Goal: Download file/media

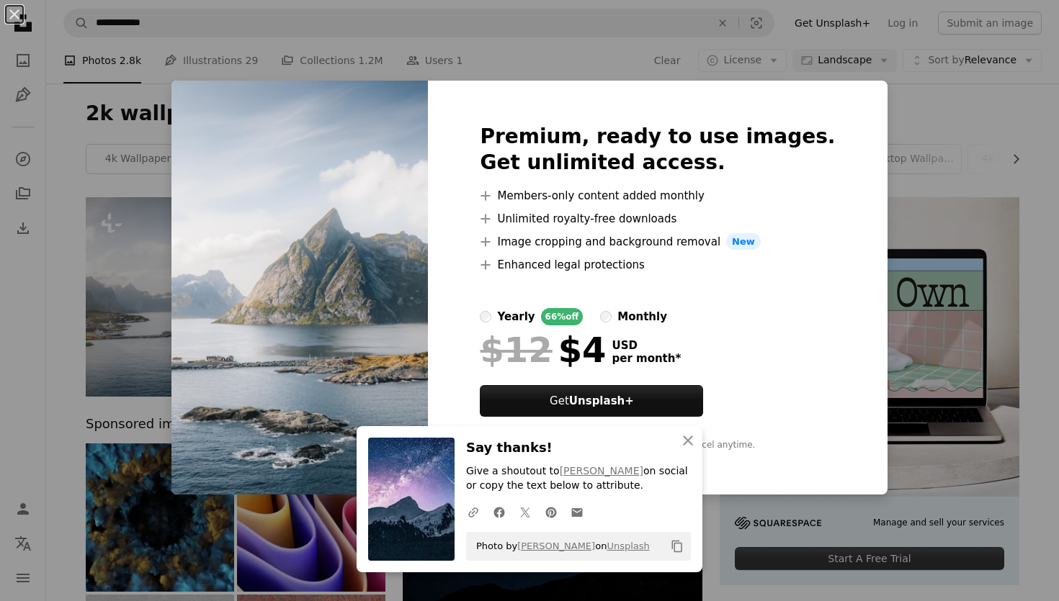
scroll to position [18, 0]
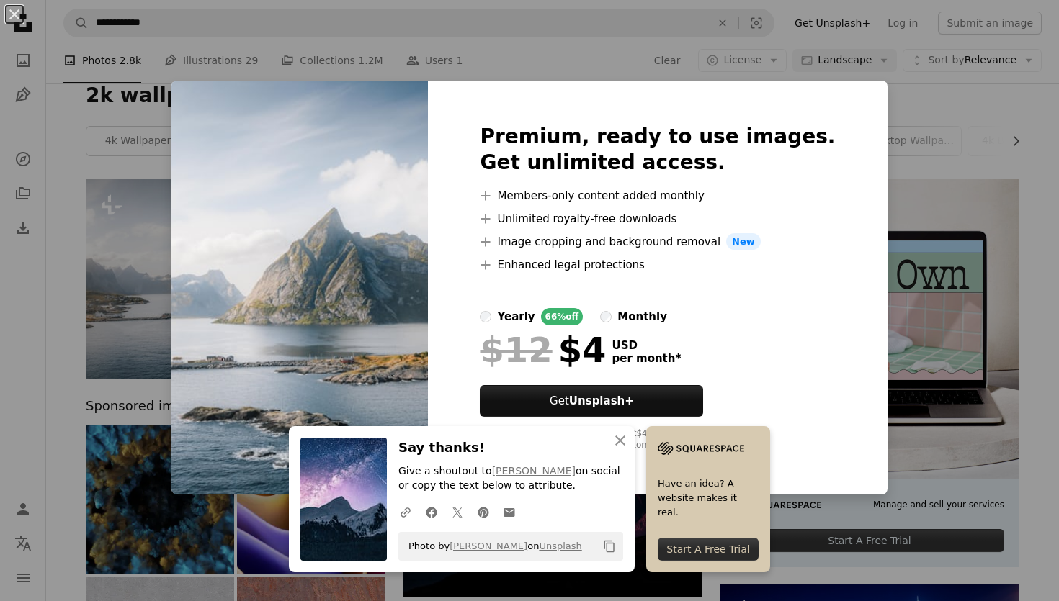
click at [882, 155] on div "An X shape Premium, ready to use images. Get unlimited access. A plus sign Memb…" at bounding box center [529, 300] width 1059 height 601
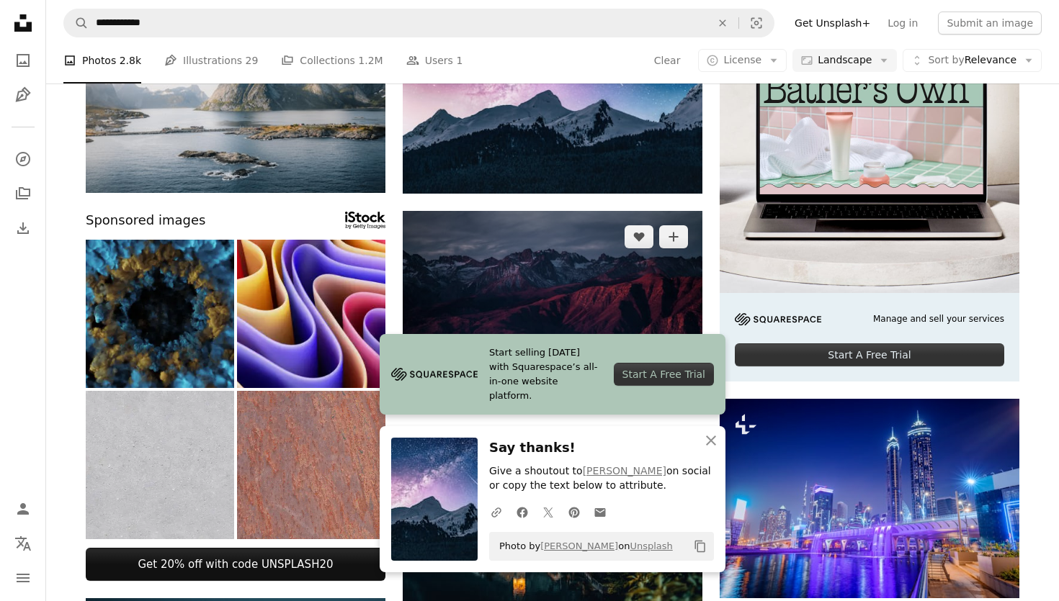
scroll to position [320, 0]
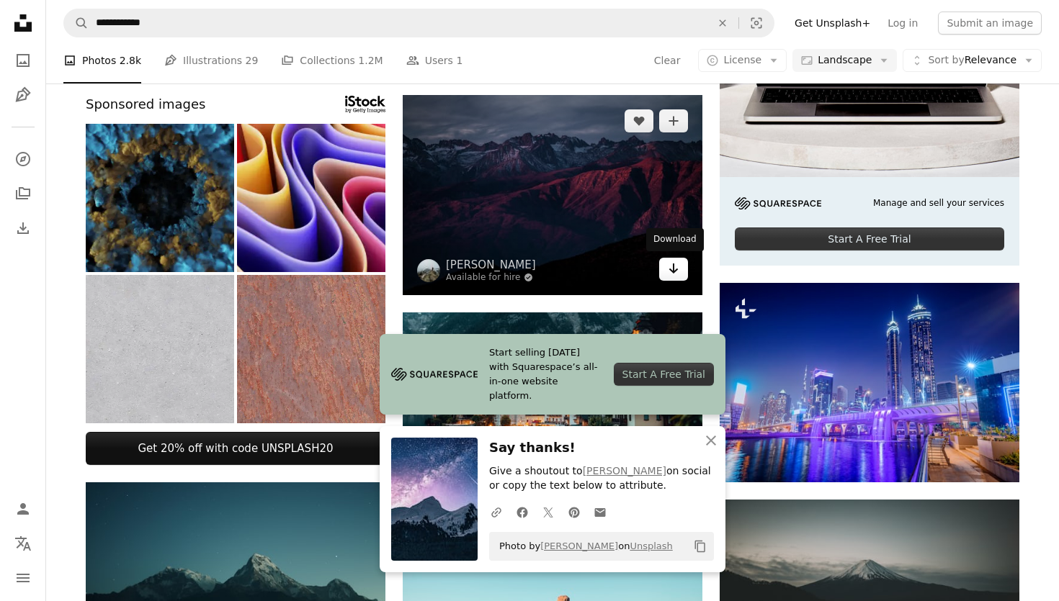
click at [682, 270] on link "Arrow pointing down" at bounding box center [673, 269] width 29 height 23
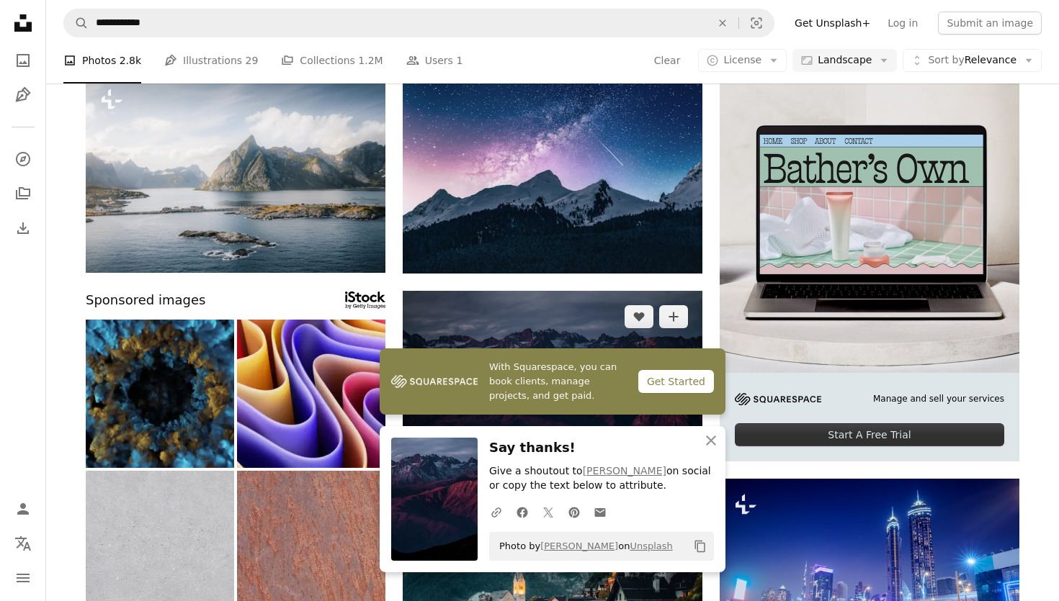
scroll to position [248, 0]
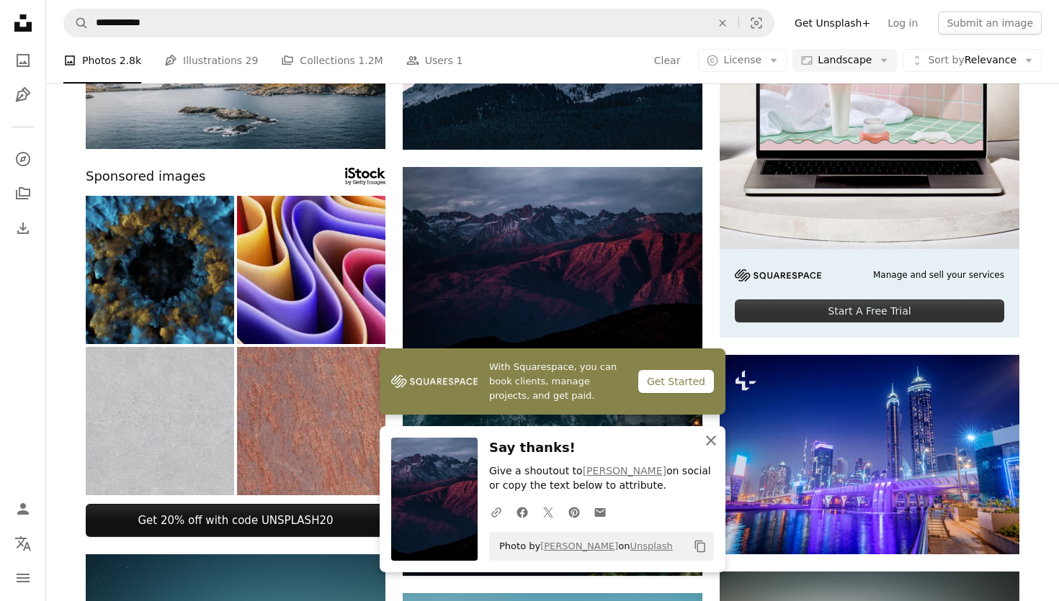
click at [715, 444] on icon "An X shape" at bounding box center [710, 440] width 17 height 17
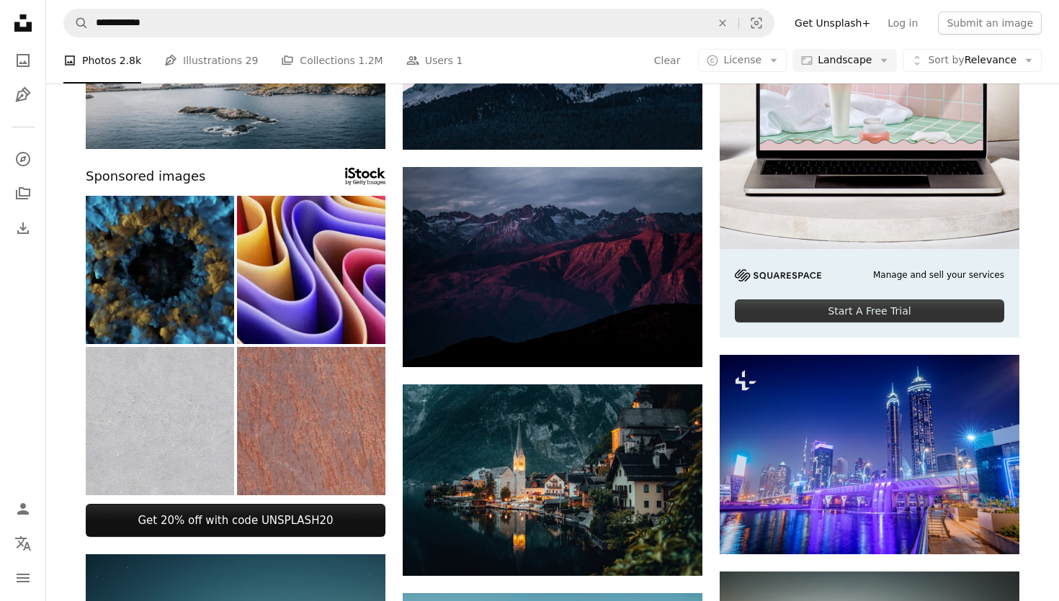
scroll to position [0, 0]
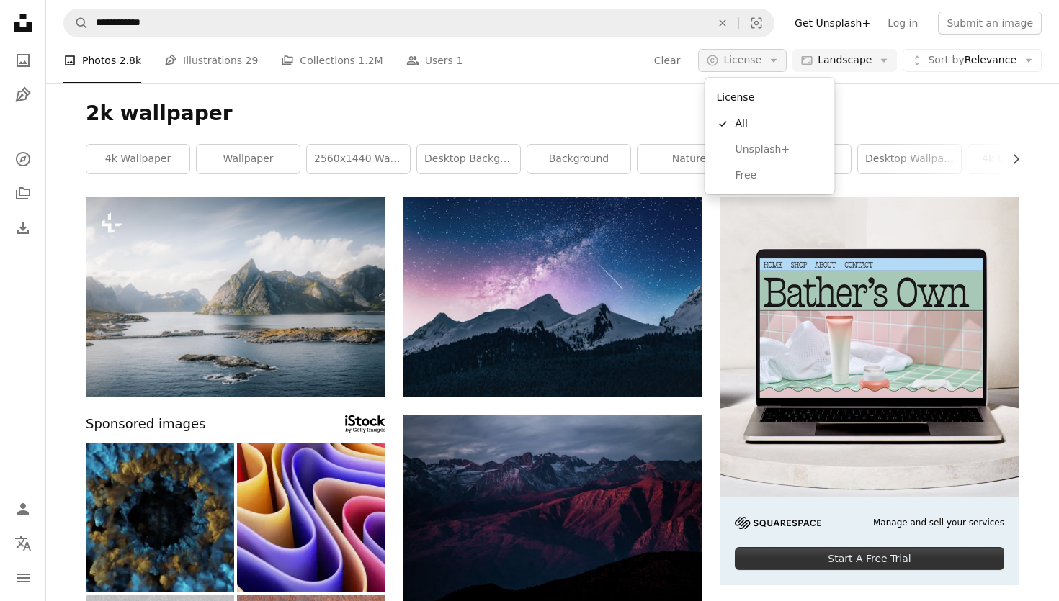
click at [776, 58] on icon "Arrow down" at bounding box center [773, 60] width 13 height 13
click at [764, 167] on link "Free" at bounding box center [770, 176] width 118 height 26
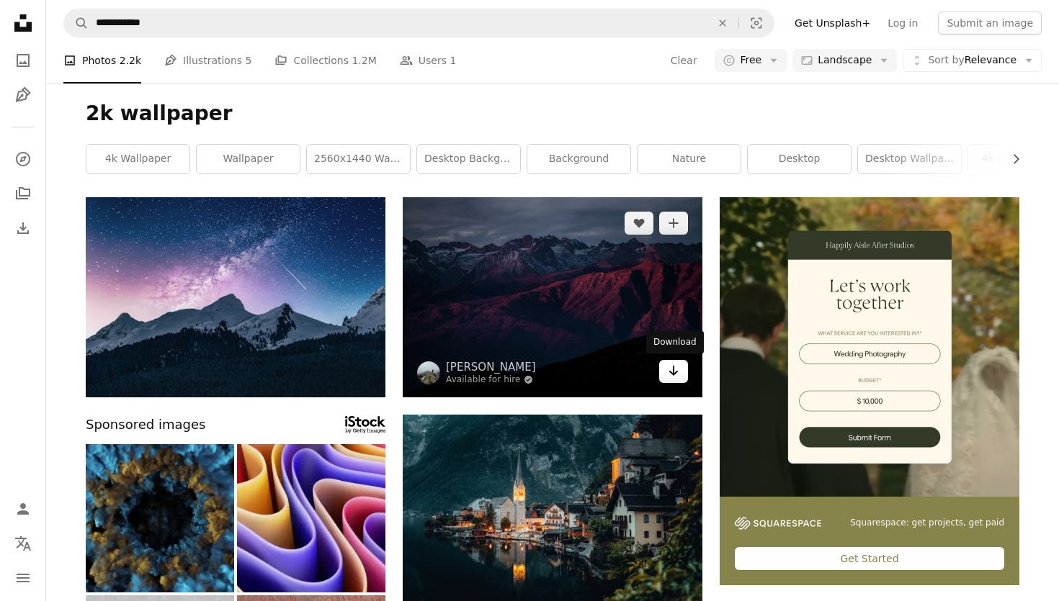
click at [675, 372] on icon "Arrow pointing down" at bounding box center [674, 370] width 12 height 17
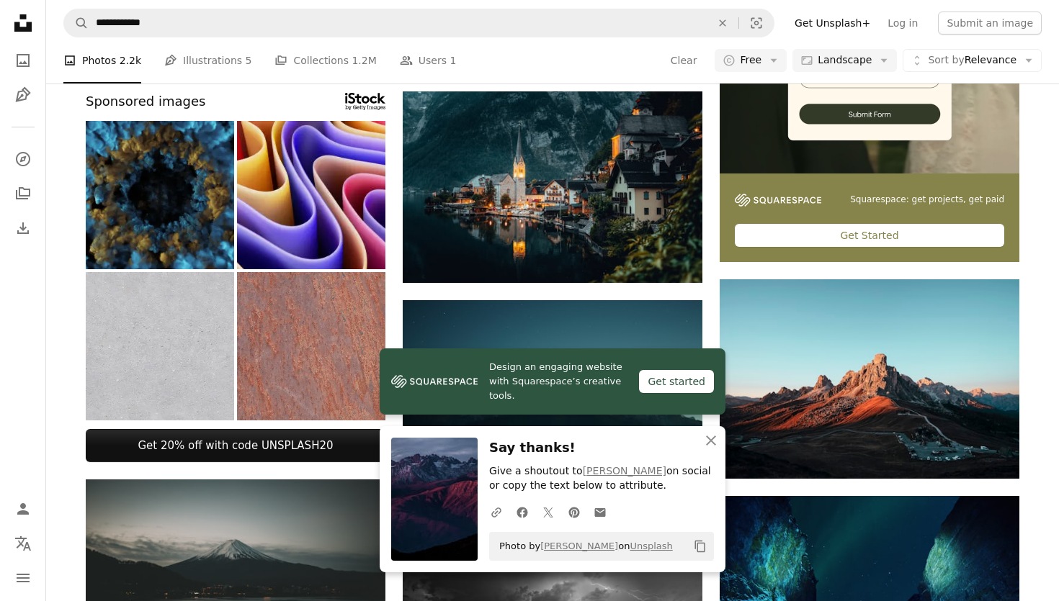
scroll to position [560, 0]
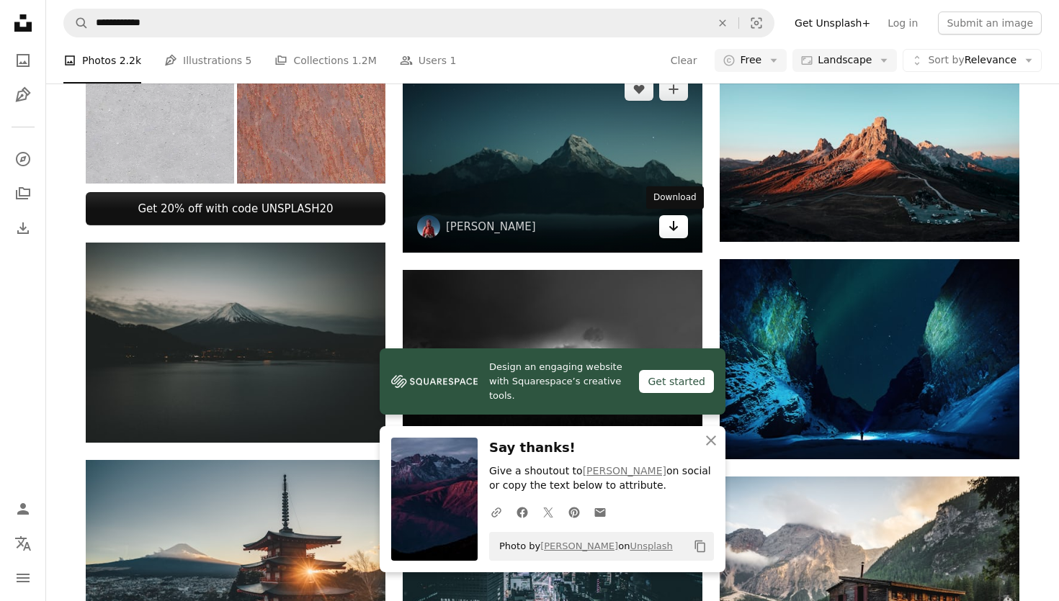
click at [679, 233] on link "Arrow pointing down" at bounding box center [673, 226] width 29 height 23
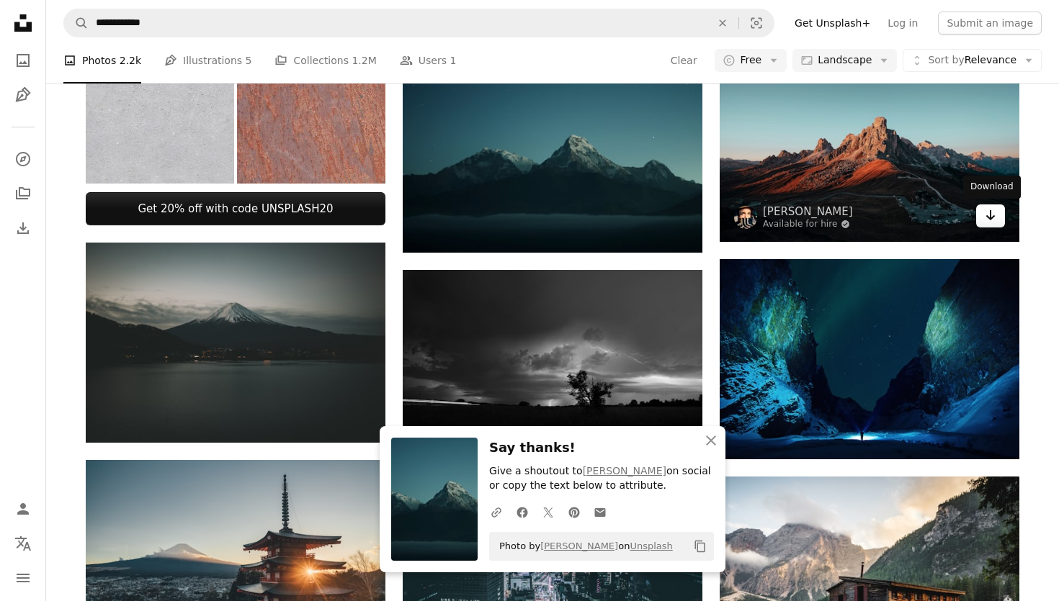
click at [987, 220] on icon "Arrow pointing down" at bounding box center [991, 215] width 12 height 17
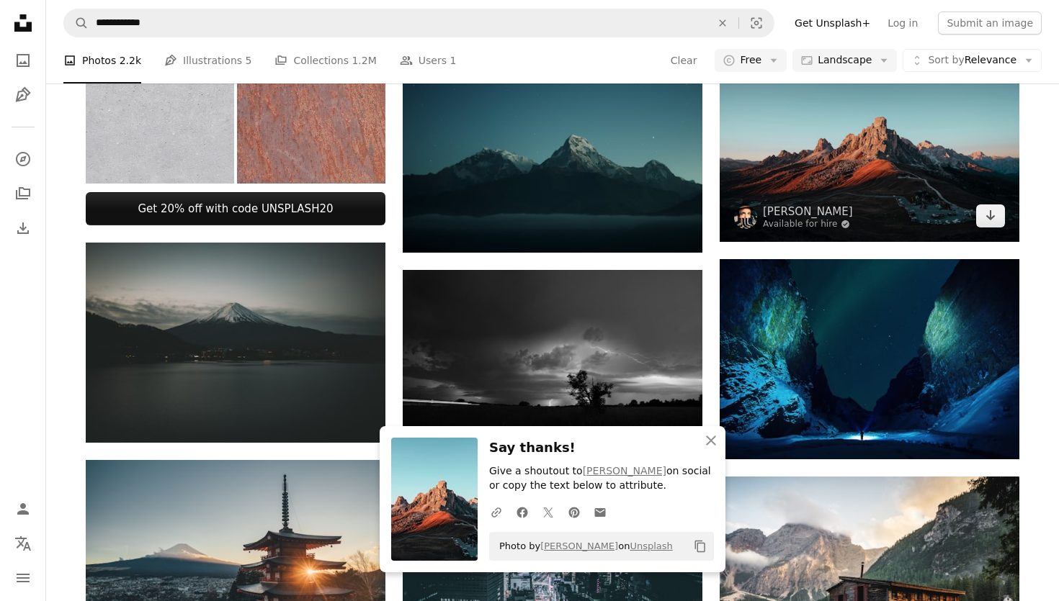
scroll to position [579, 0]
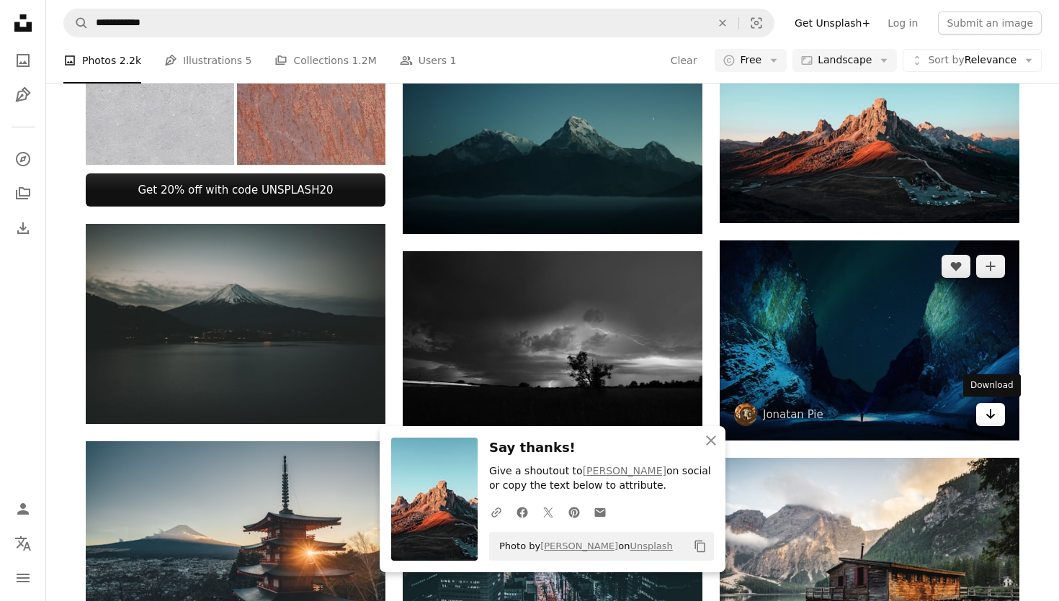
click at [994, 413] on icon "Arrow pointing down" at bounding box center [991, 413] width 12 height 17
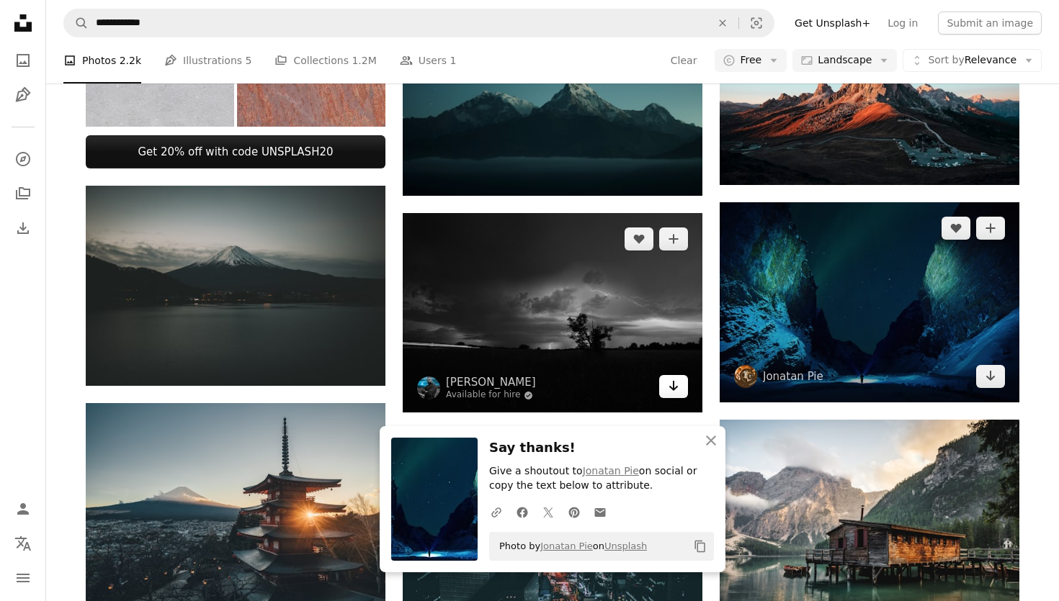
scroll to position [636, 0]
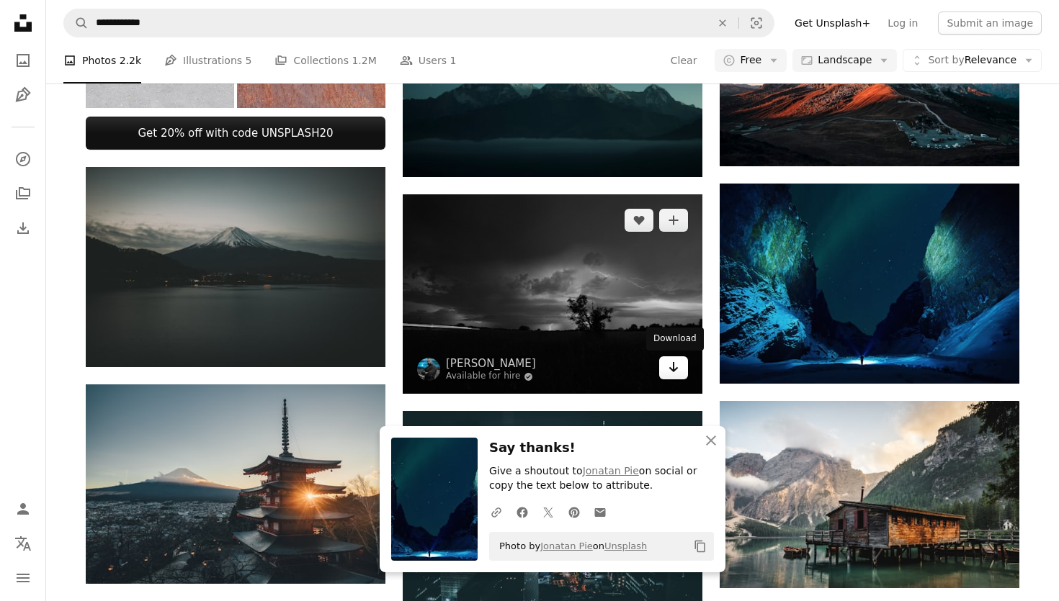
click at [678, 372] on icon "Arrow pointing down" at bounding box center [674, 367] width 12 height 17
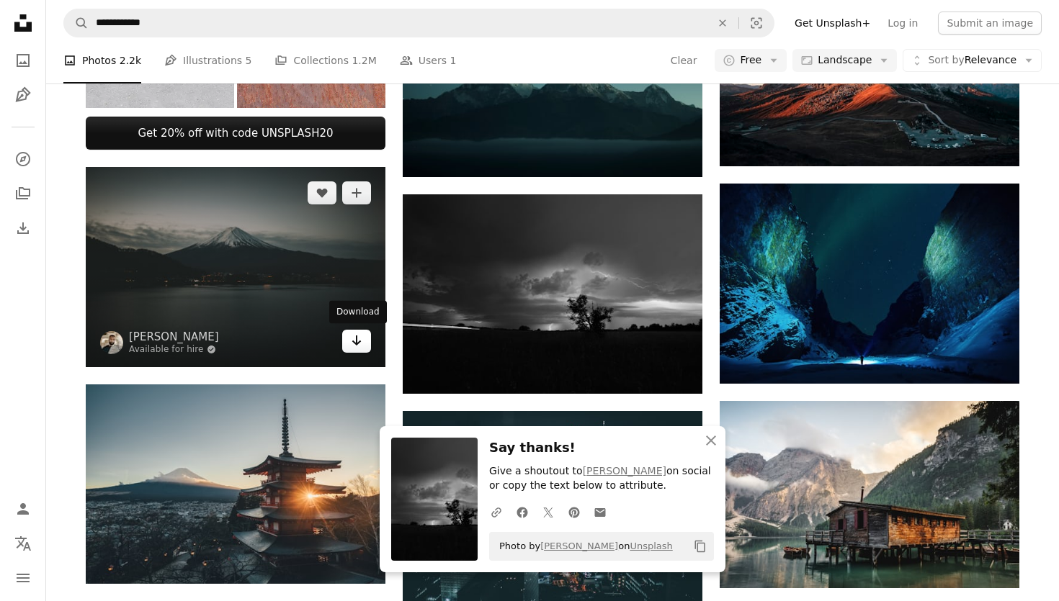
click at [359, 344] on icon "Arrow pointing down" at bounding box center [357, 340] width 12 height 17
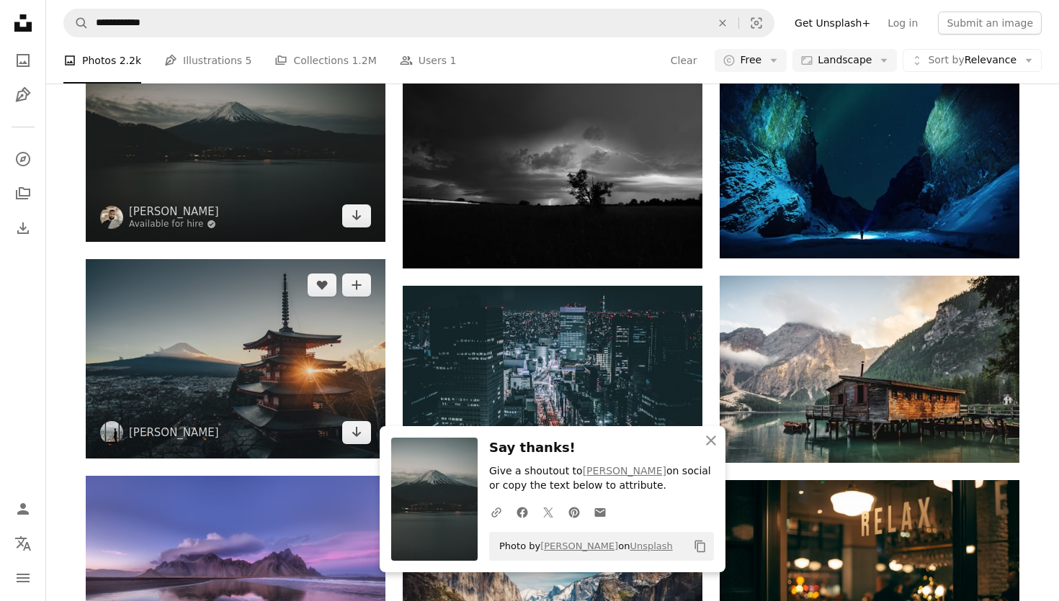
scroll to position [780, 0]
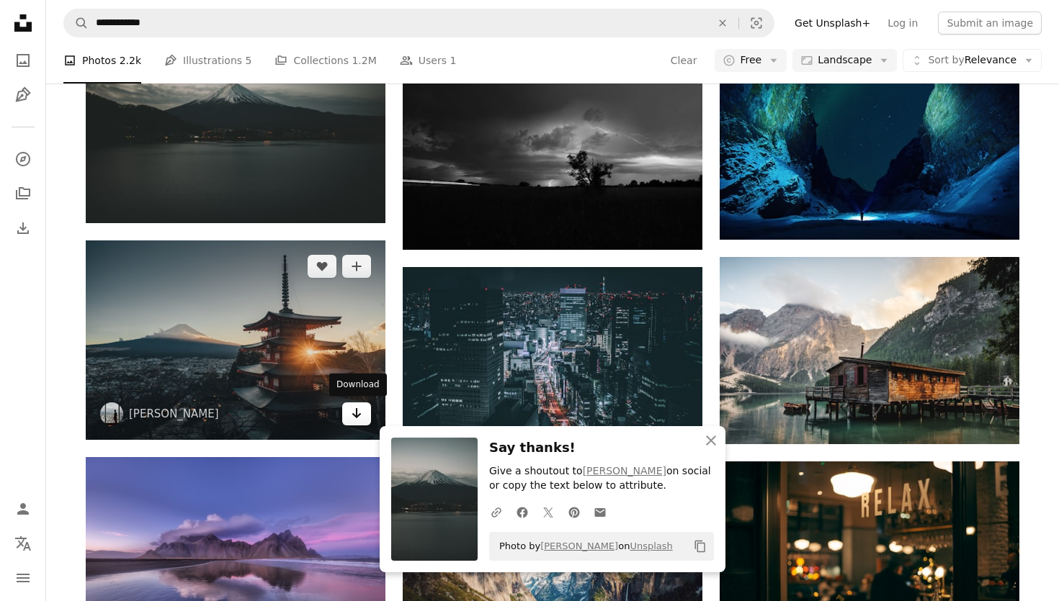
click at [355, 411] on icon "Arrow pointing down" at bounding box center [357, 413] width 12 height 17
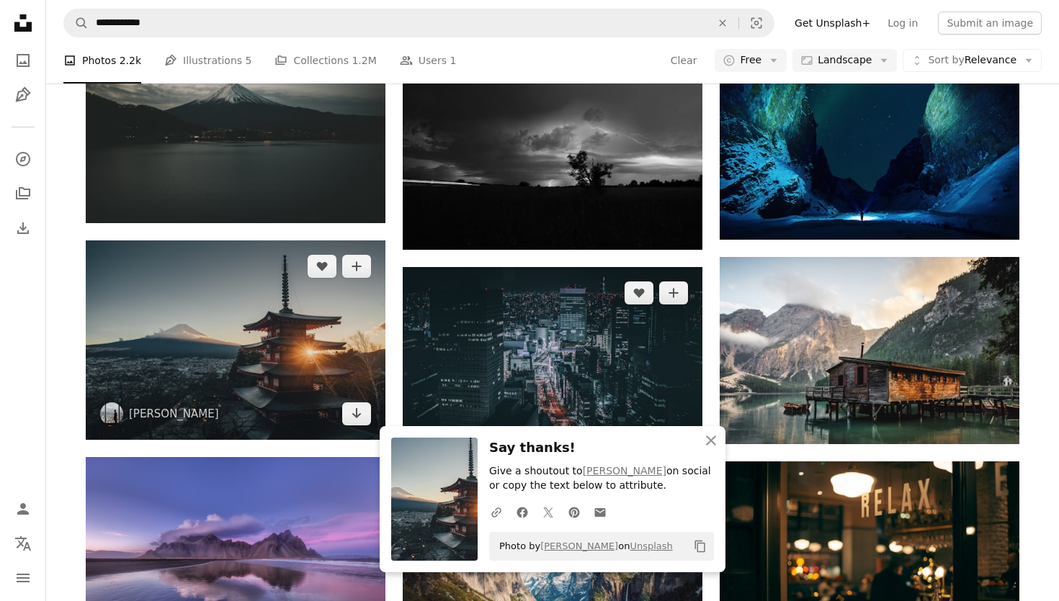
scroll to position [821, 0]
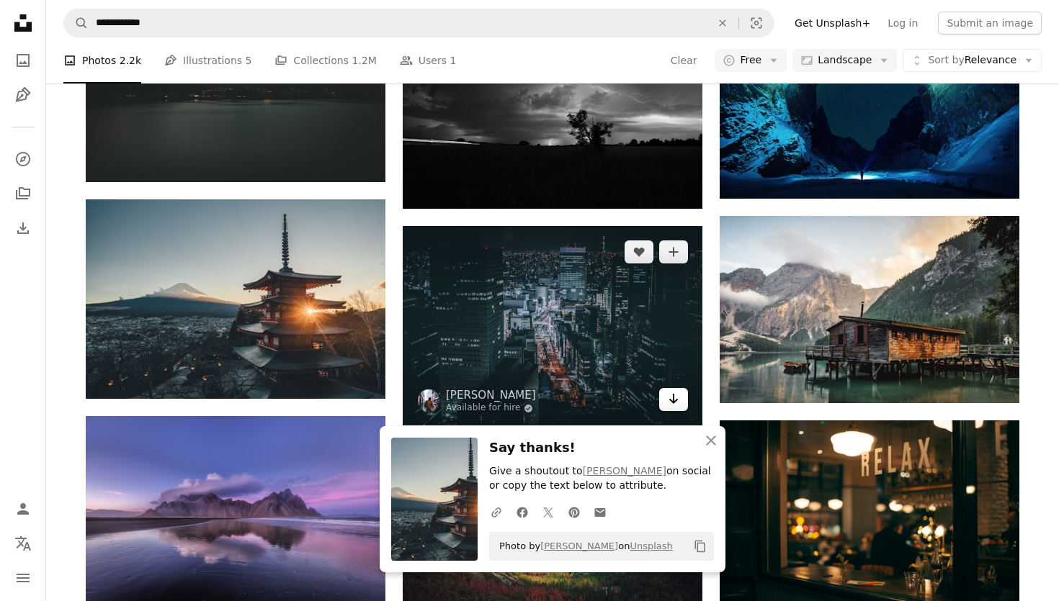
click at [669, 400] on icon "Download" at bounding box center [673, 399] width 9 height 10
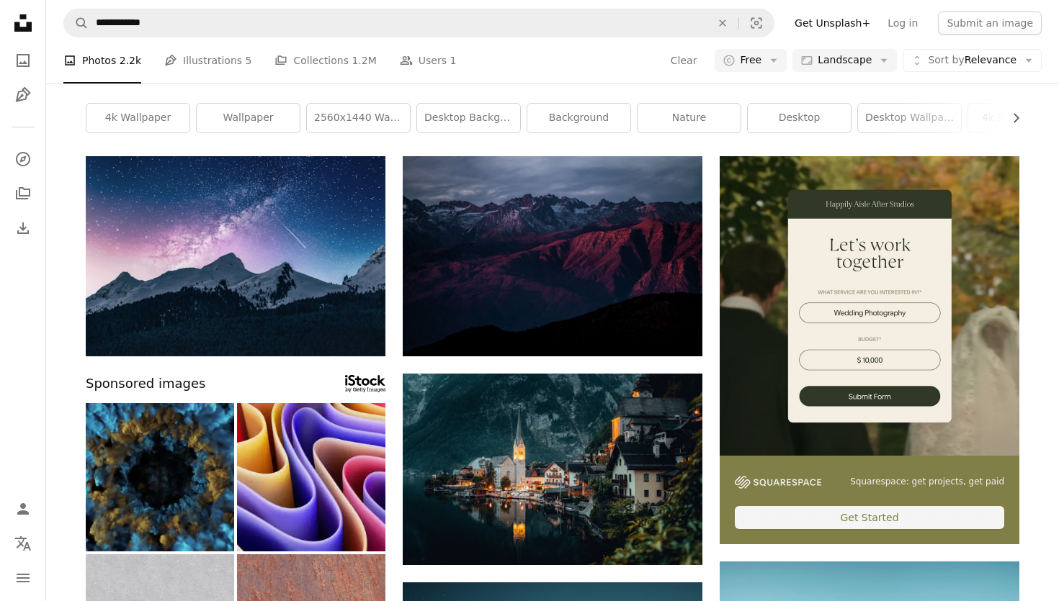
scroll to position [0, 0]
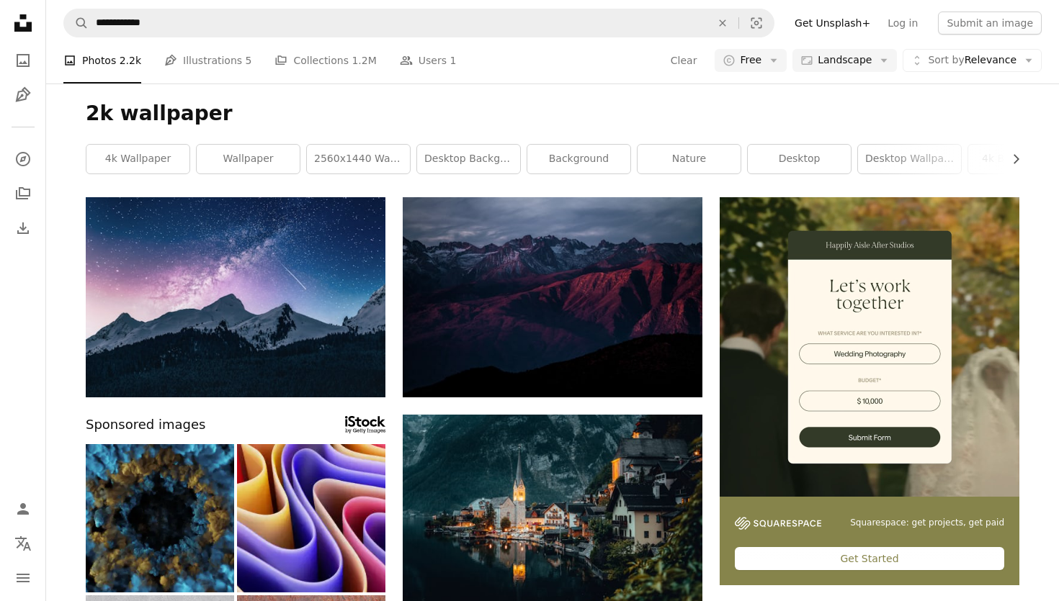
click at [760, 97] on div "2k wallpaper Chevron right 4k wallpaper wallpaper 2560x1440 wallpaper desktop b…" at bounding box center [552, 141] width 968 height 114
click at [752, 101] on h1 "2k wallpaper" at bounding box center [552, 114] width 933 height 26
click at [760, 96] on div "2k wallpaper Chevron right 4k wallpaper wallpaper 2560x1440 wallpaper desktop b…" at bounding box center [552, 141] width 968 height 114
click at [755, 99] on div "2k wallpaper Chevron right 4k wallpaper wallpaper 2560x1440 wallpaper desktop b…" at bounding box center [552, 141] width 968 height 114
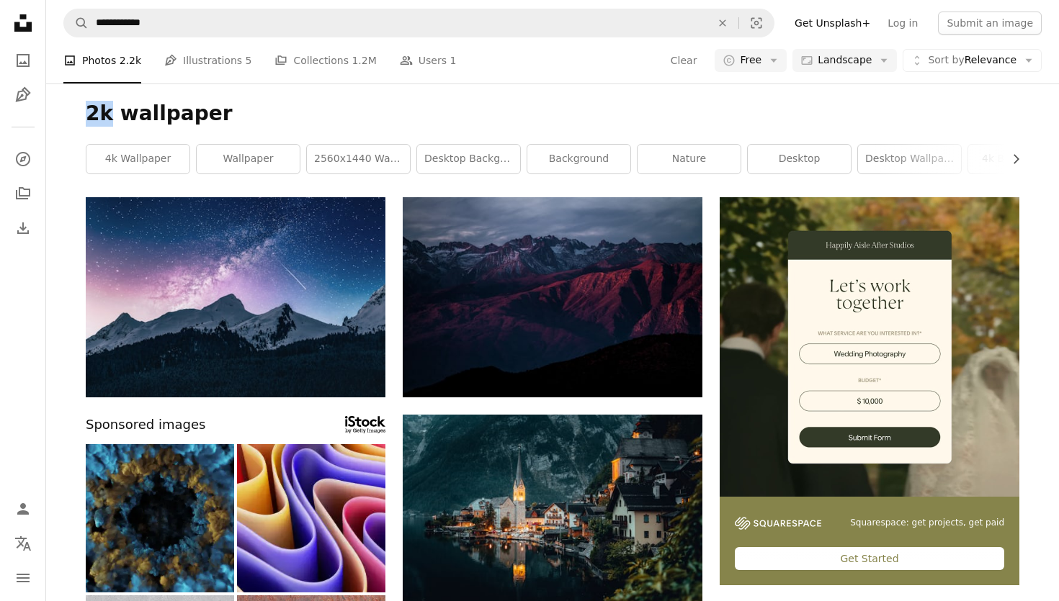
click at [755, 99] on div "2k wallpaper Chevron right 4k wallpaper wallpaper 2560x1440 wallpaper desktop b…" at bounding box center [552, 141] width 968 height 114
click at [686, 103] on h1 "2k wallpaper" at bounding box center [552, 114] width 933 height 26
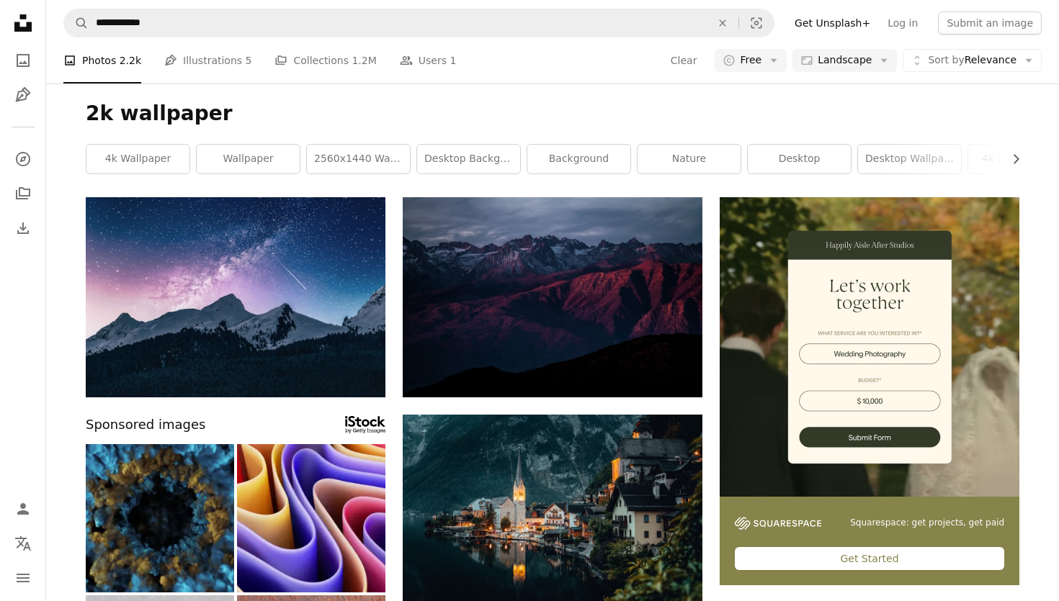
scroll to position [18, 0]
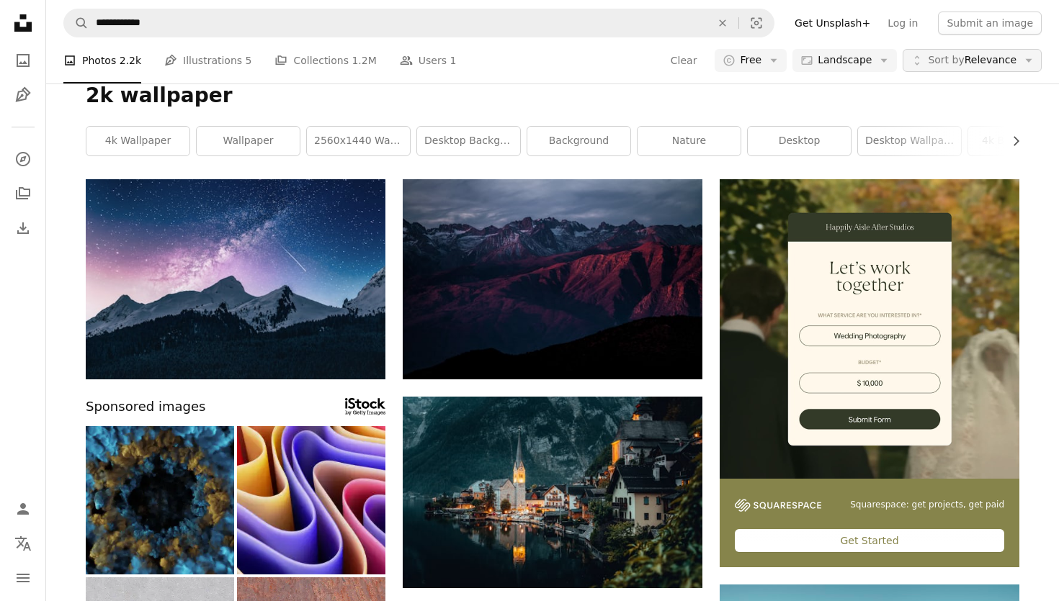
click at [933, 54] on span "Sort by" at bounding box center [946, 60] width 36 height 12
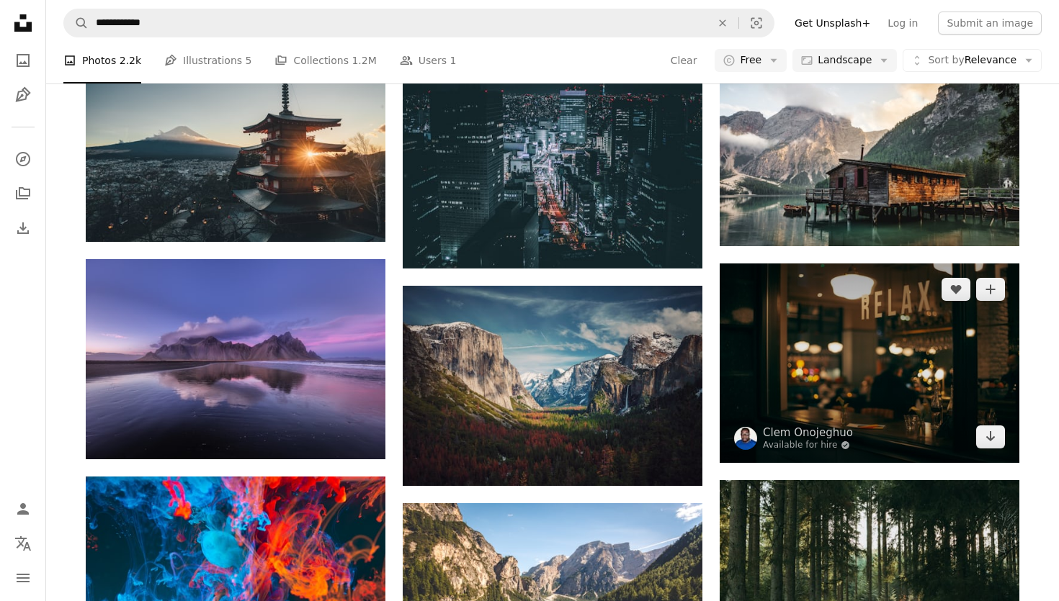
scroll to position [1052, 0]
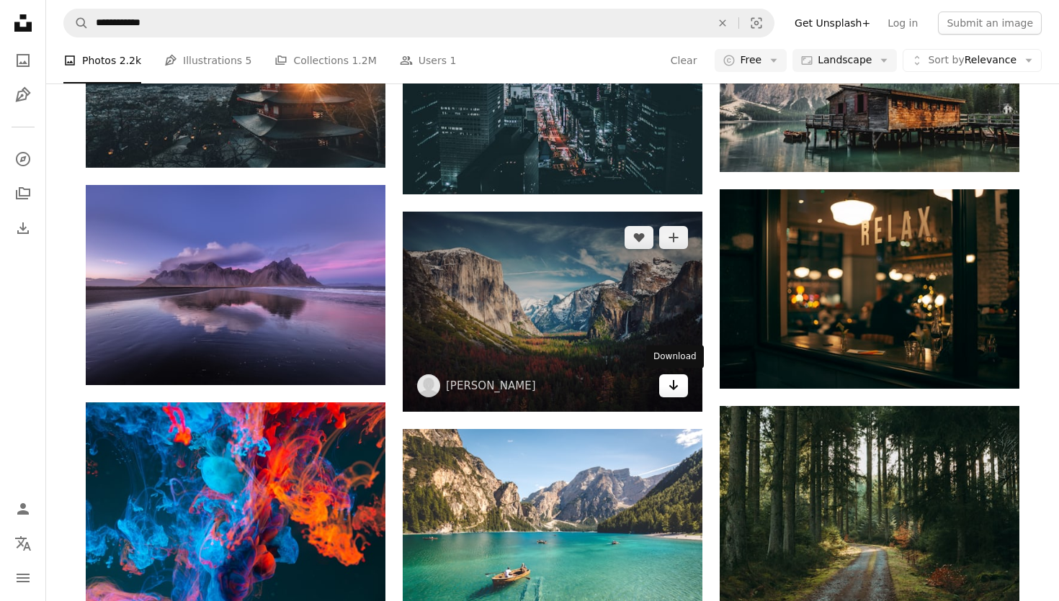
click at [680, 392] on link "Arrow pointing down" at bounding box center [673, 385] width 29 height 23
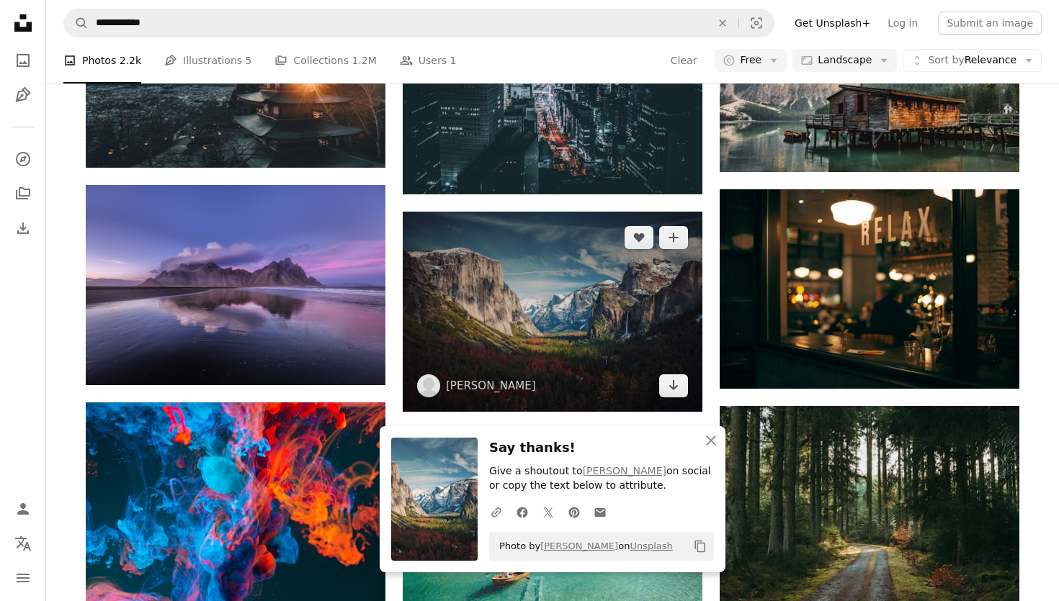
scroll to position [1168, 0]
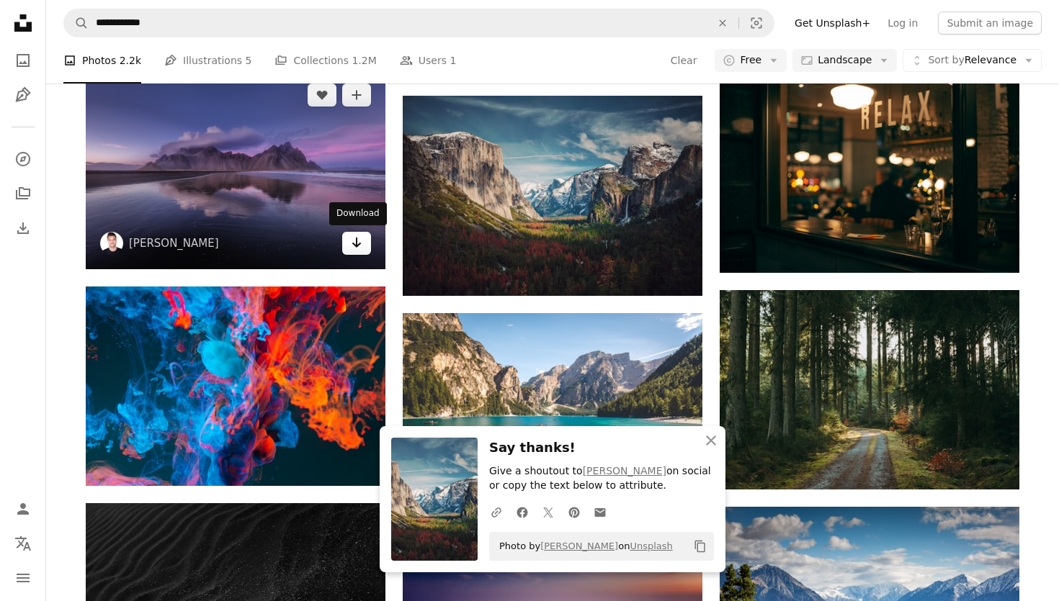
click at [356, 249] on icon "Arrow pointing down" at bounding box center [357, 242] width 12 height 17
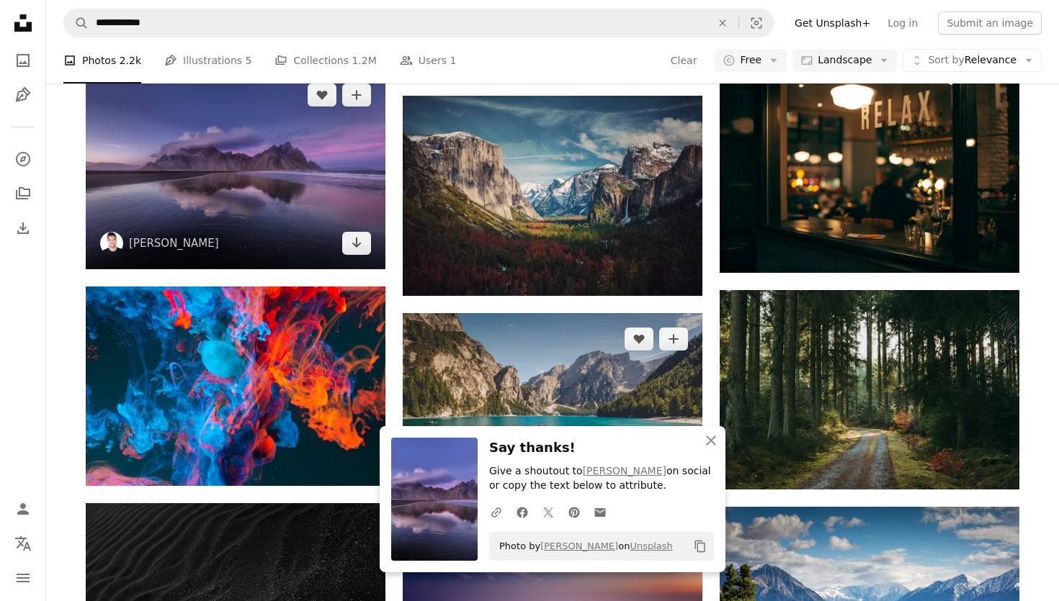
scroll to position [1284, 0]
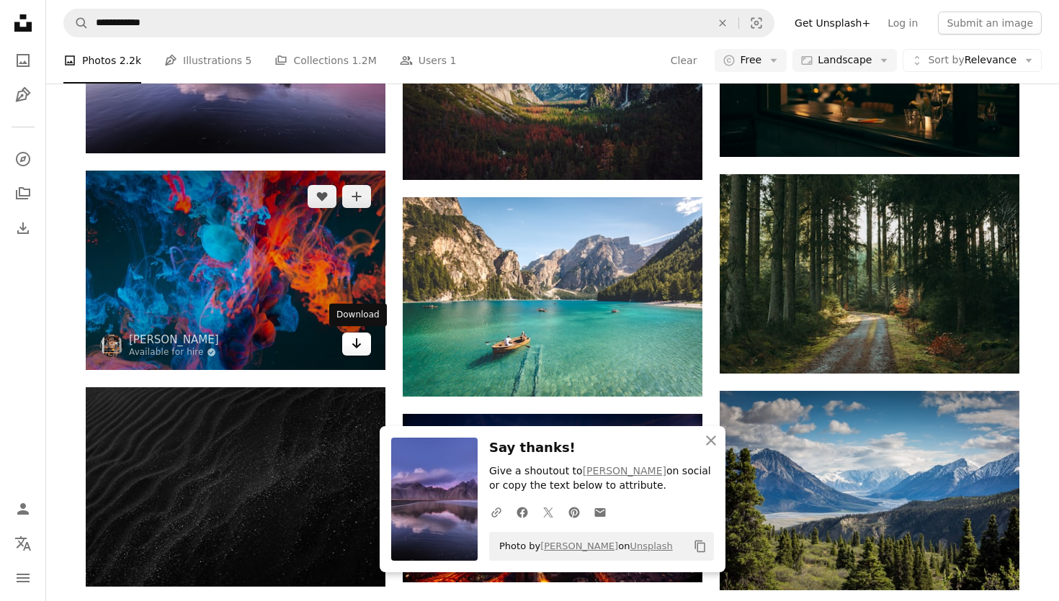
click at [363, 349] on link "Arrow pointing down" at bounding box center [356, 344] width 29 height 23
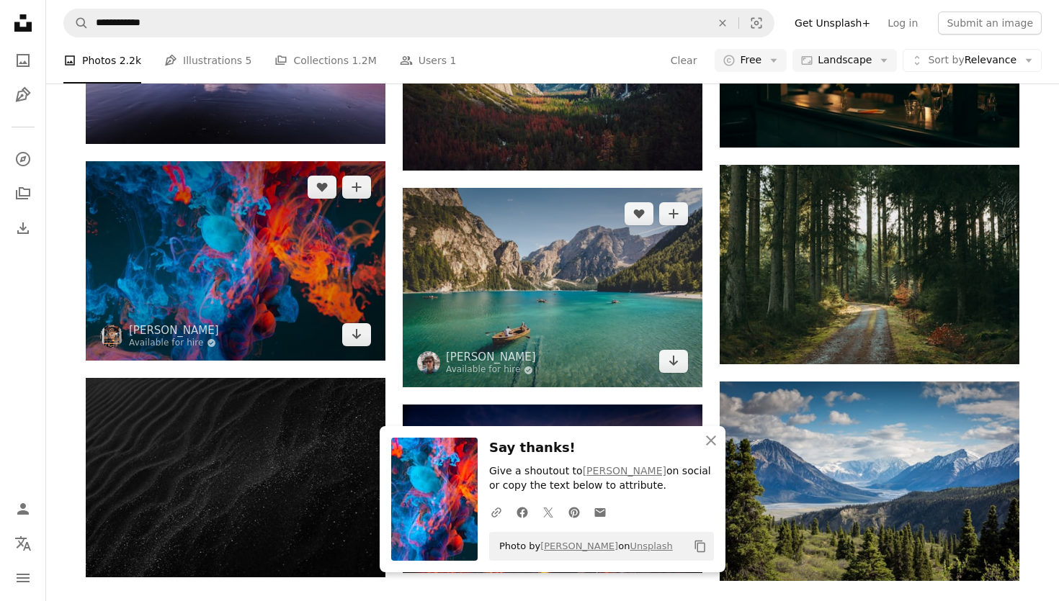
scroll to position [1322, 0]
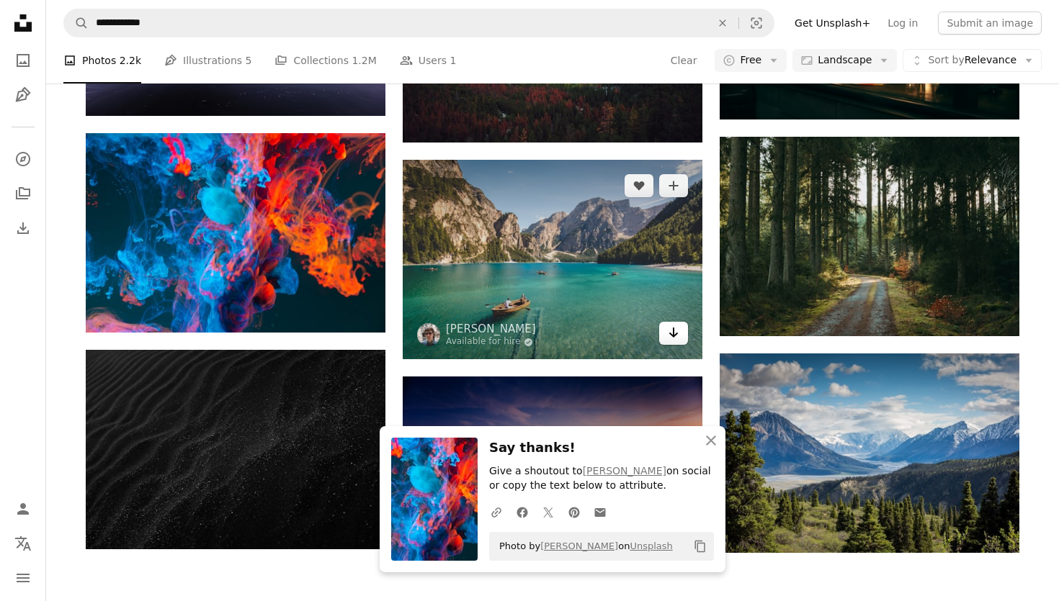
click at [672, 332] on icon "Arrow pointing down" at bounding box center [674, 332] width 12 height 17
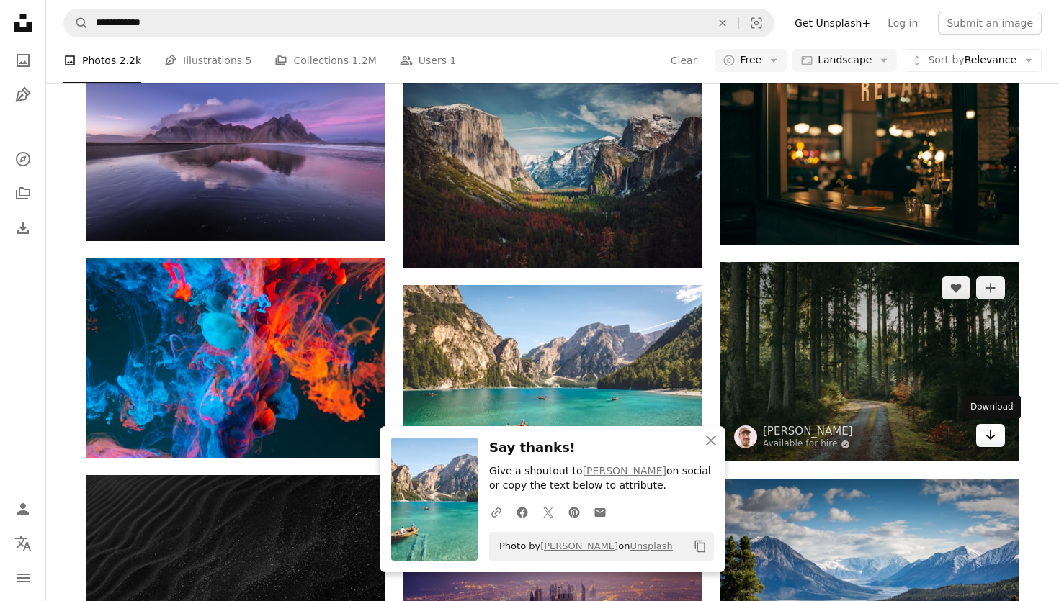
click at [988, 436] on icon "Arrow pointing down" at bounding box center [991, 434] width 12 height 17
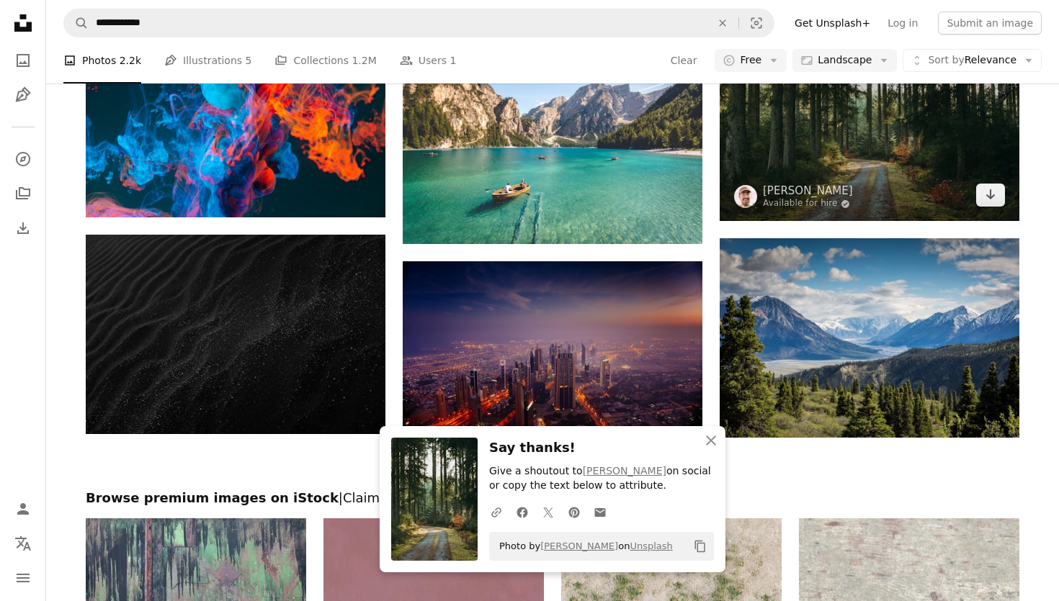
scroll to position [1456, 0]
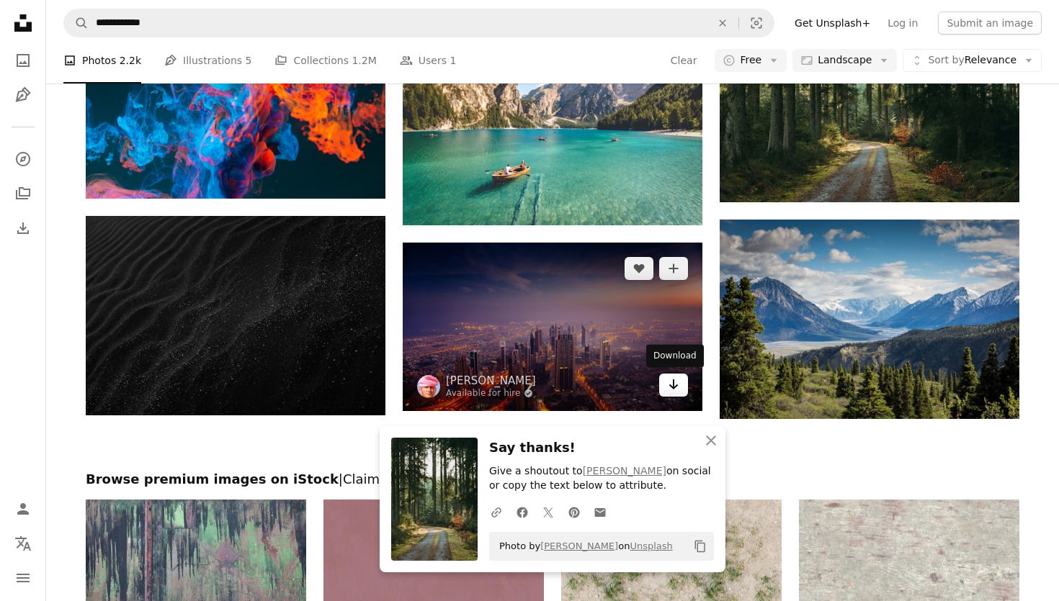
click at [676, 387] on icon "Arrow pointing down" at bounding box center [674, 384] width 12 height 17
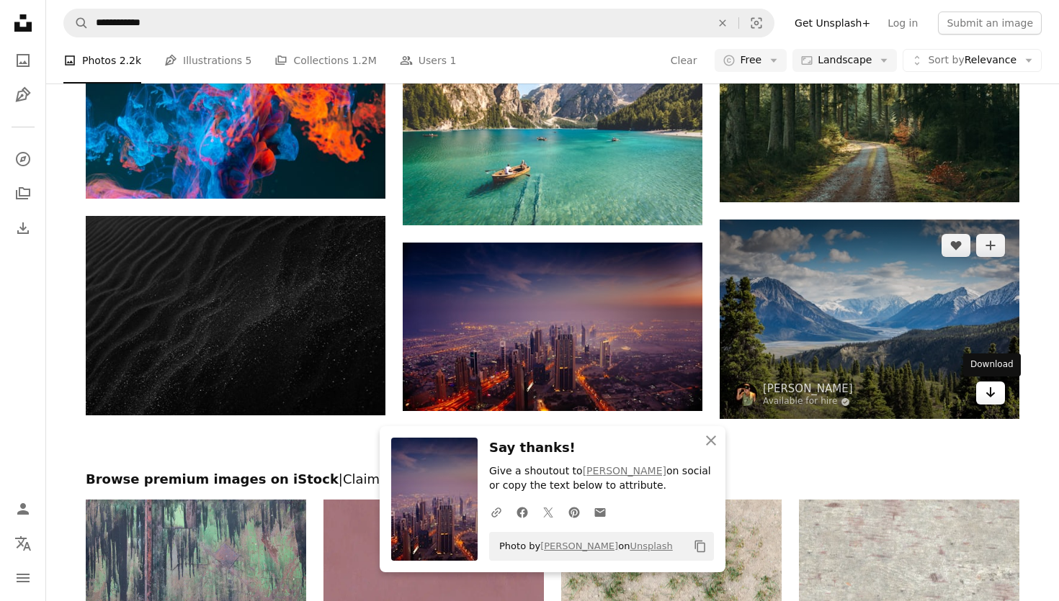
click at [987, 398] on icon "Arrow pointing down" at bounding box center [991, 392] width 12 height 17
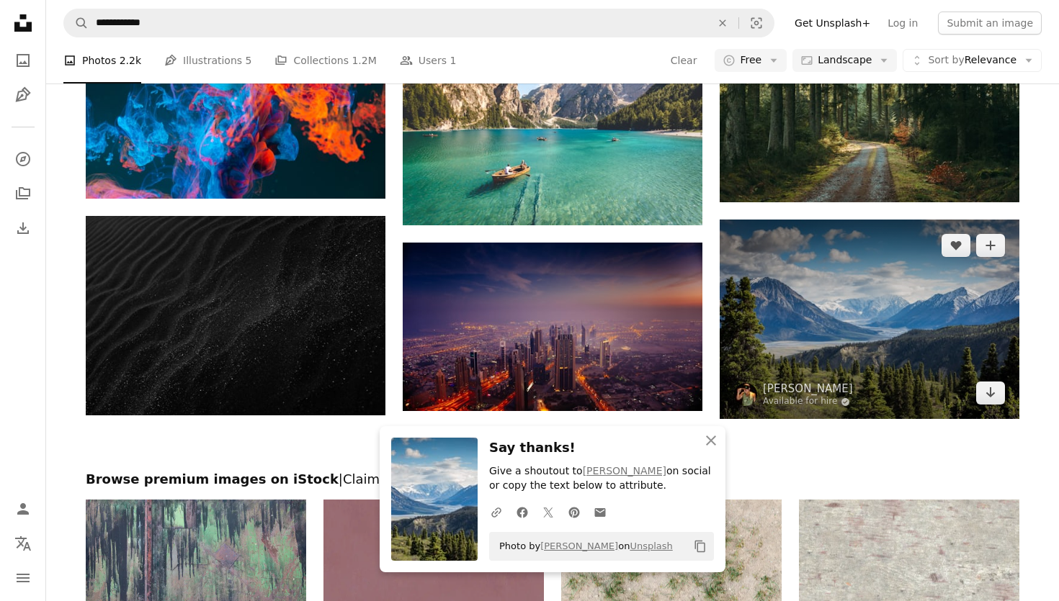
scroll to position [1683, 0]
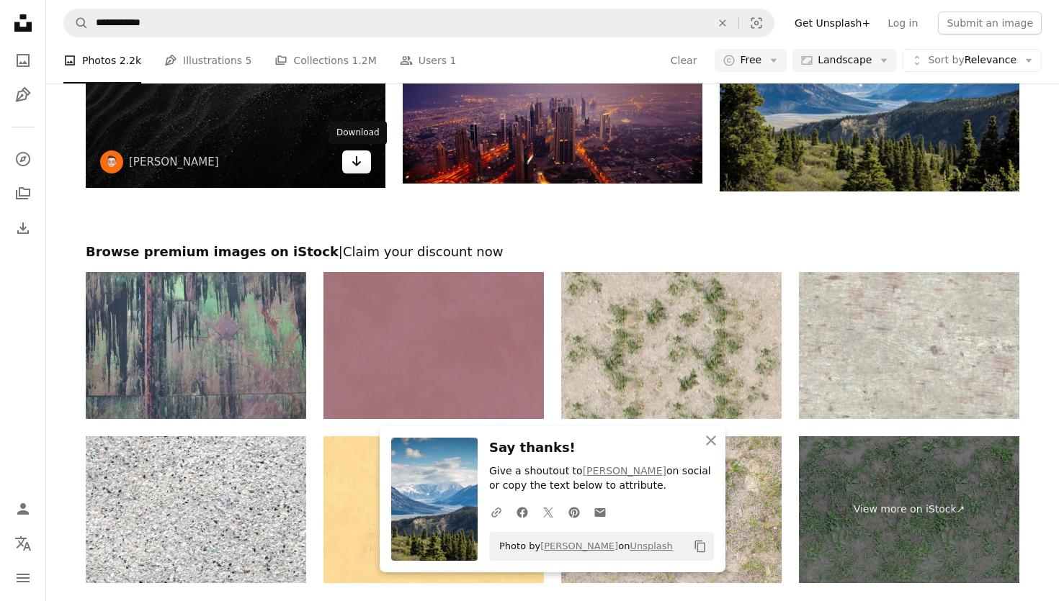
click at [362, 160] on link "Arrow pointing down" at bounding box center [356, 162] width 29 height 23
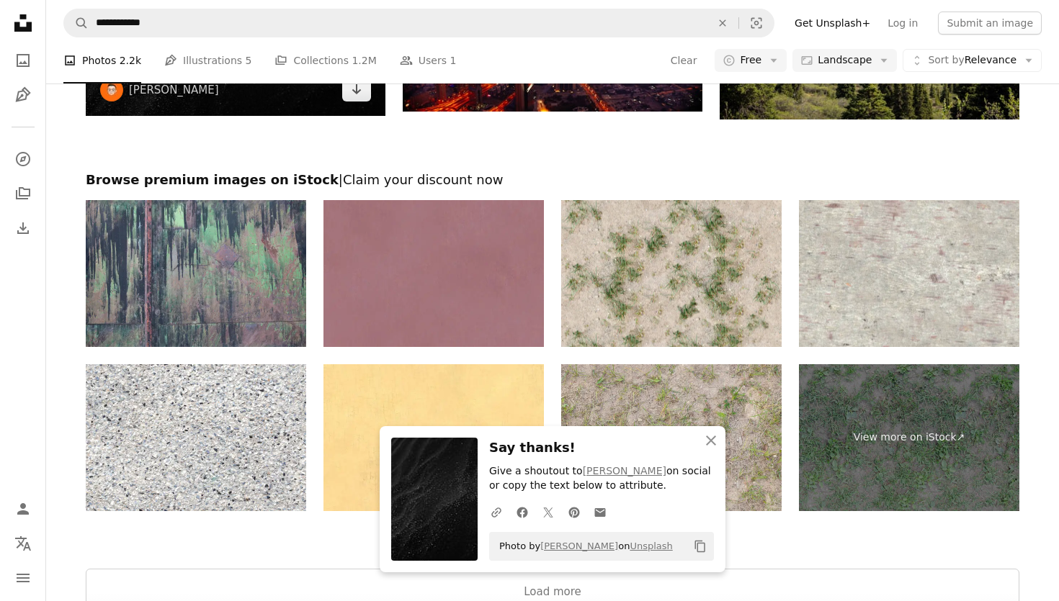
scroll to position [1935, 0]
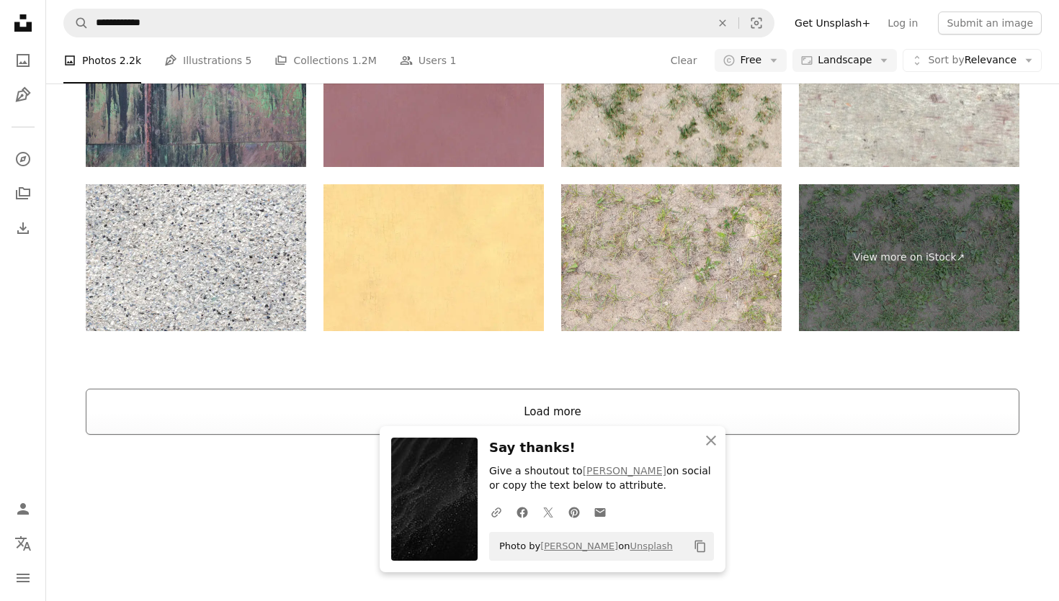
click at [738, 405] on button "Load more" at bounding box center [552, 412] width 933 height 46
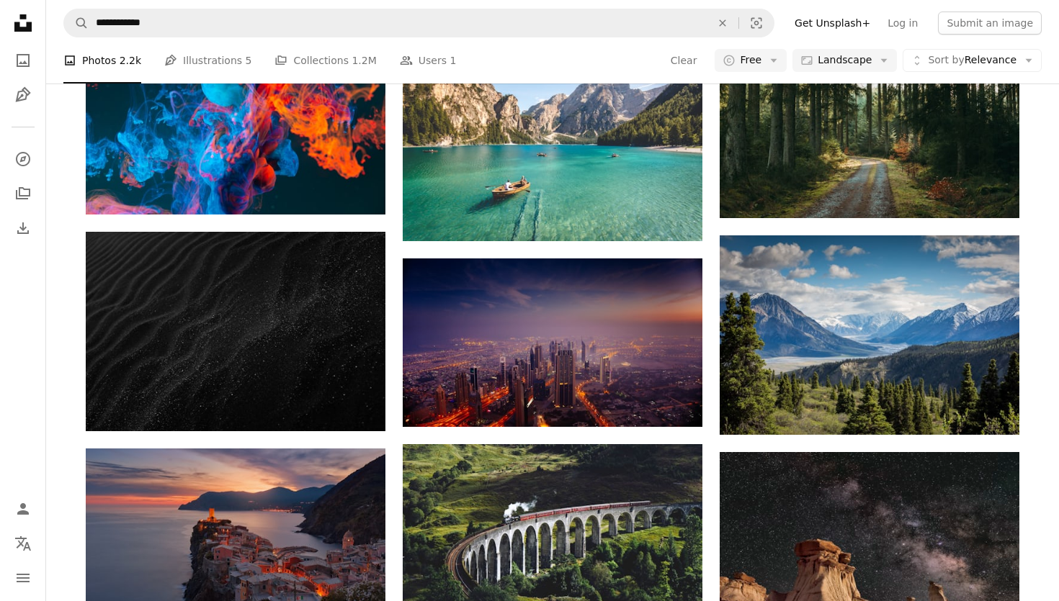
scroll to position [1695, 0]
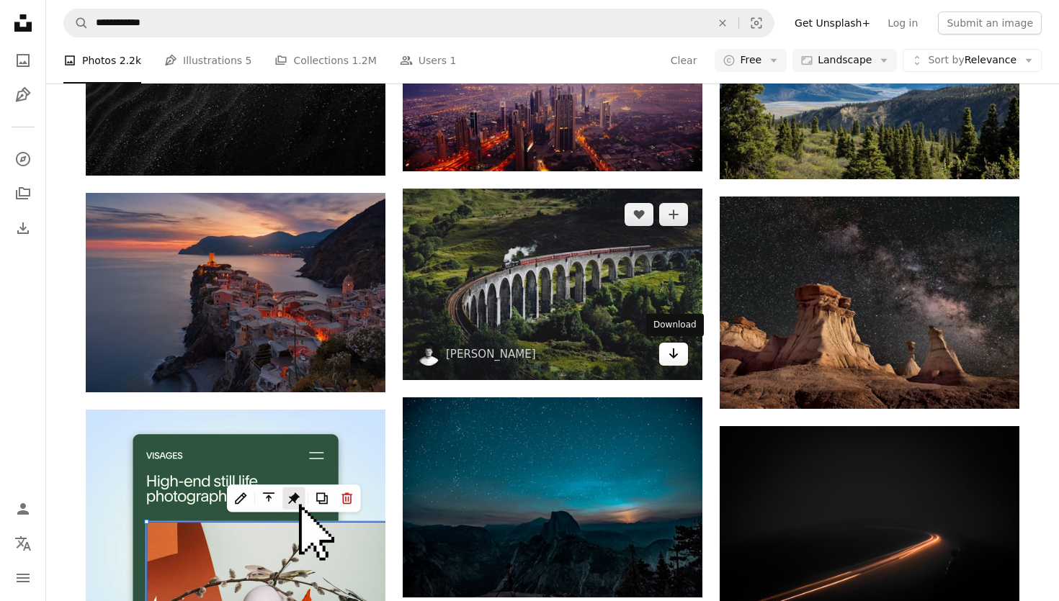
click at [670, 355] on icon "Download" at bounding box center [673, 354] width 9 height 10
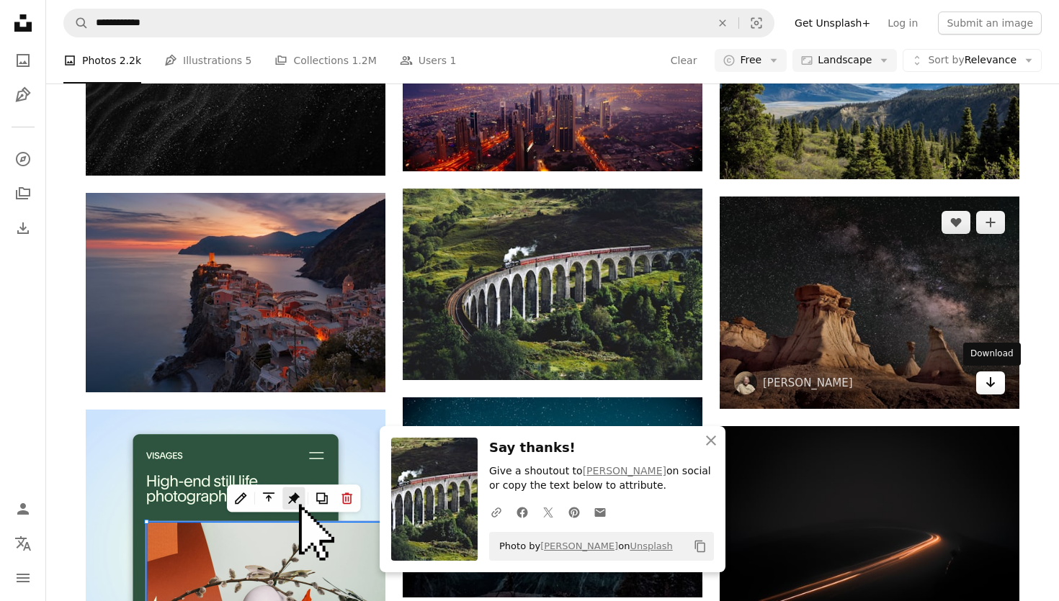
click at [988, 386] on icon "Arrow pointing down" at bounding box center [991, 382] width 12 height 17
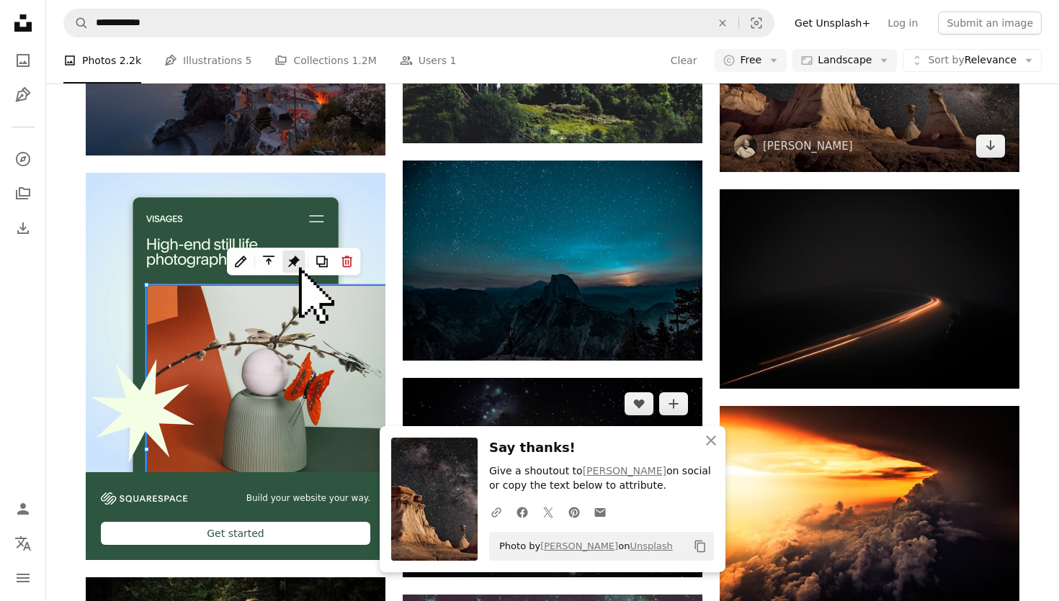
scroll to position [2022, 0]
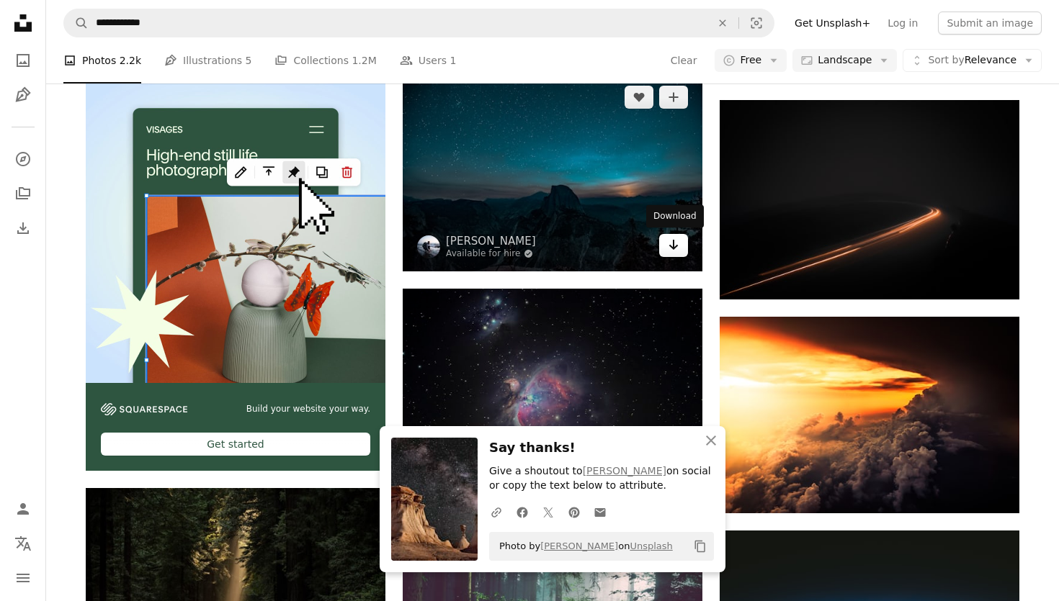
click at [680, 250] on link "Arrow pointing down" at bounding box center [673, 245] width 29 height 23
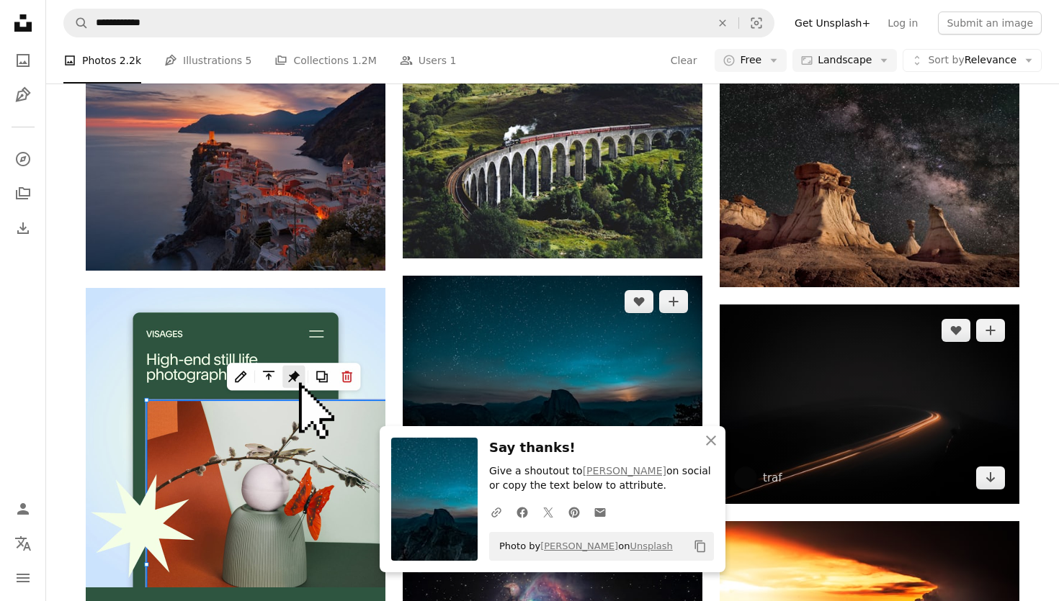
scroll to position [1798, 0]
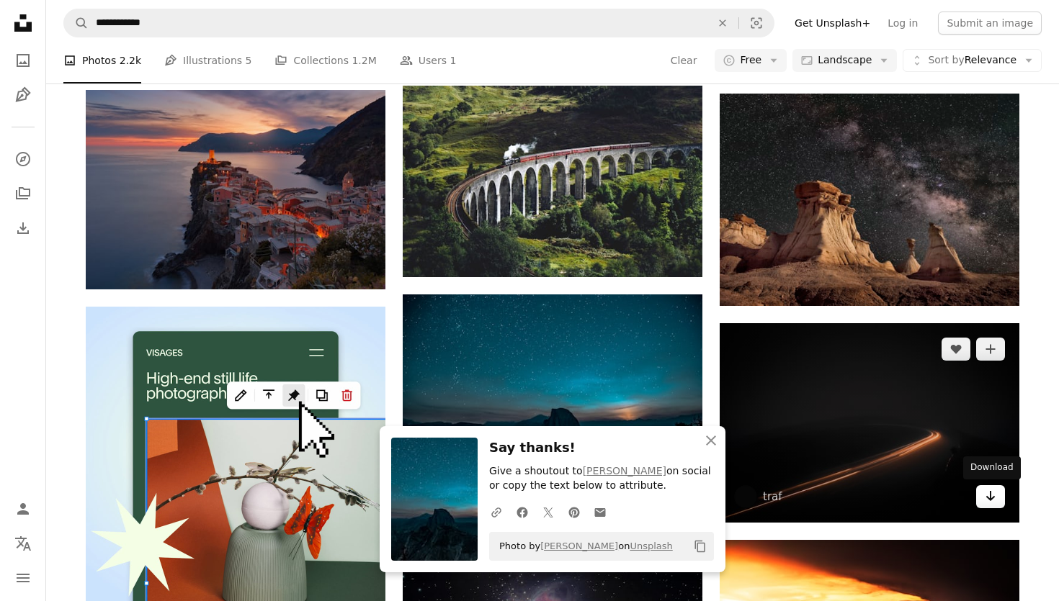
click at [990, 501] on icon "Arrow pointing down" at bounding box center [991, 496] width 12 height 17
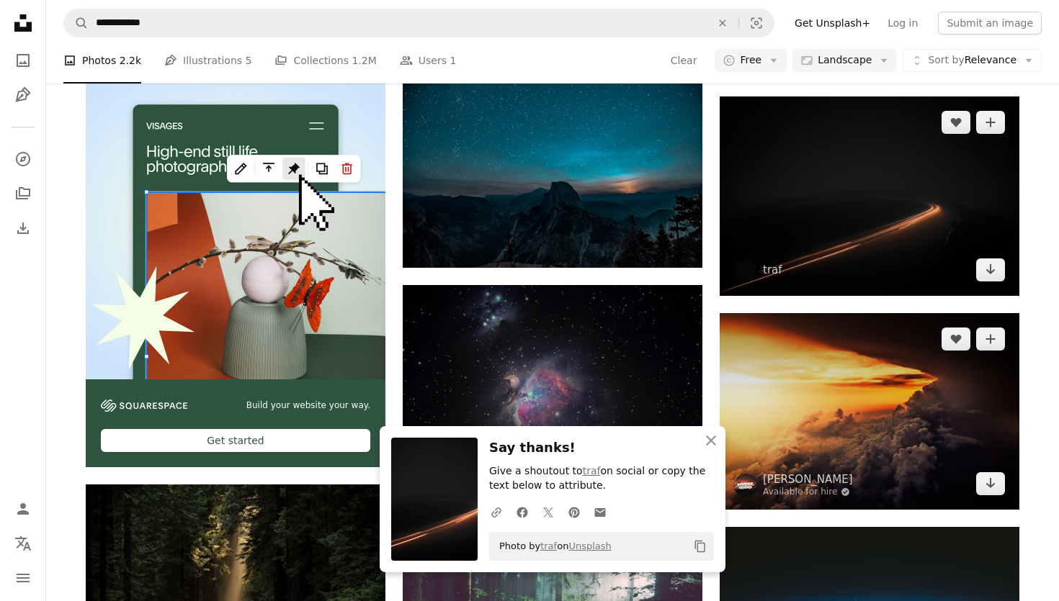
scroll to position [2044, 0]
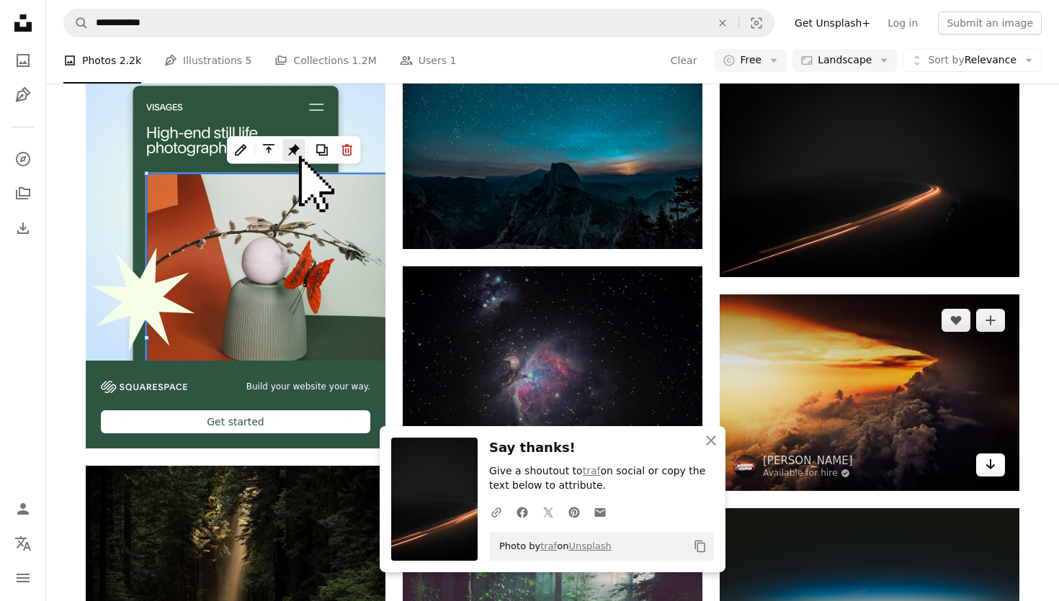
click at [987, 472] on icon "Arrow pointing down" at bounding box center [991, 464] width 12 height 17
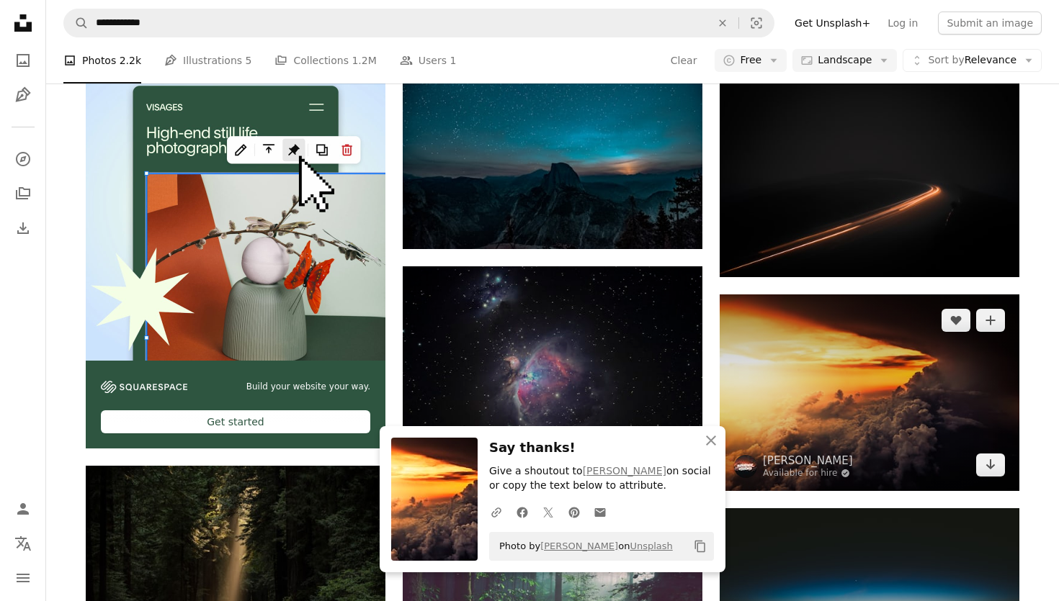
scroll to position [2156, 0]
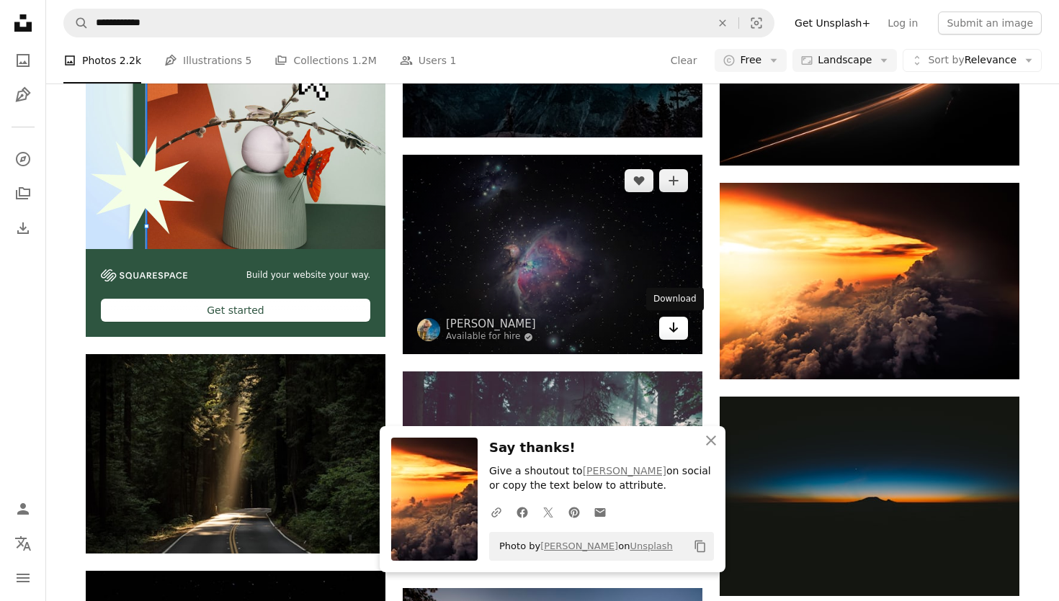
click at [670, 326] on icon "Arrow pointing down" at bounding box center [674, 327] width 12 height 17
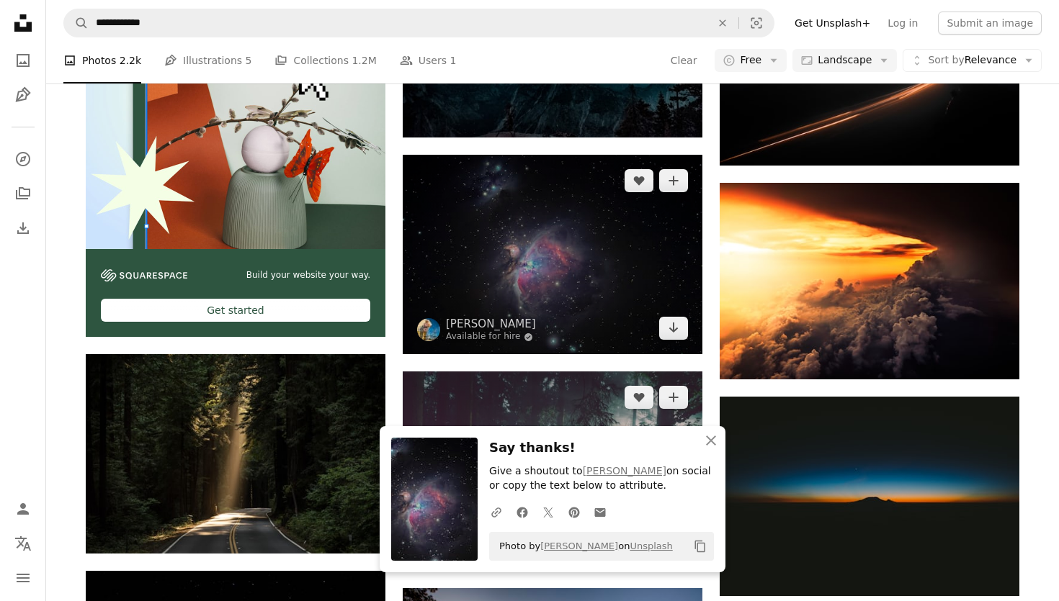
scroll to position [2349, 0]
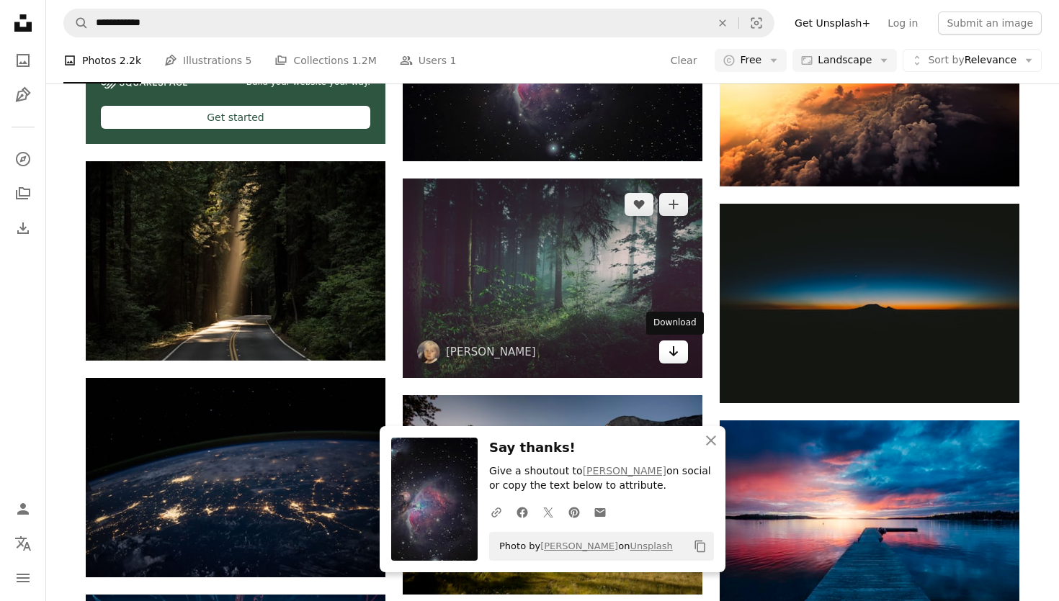
click at [678, 351] on icon "Arrow pointing down" at bounding box center [674, 351] width 12 height 17
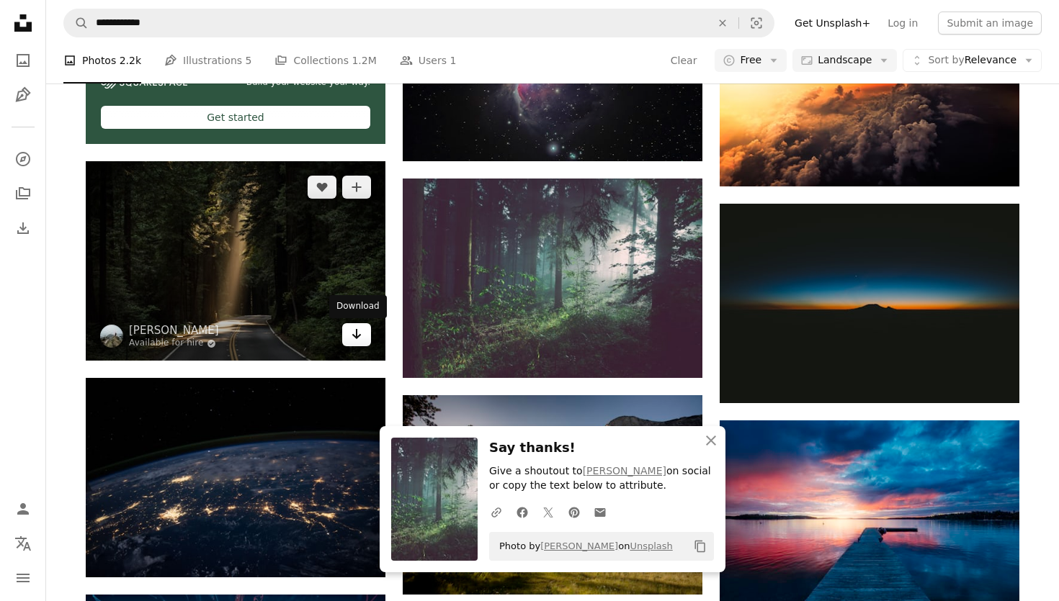
click at [356, 331] on icon "Arrow pointing down" at bounding box center [357, 334] width 12 height 17
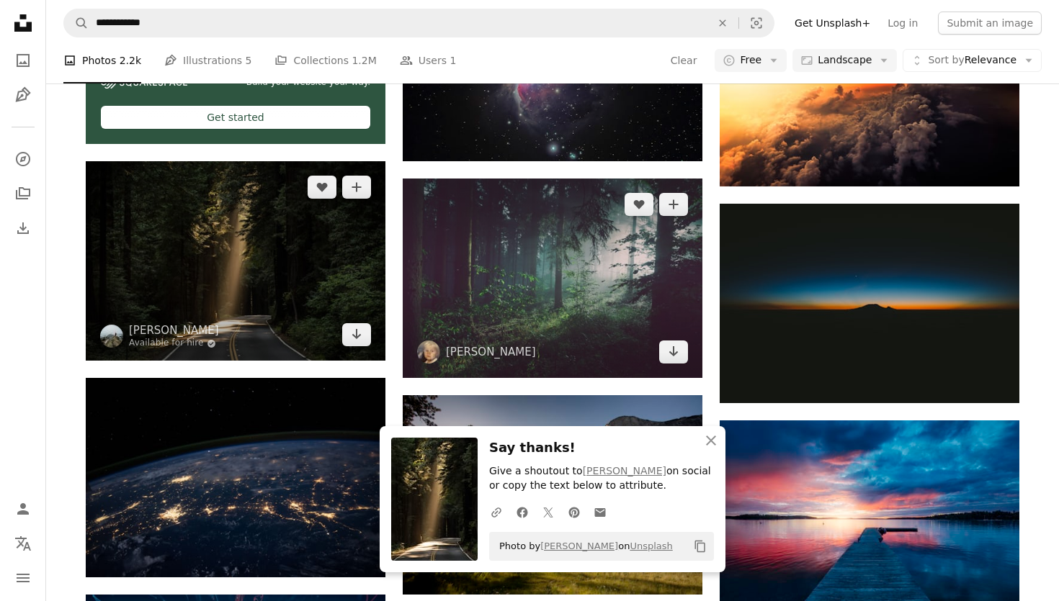
scroll to position [2266, 0]
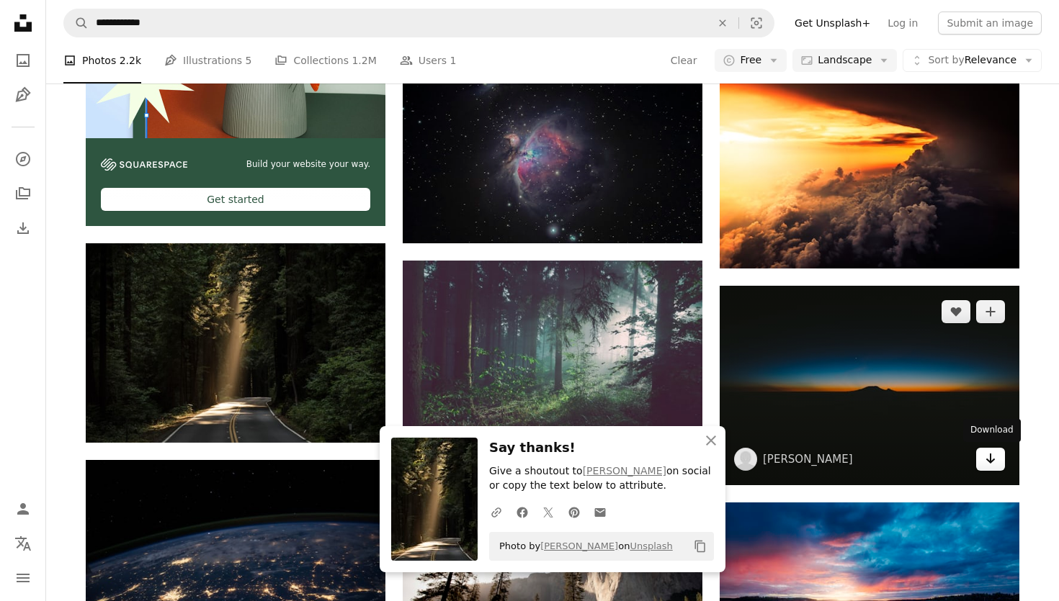
click at [997, 462] on link "Arrow pointing down" at bounding box center [990, 459] width 29 height 23
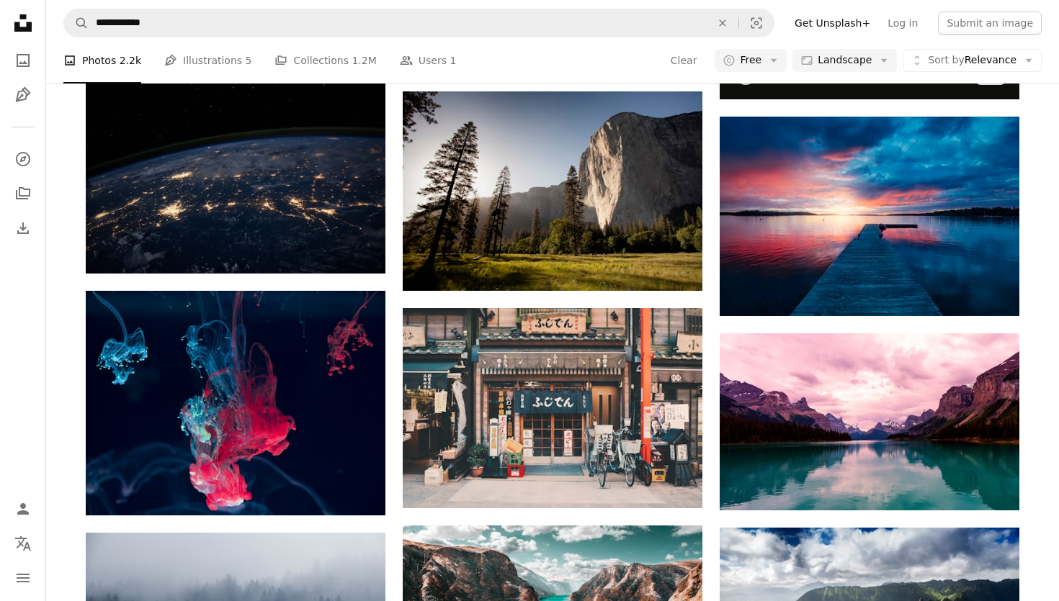
scroll to position [2564, 0]
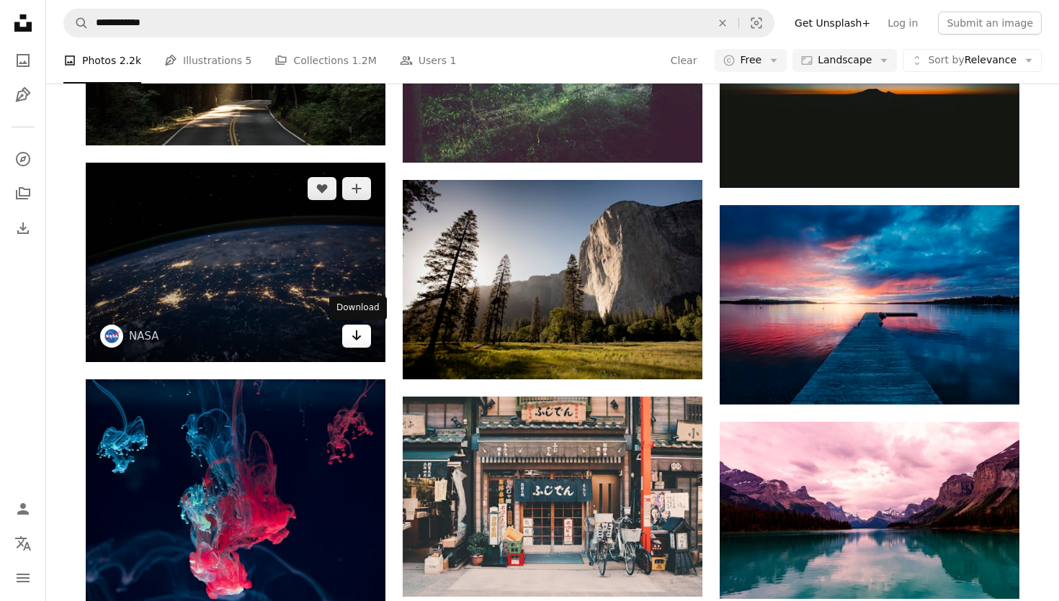
click at [351, 331] on icon "Arrow pointing down" at bounding box center [357, 335] width 12 height 17
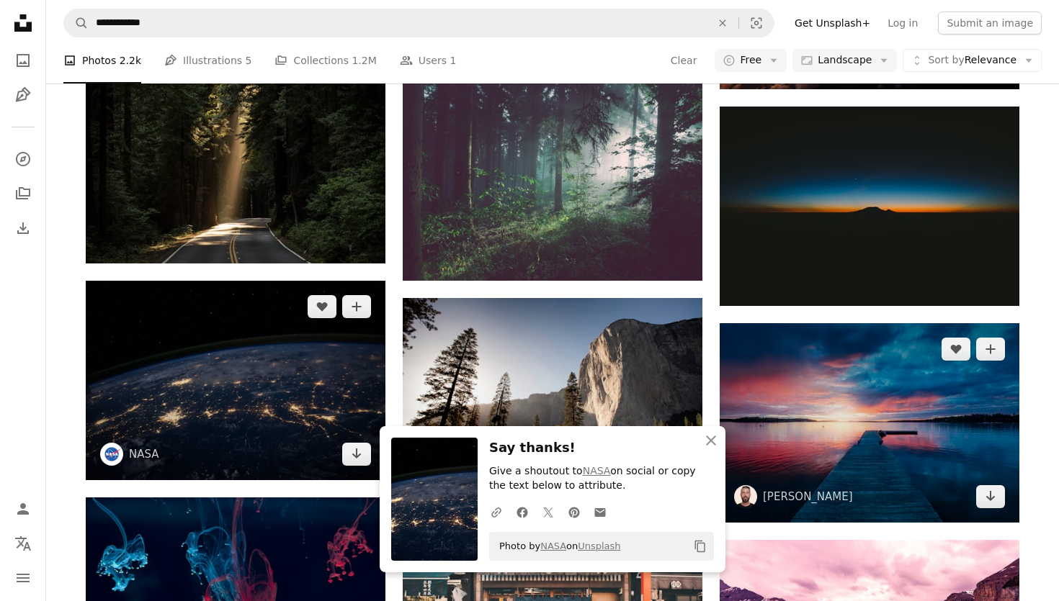
scroll to position [2436, 0]
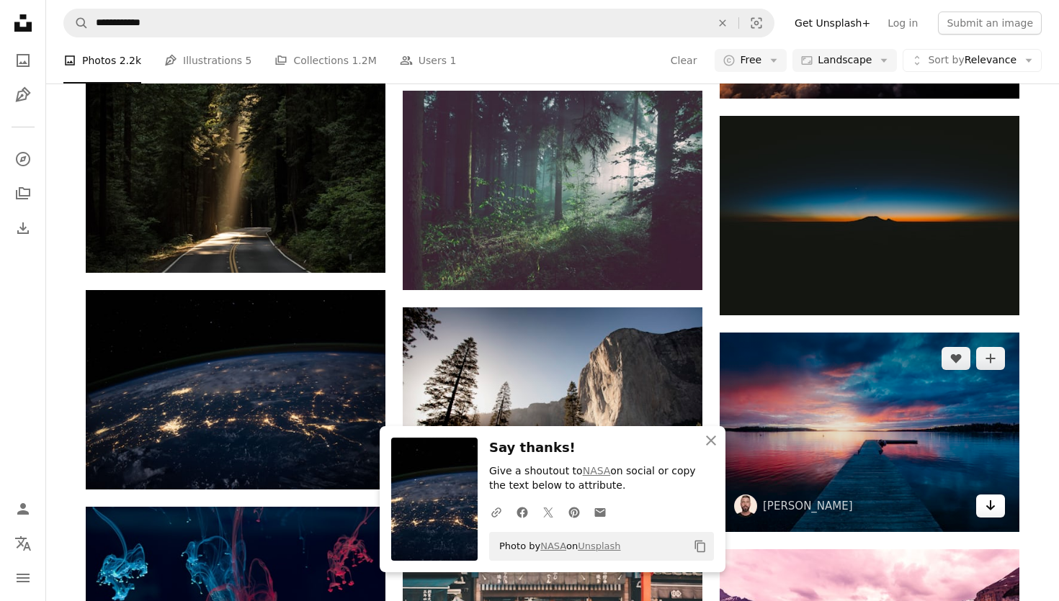
click at [990, 499] on icon "Arrow pointing down" at bounding box center [991, 505] width 12 height 17
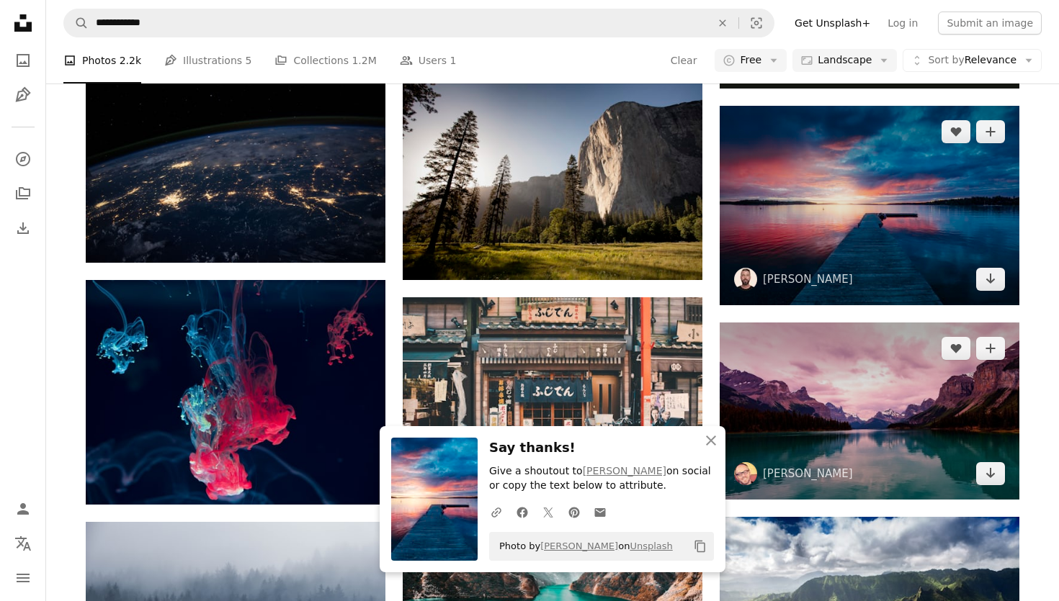
scroll to position [2682, 0]
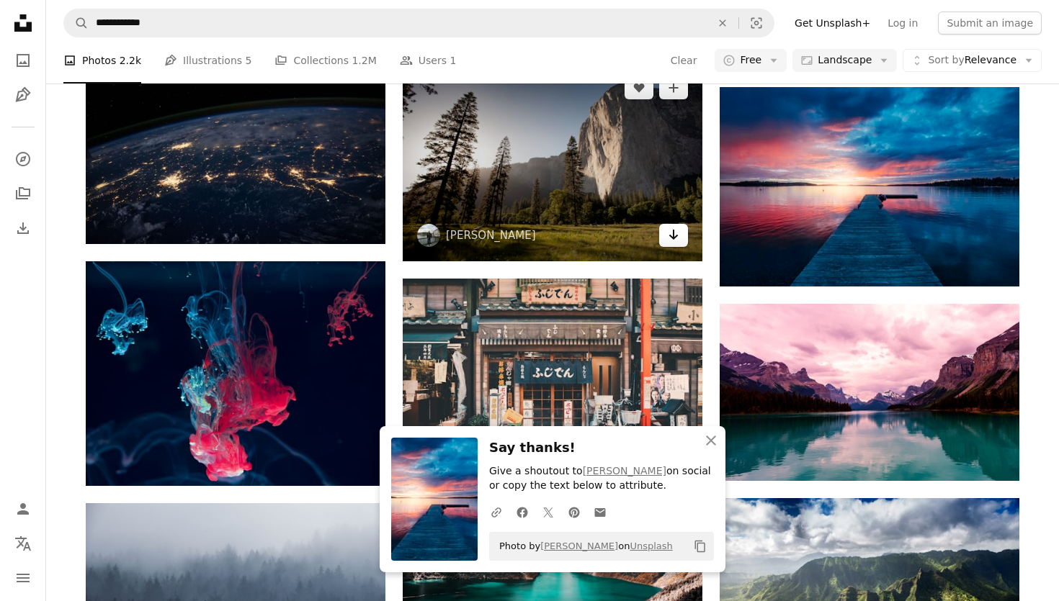
click at [678, 237] on icon "Arrow pointing down" at bounding box center [674, 234] width 12 height 17
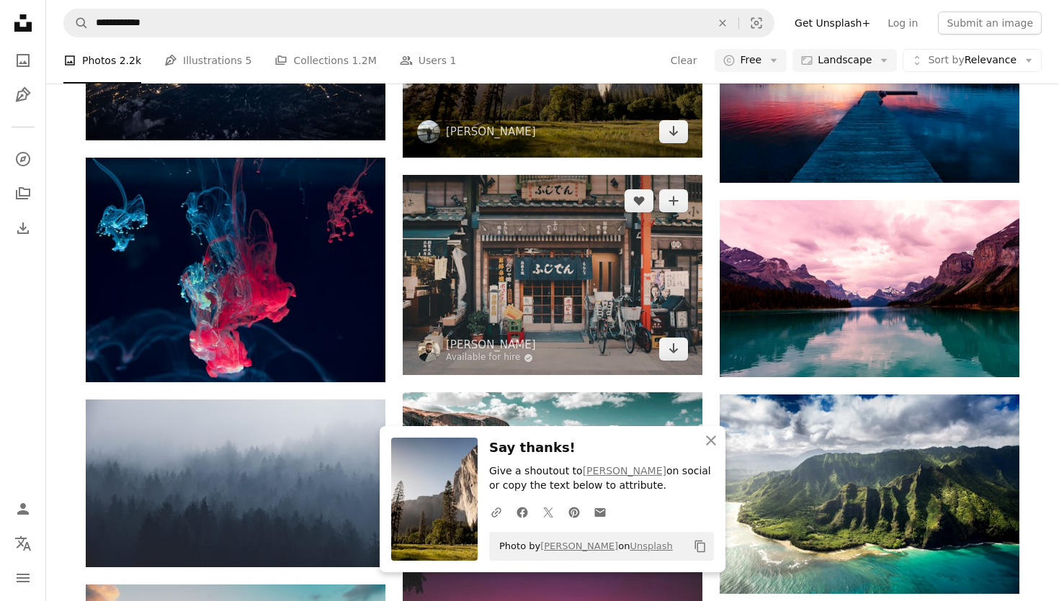
scroll to position [2714, 0]
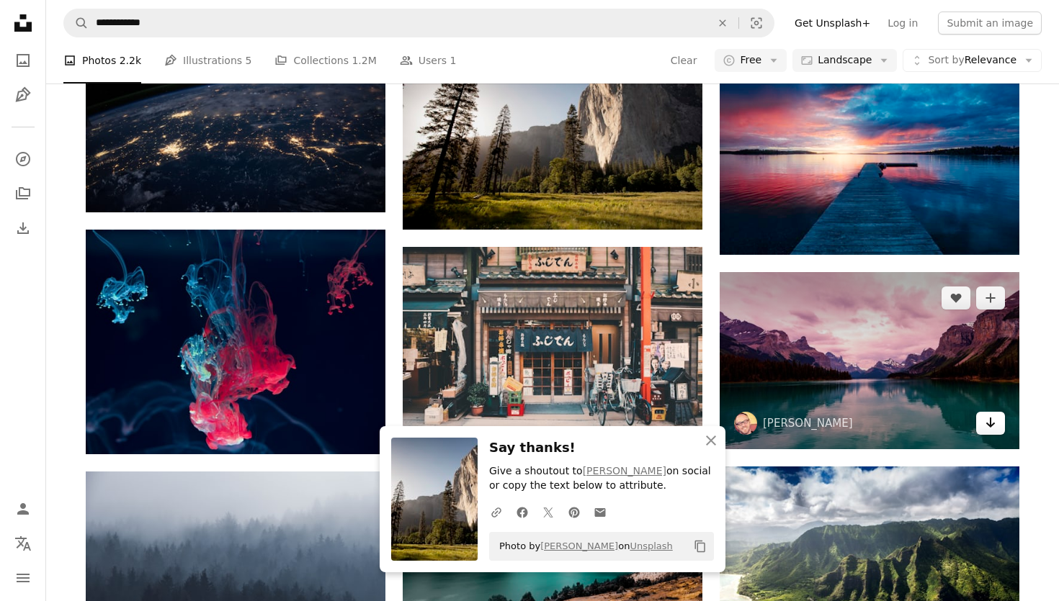
click at [990, 423] on icon "Download" at bounding box center [990, 423] width 9 height 10
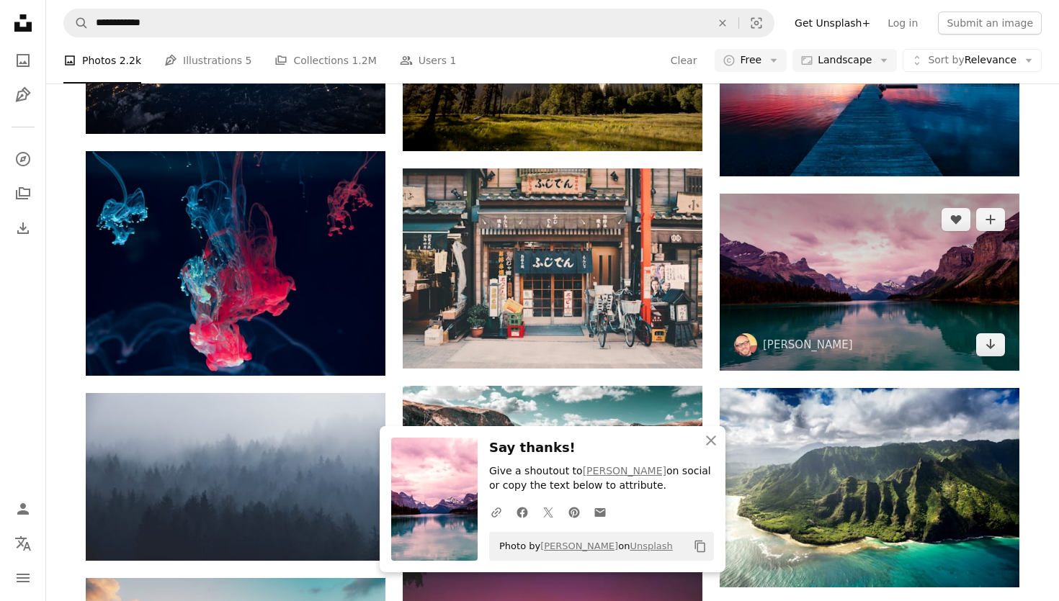
scroll to position [2990, 0]
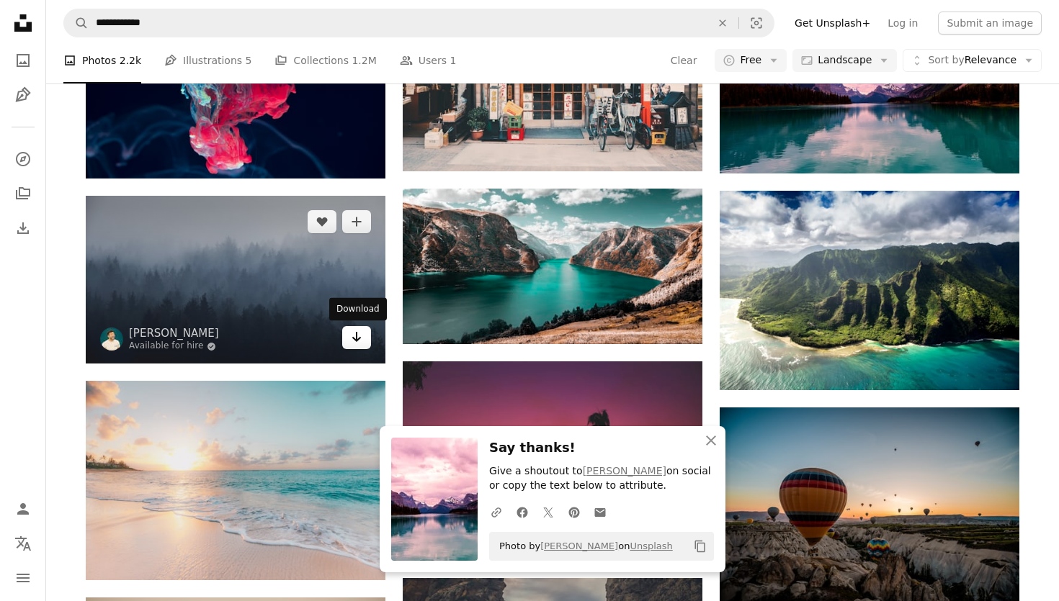
click at [356, 339] on icon "Download" at bounding box center [356, 337] width 9 height 10
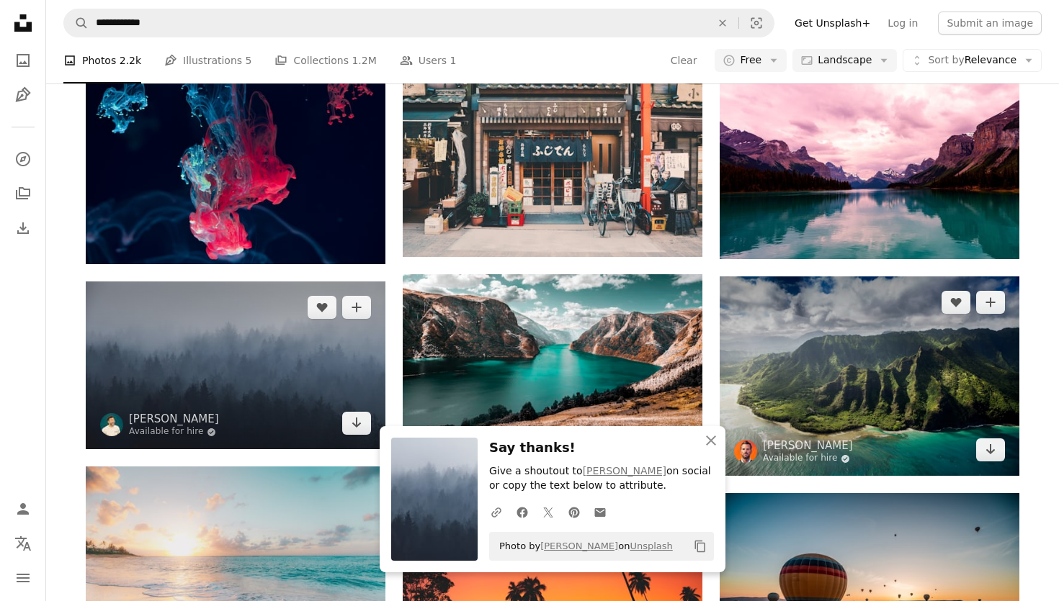
scroll to position [2969, 0]
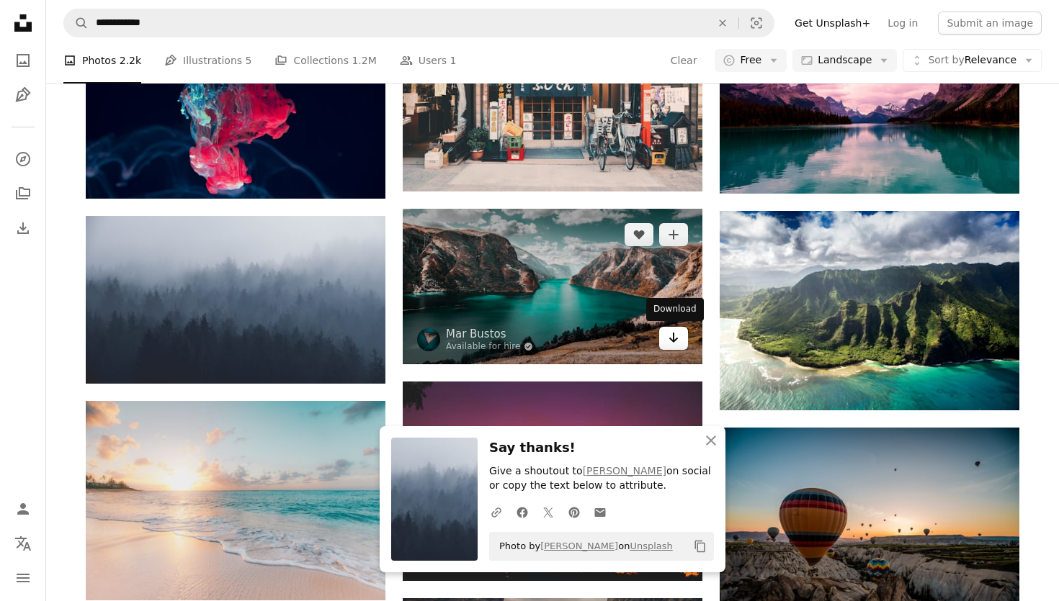
click at [679, 342] on link "Arrow pointing down" at bounding box center [673, 338] width 29 height 23
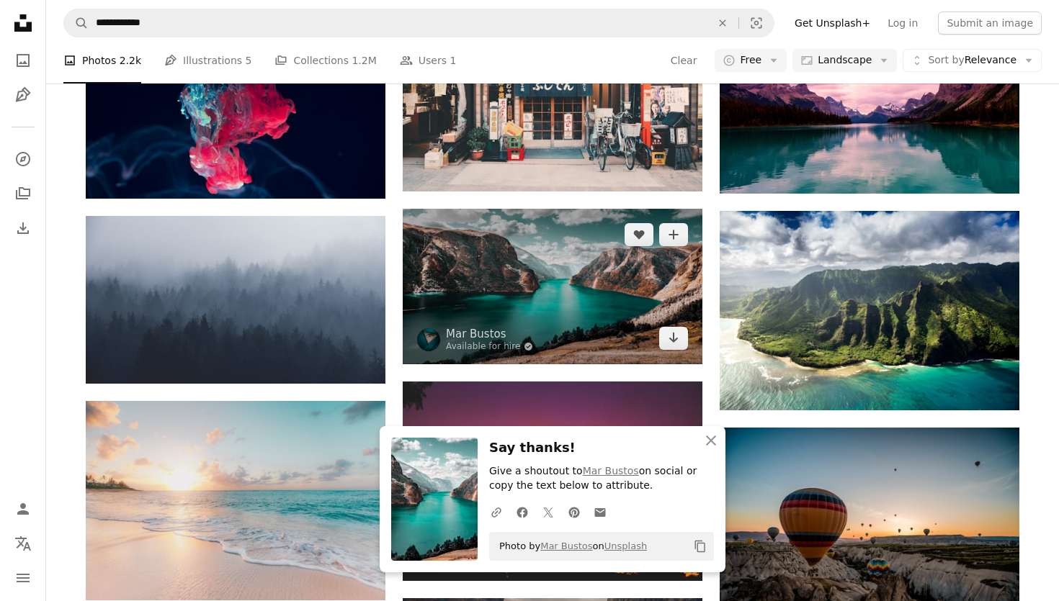
scroll to position [2942, 0]
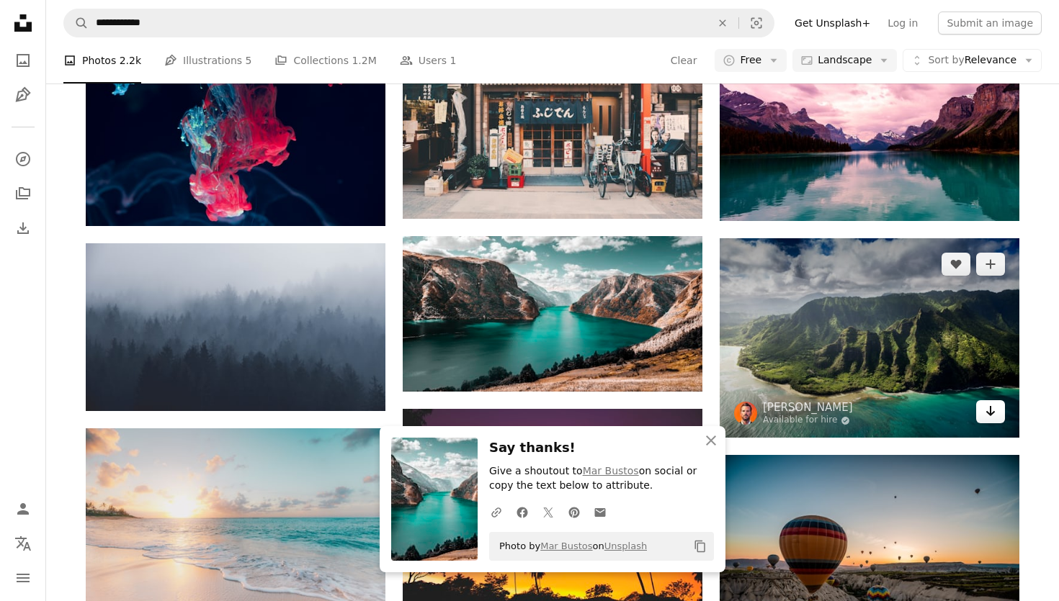
click at [1001, 413] on link "Arrow pointing down" at bounding box center [990, 411] width 29 height 23
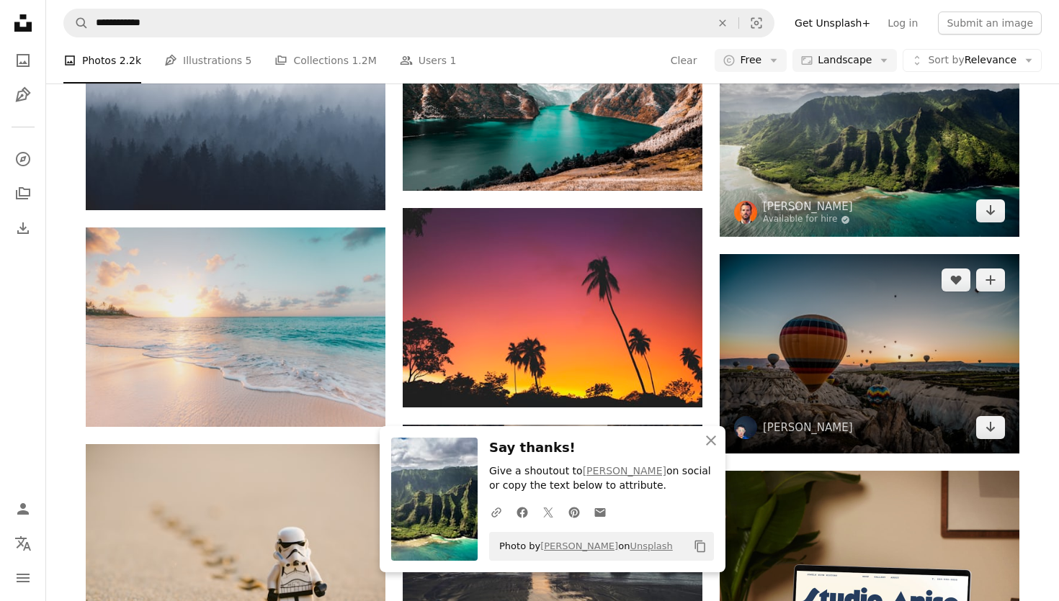
scroll to position [3161, 0]
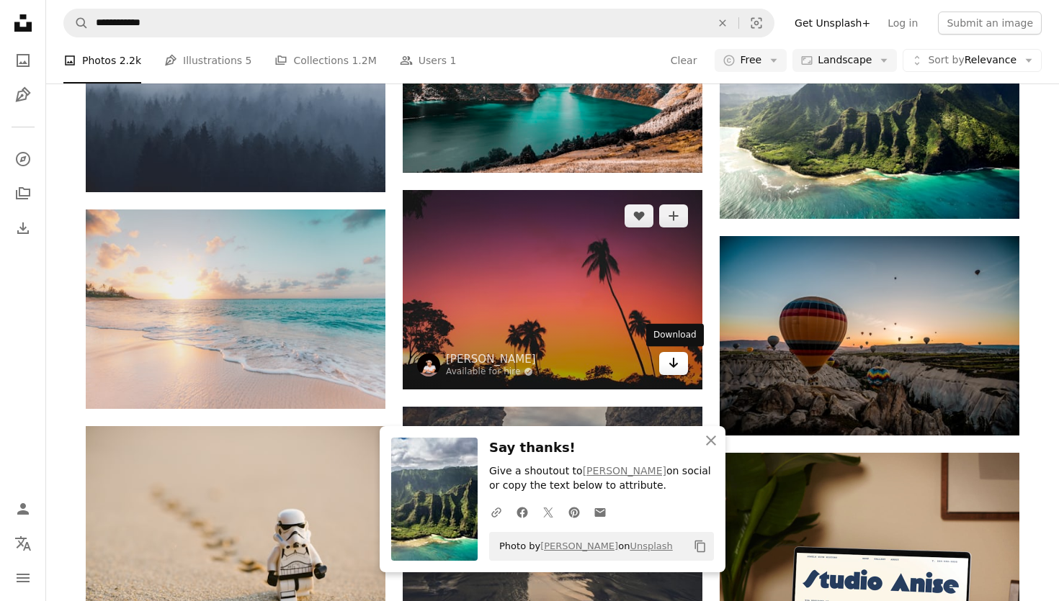
click at [676, 364] on icon "Download" at bounding box center [673, 363] width 9 height 10
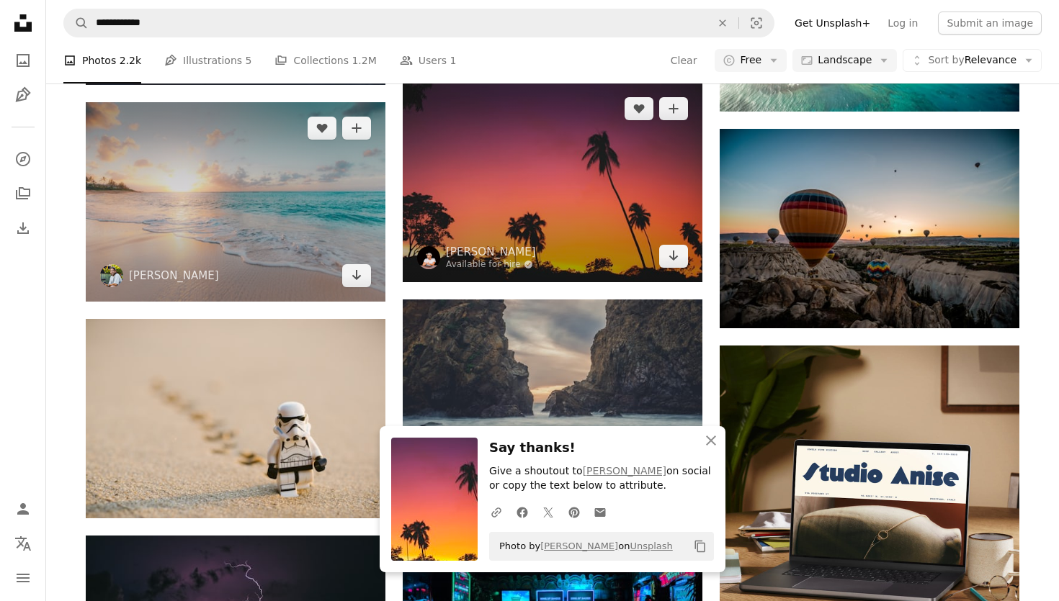
scroll to position [3378, 0]
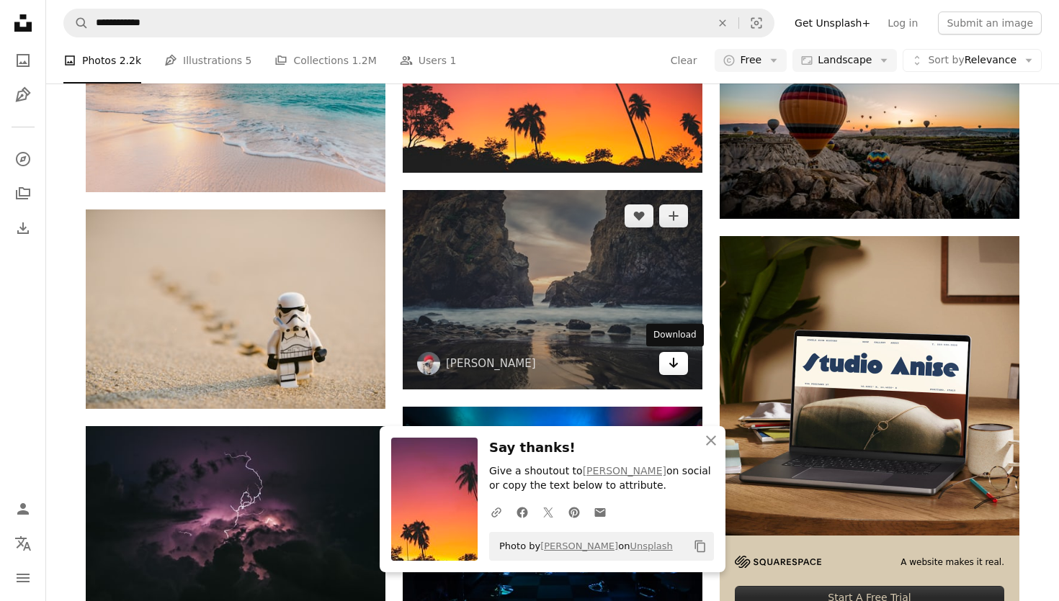
click at [669, 366] on icon "Arrow pointing down" at bounding box center [674, 362] width 12 height 17
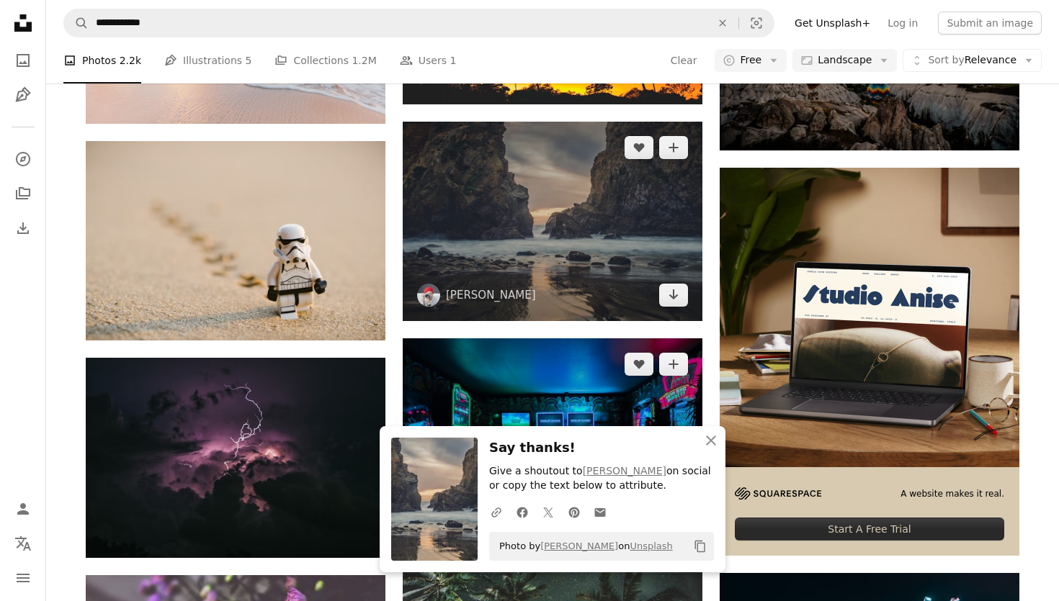
scroll to position [3577, 0]
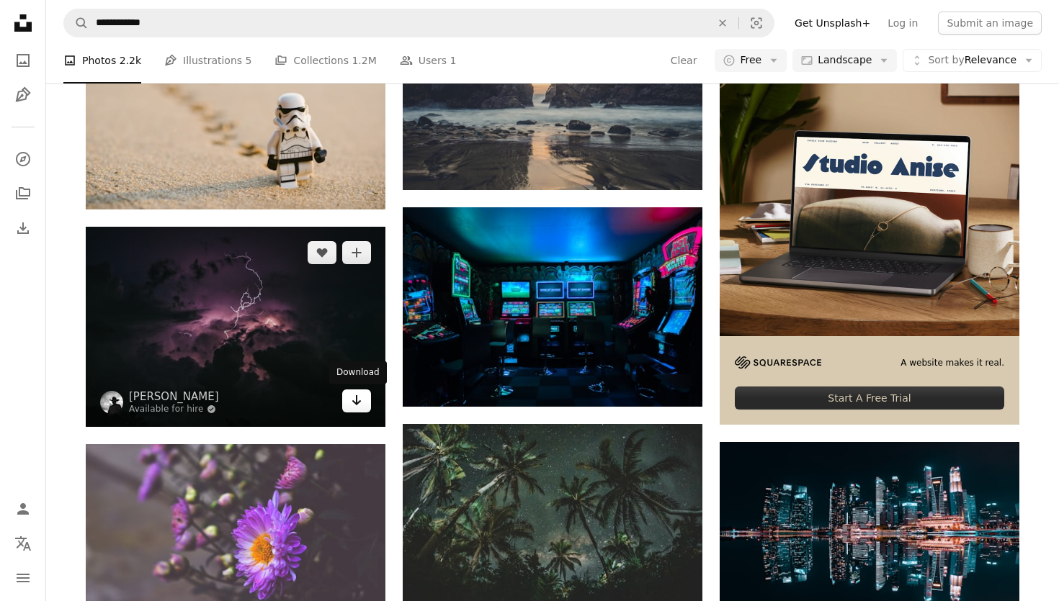
click at [354, 393] on icon "Arrow pointing down" at bounding box center [357, 400] width 12 height 17
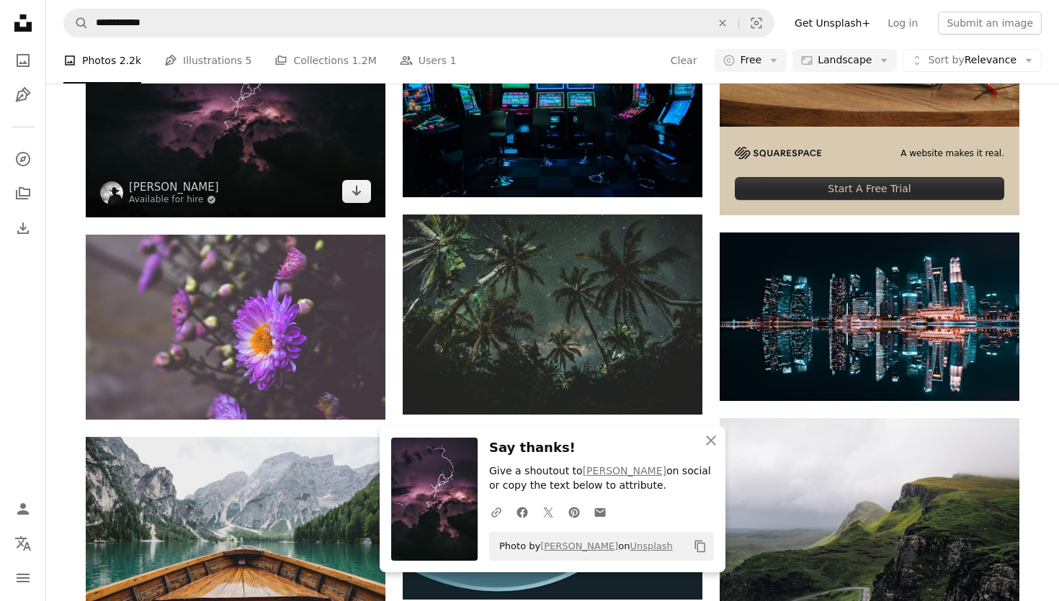
scroll to position [3805, 0]
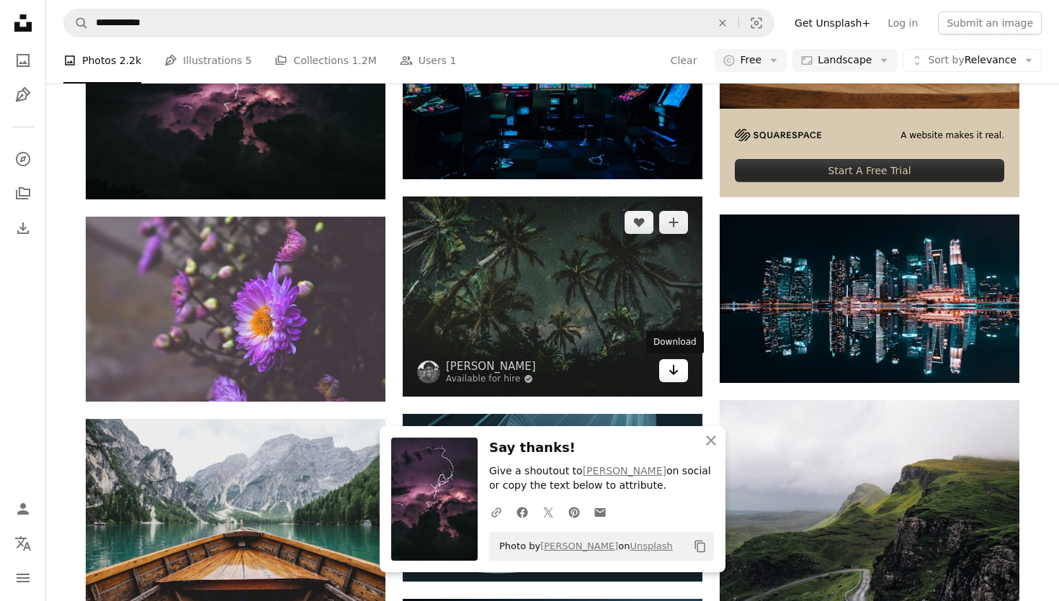
click at [671, 368] on icon "Arrow pointing down" at bounding box center [674, 370] width 12 height 17
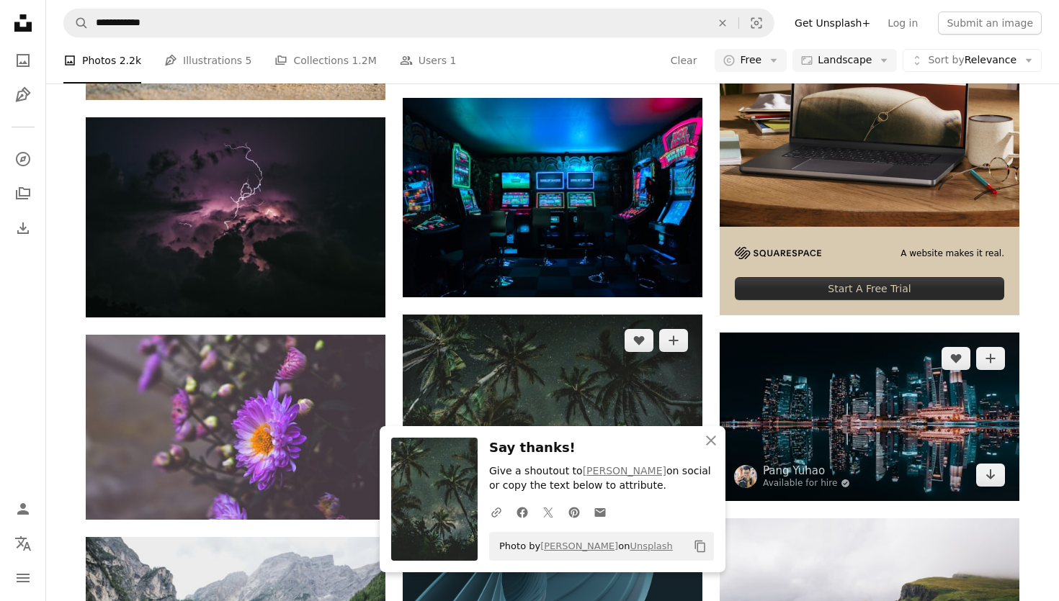
scroll to position [3705, 0]
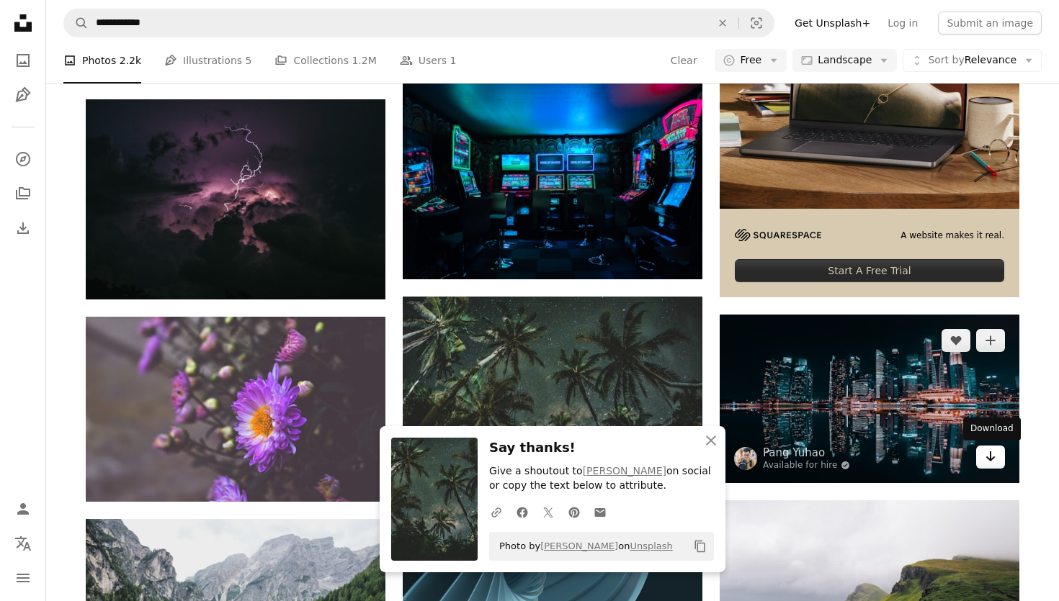
click at [992, 457] on icon "Arrow pointing down" at bounding box center [991, 456] width 12 height 17
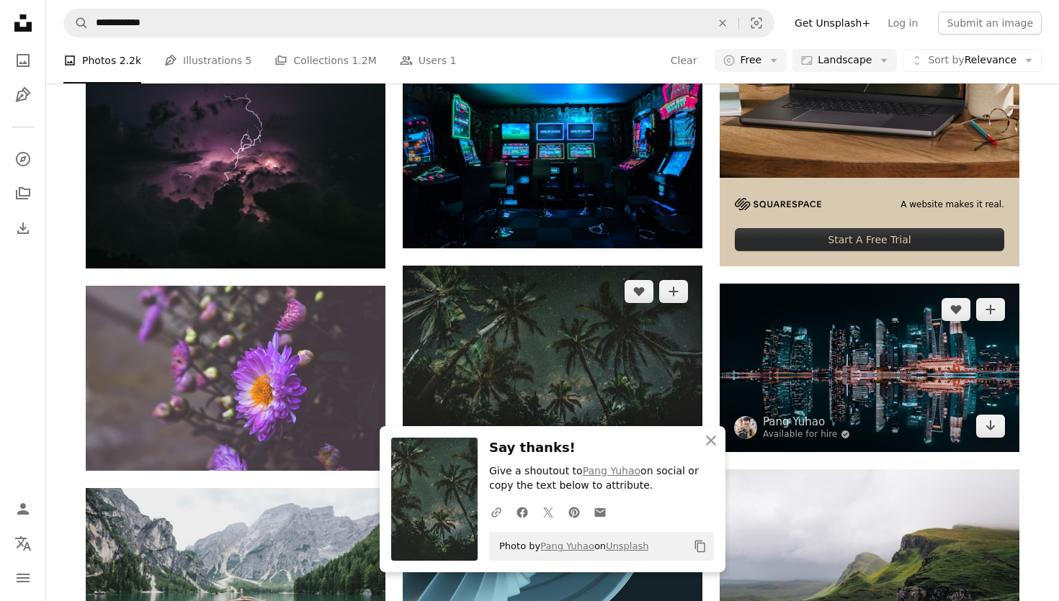
scroll to position [3810, 0]
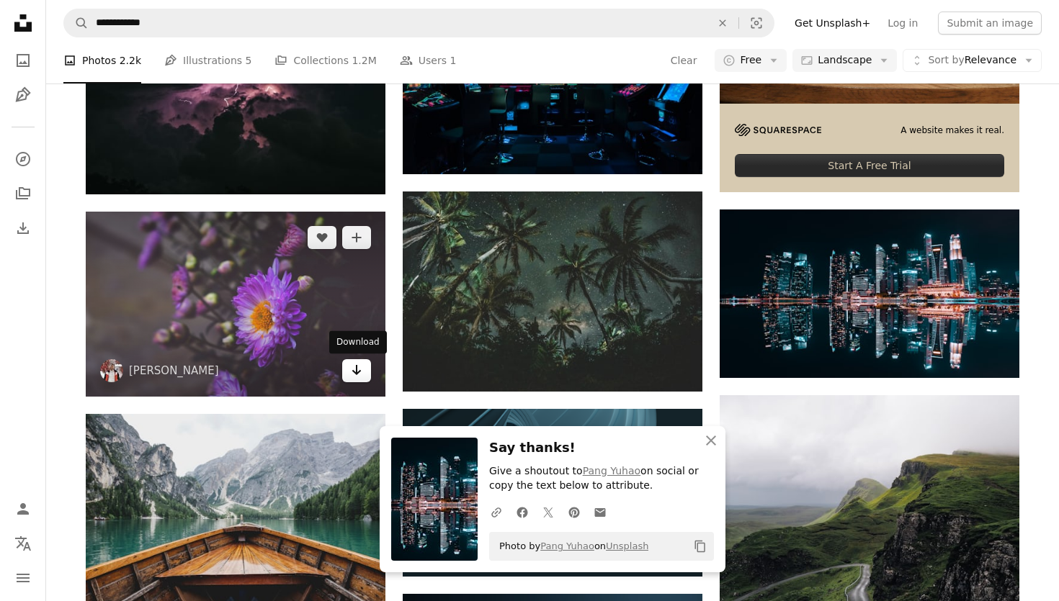
click at [358, 375] on icon "Arrow pointing down" at bounding box center [357, 370] width 12 height 17
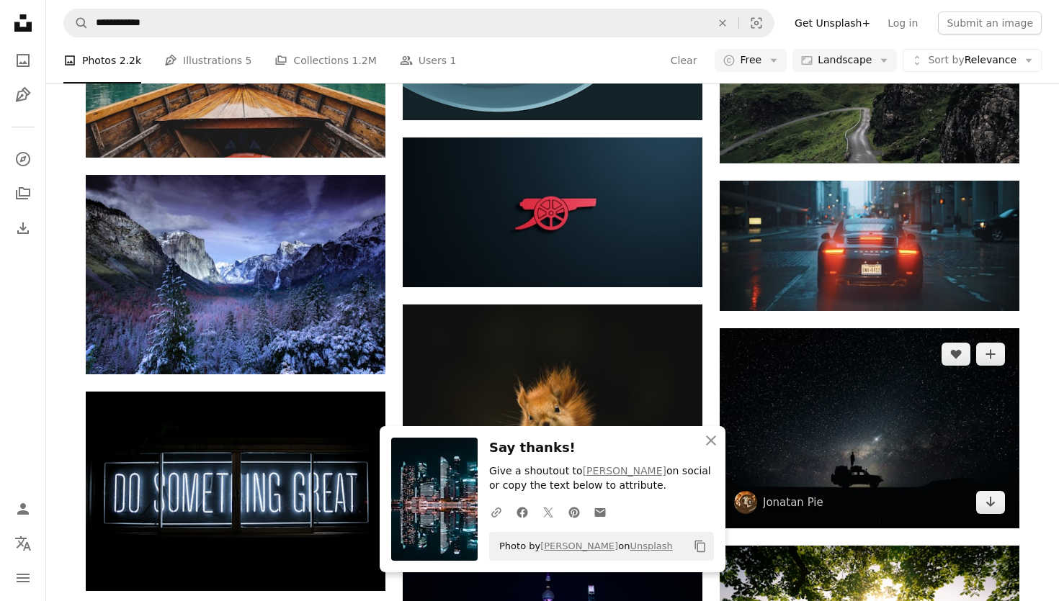
scroll to position [4148, 0]
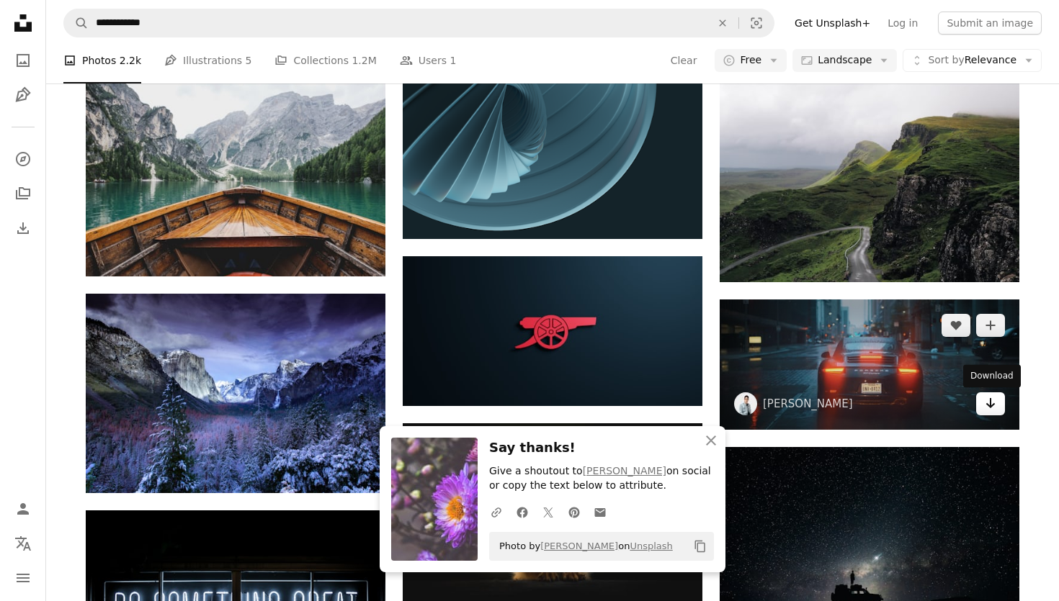
click at [994, 408] on icon "Arrow pointing down" at bounding box center [991, 403] width 12 height 17
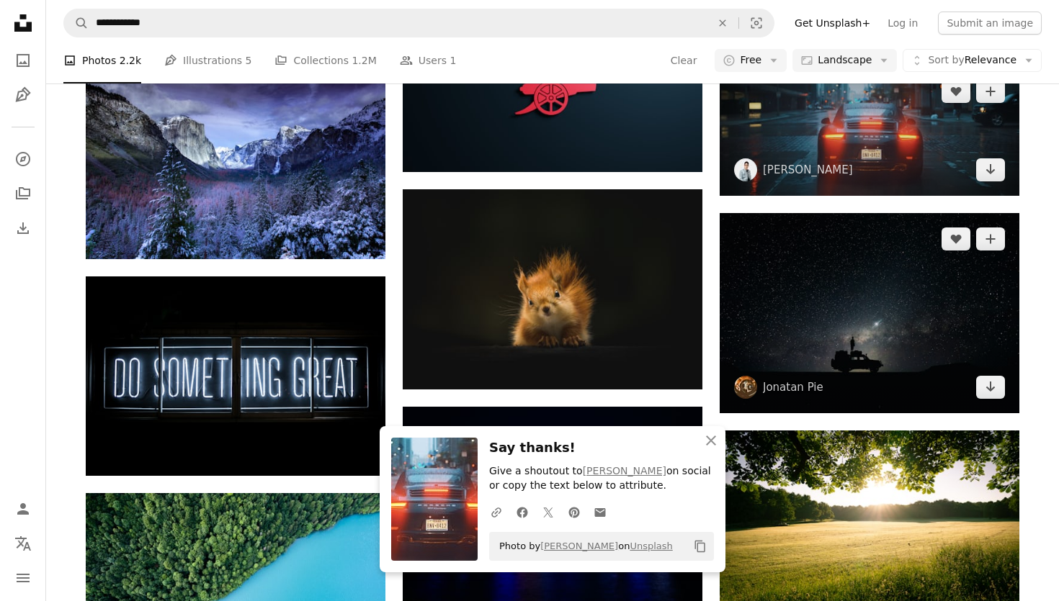
scroll to position [4367, 0]
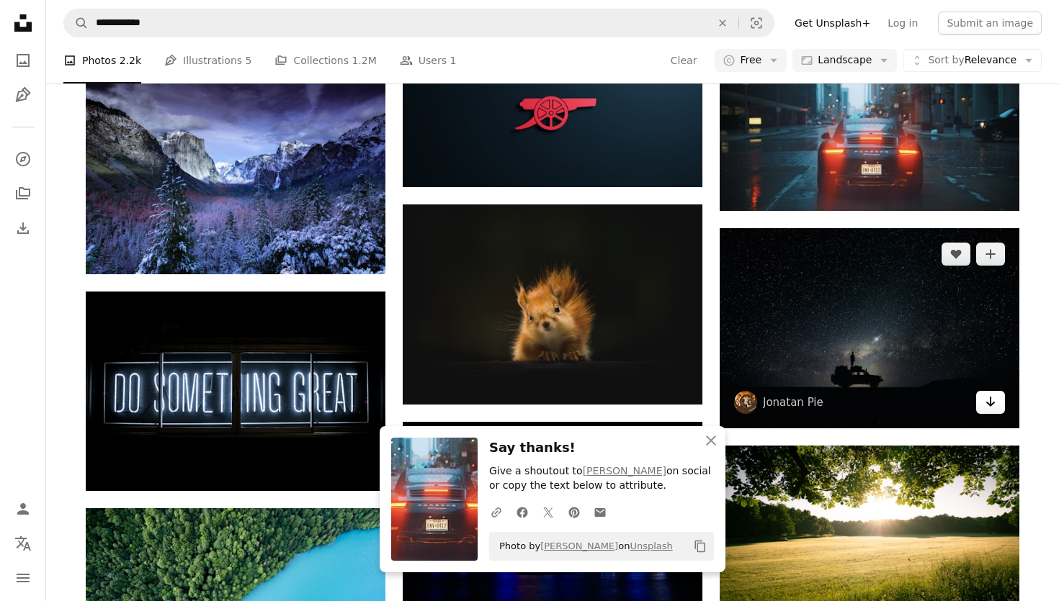
click at [976, 402] on link "Arrow pointing down" at bounding box center [990, 402] width 29 height 23
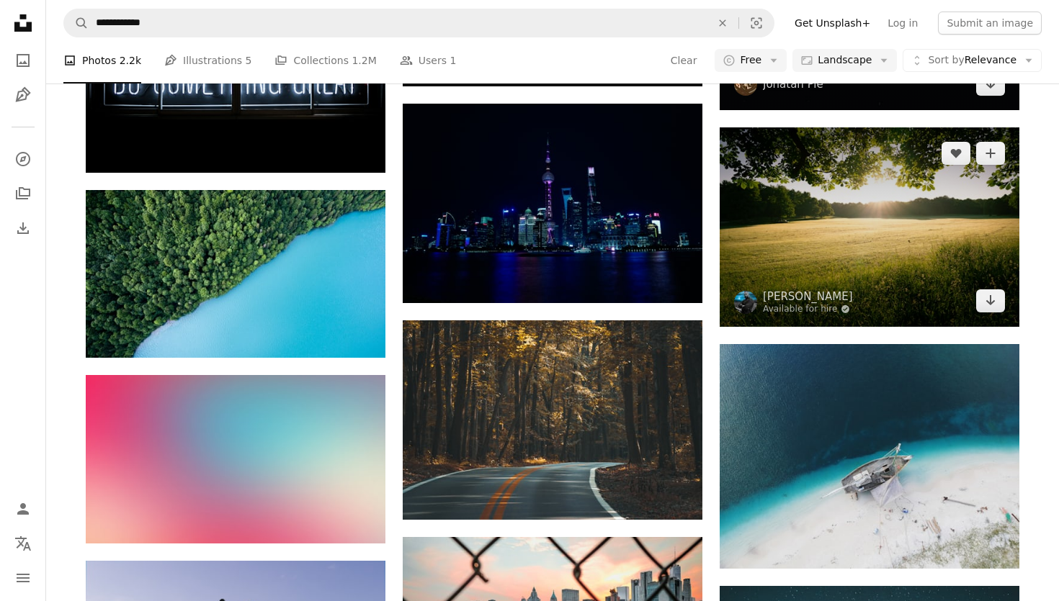
scroll to position [4808, 0]
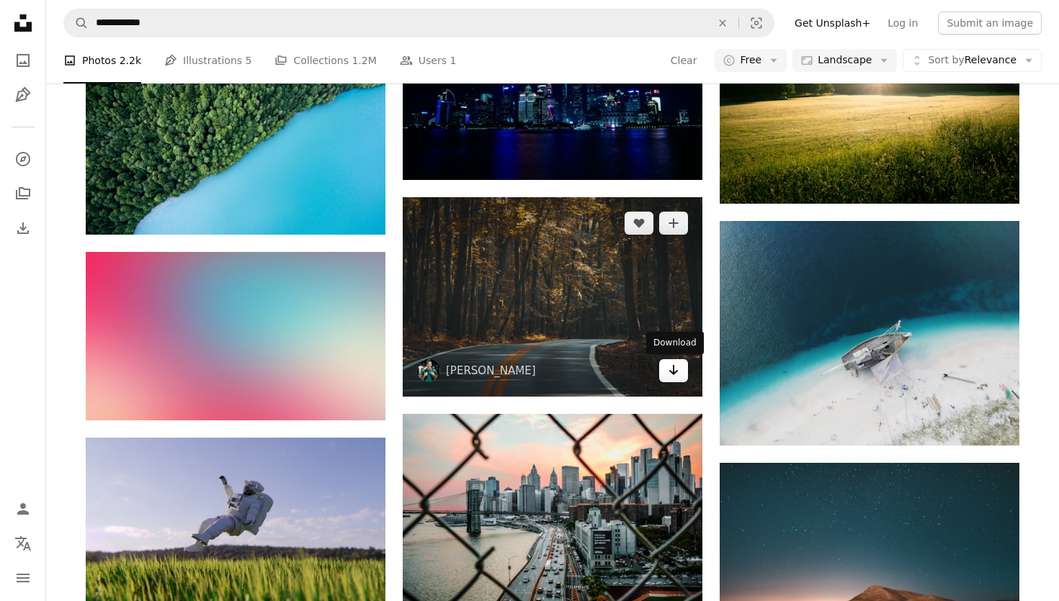
click at [669, 372] on icon "Download" at bounding box center [673, 370] width 9 height 10
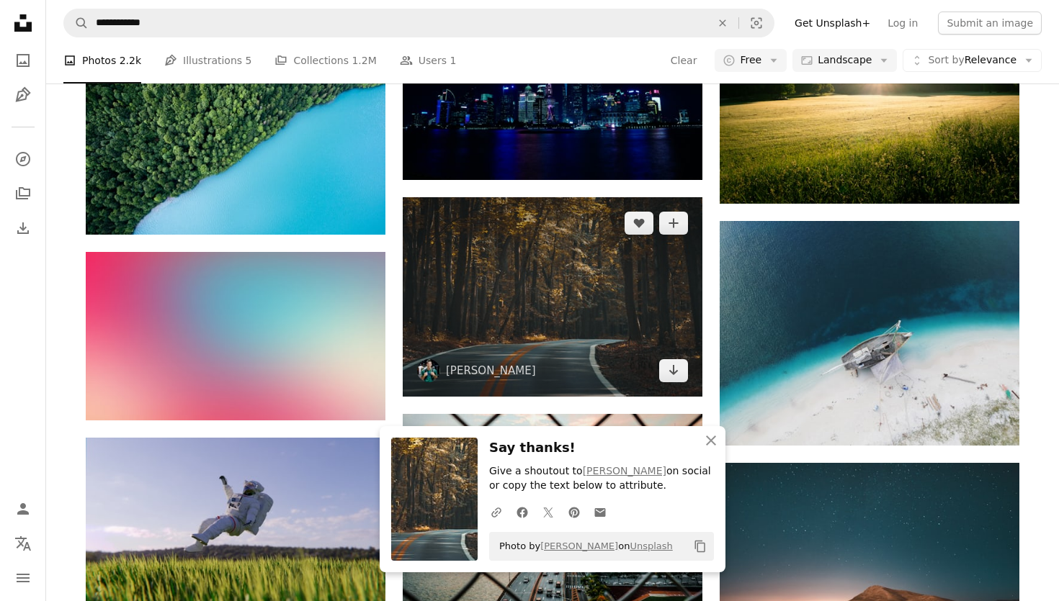
scroll to position [4776, 0]
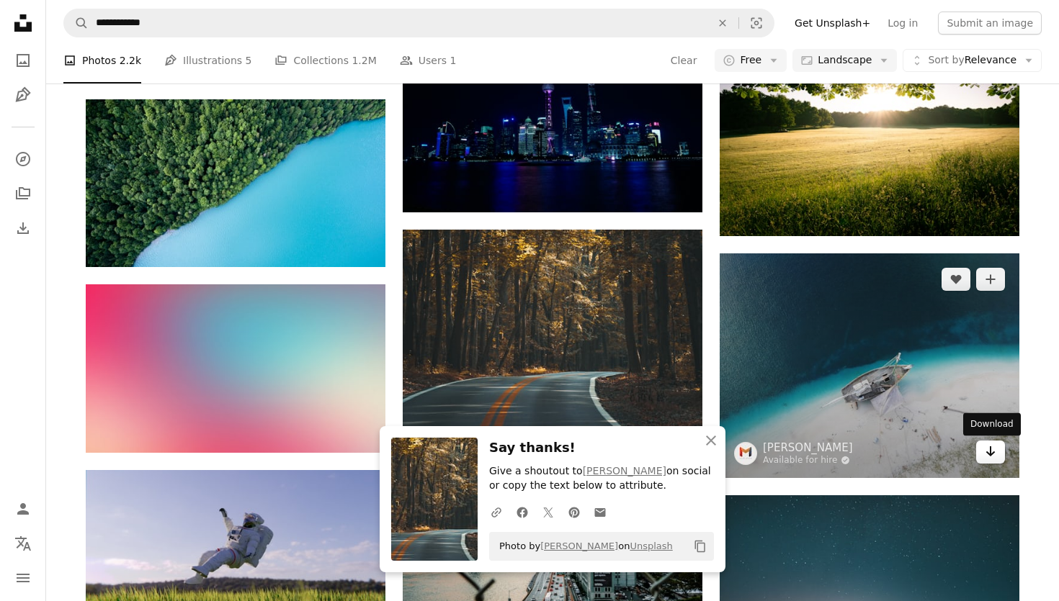
click at [990, 449] on icon "Download" at bounding box center [990, 452] width 9 height 10
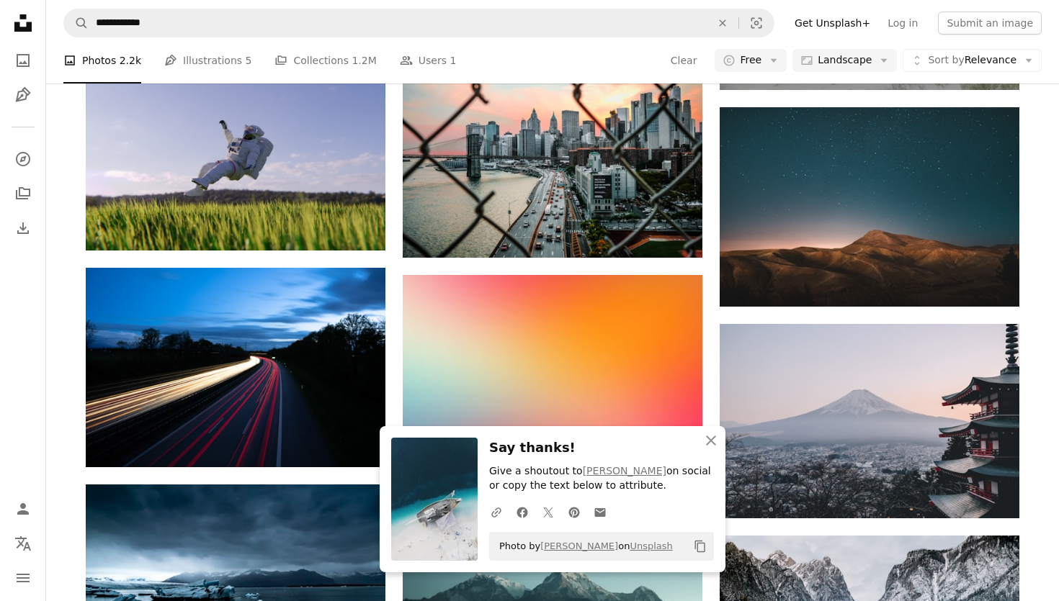
scroll to position [5221, 0]
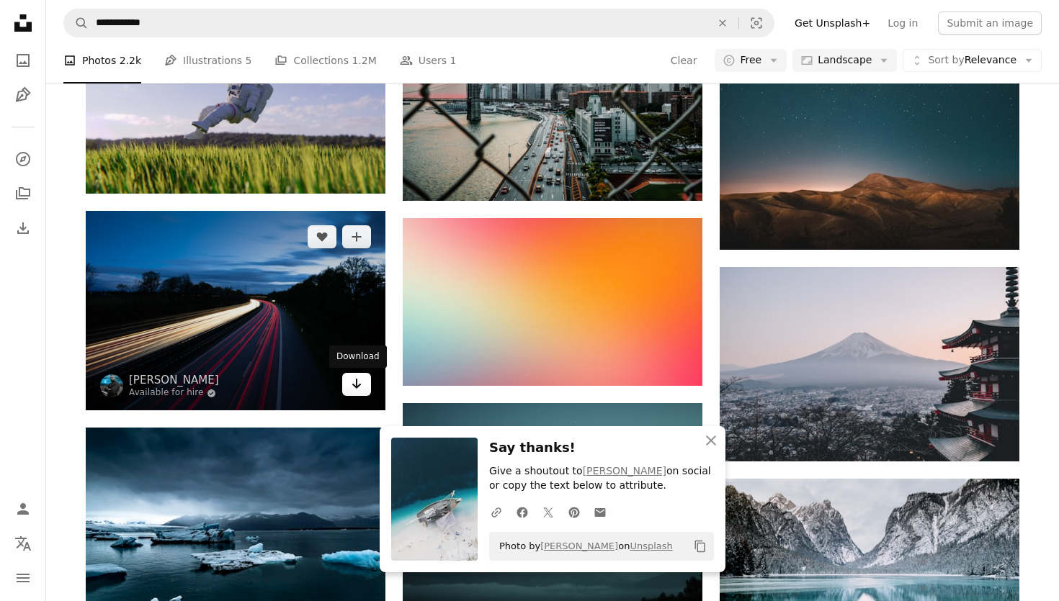
click at [350, 385] on link "Arrow pointing down" at bounding box center [356, 384] width 29 height 23
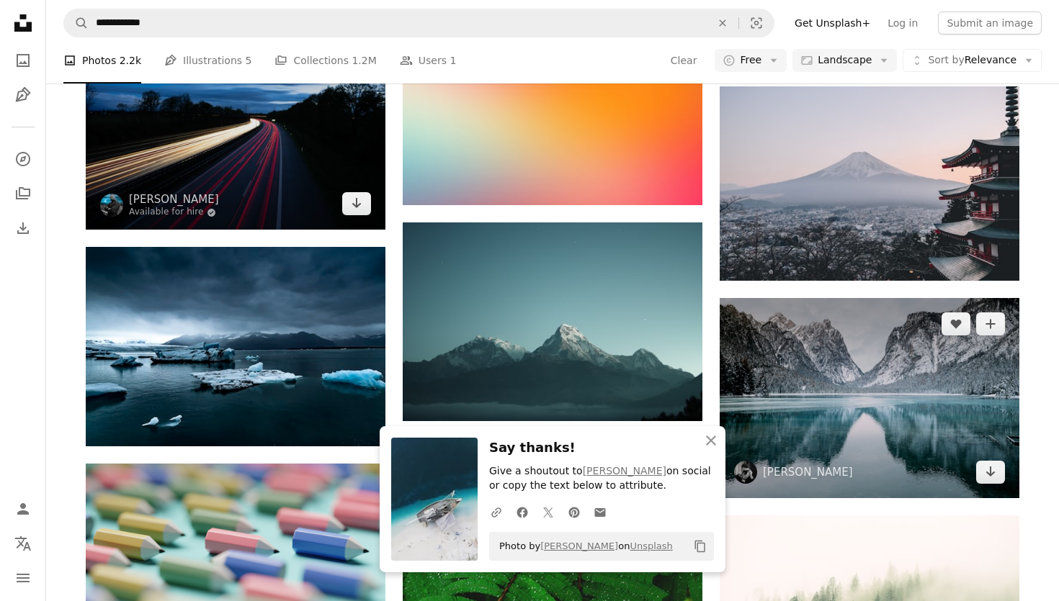
scroll to position [5462, 0]
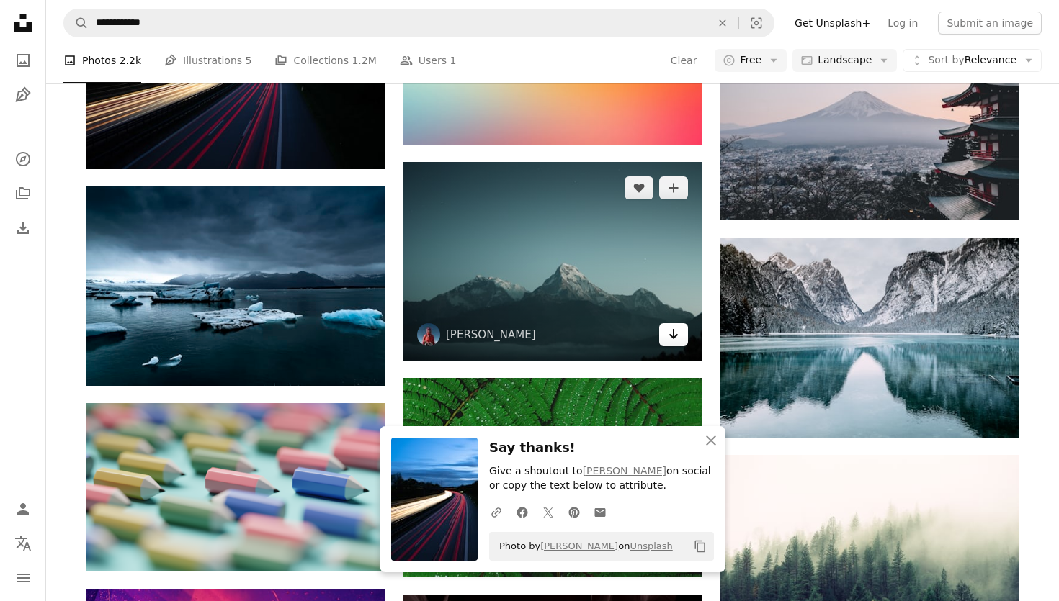
click at [676, 338] on icon "Arrow pointing down" at bounding box center [674, 334] width 12 height 17
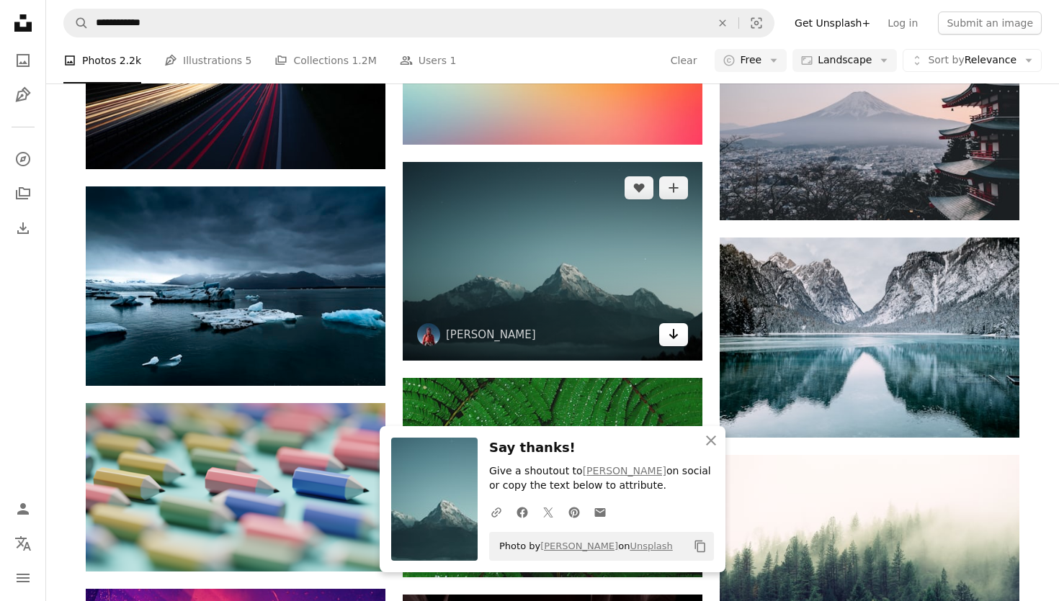
scroll to position [5581, 0]
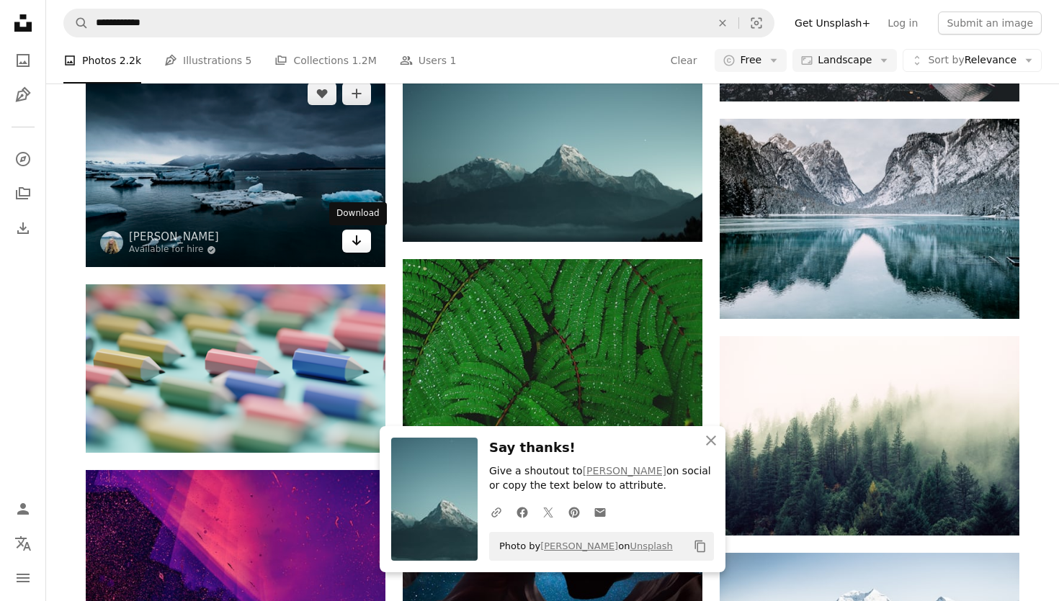
click at [353, 238] on icon "Arrow pointing down" at bounding box center [357, 240] width 12 height 17
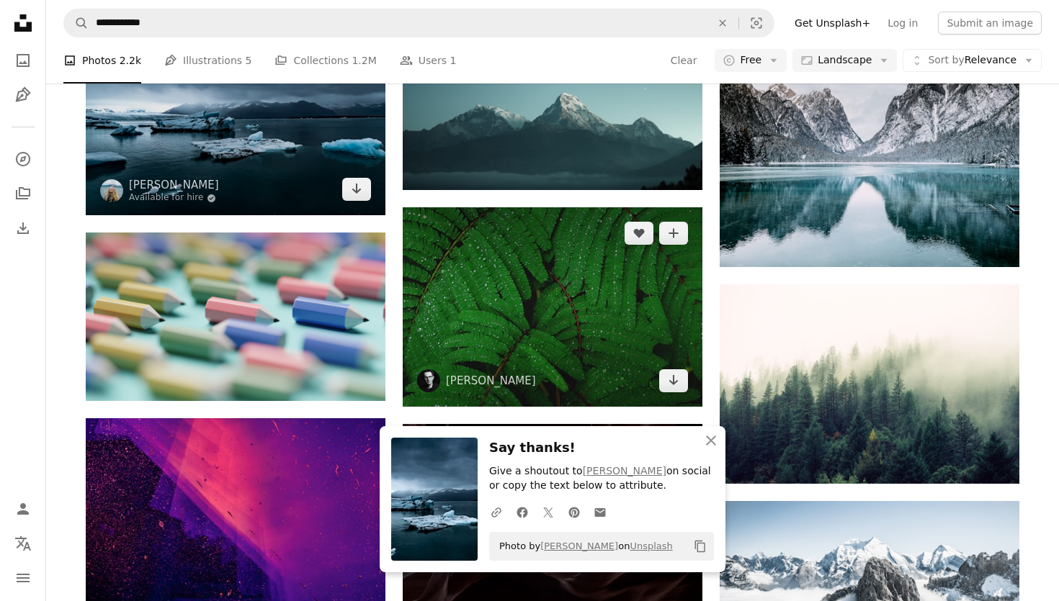
scroll to position [5651, 0]
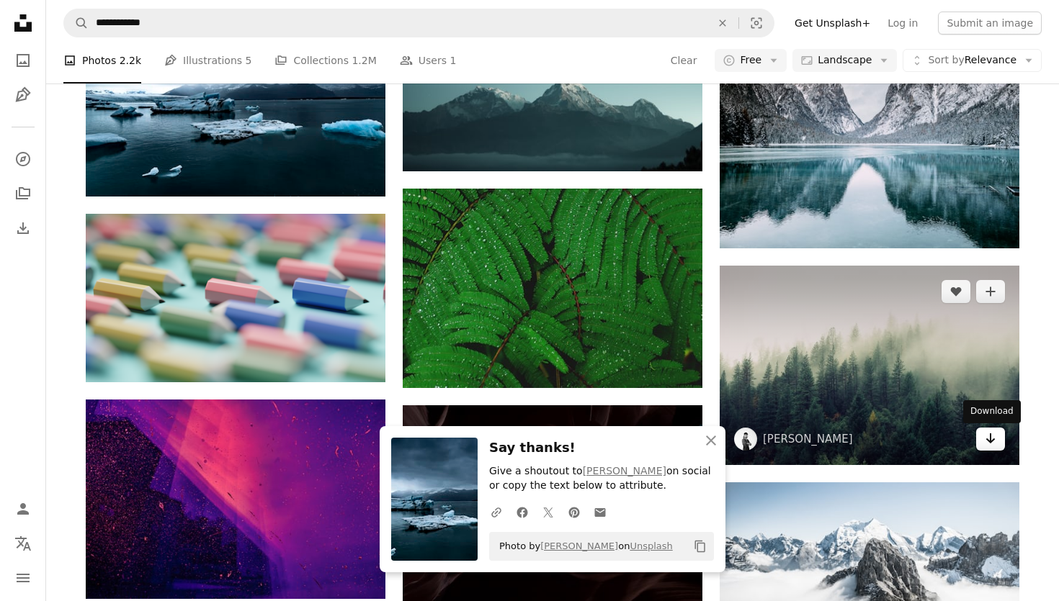
click at [997, 445] on link "Arrow pointing down" at bounding box center [990, 439] width 29 height 23
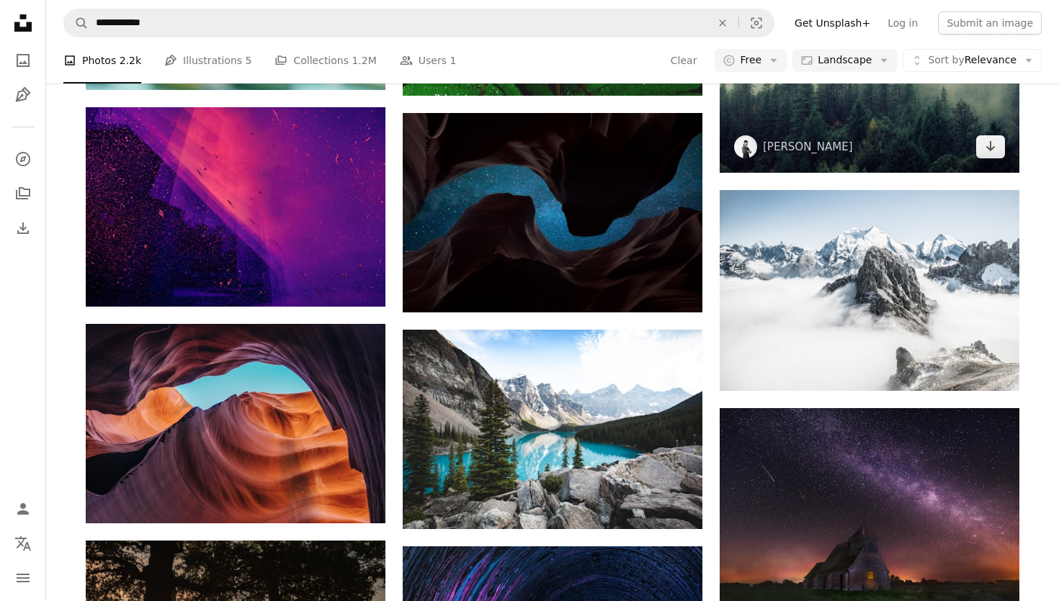
scroll to position [5952, 0]
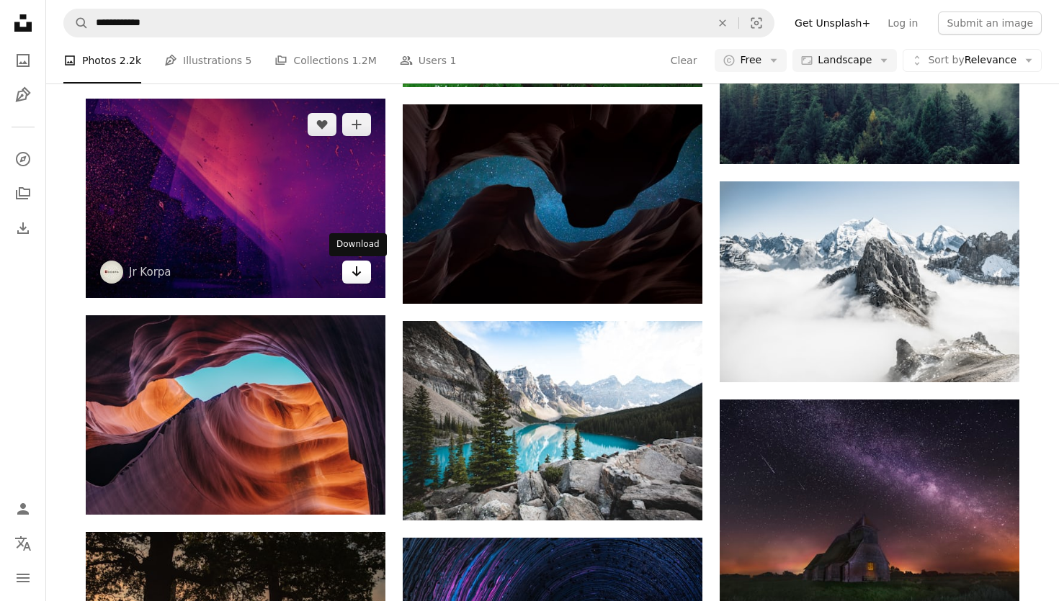
click at [347, 277] on link "Arrow pointing down" at bounding box center [356, 272] width 29 height 23
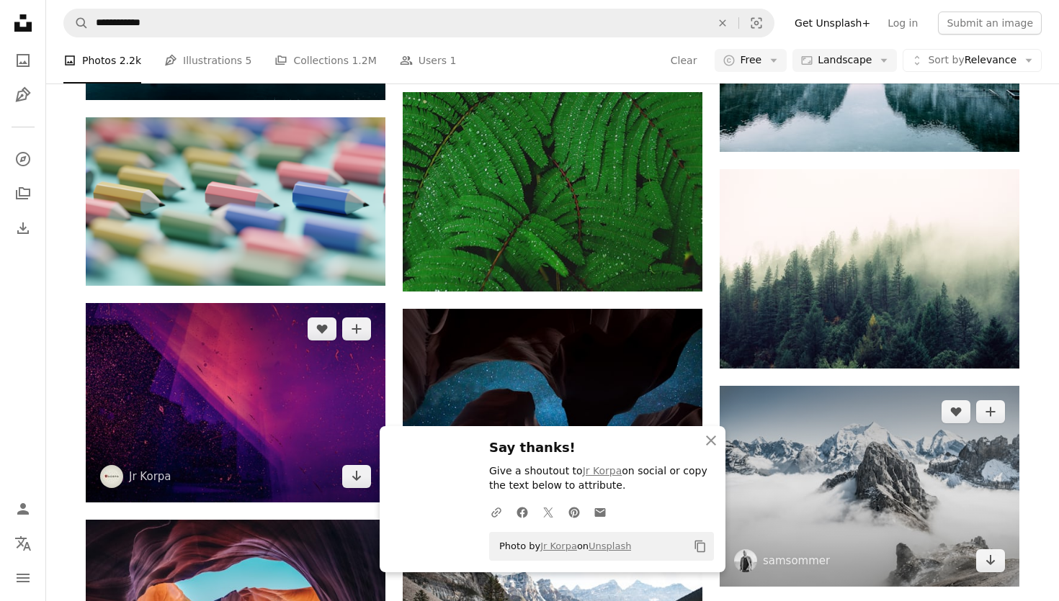
scroll to position [5767, 0]
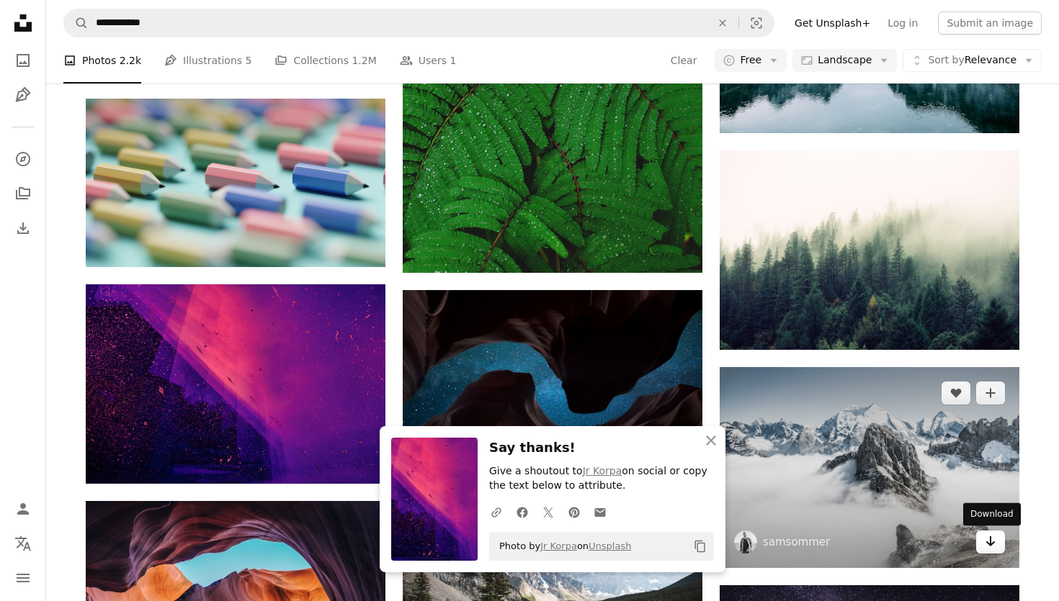
click at [998, 538] on link "Arrow pointing down" at bounding box center [990, 542] width 29 height 23
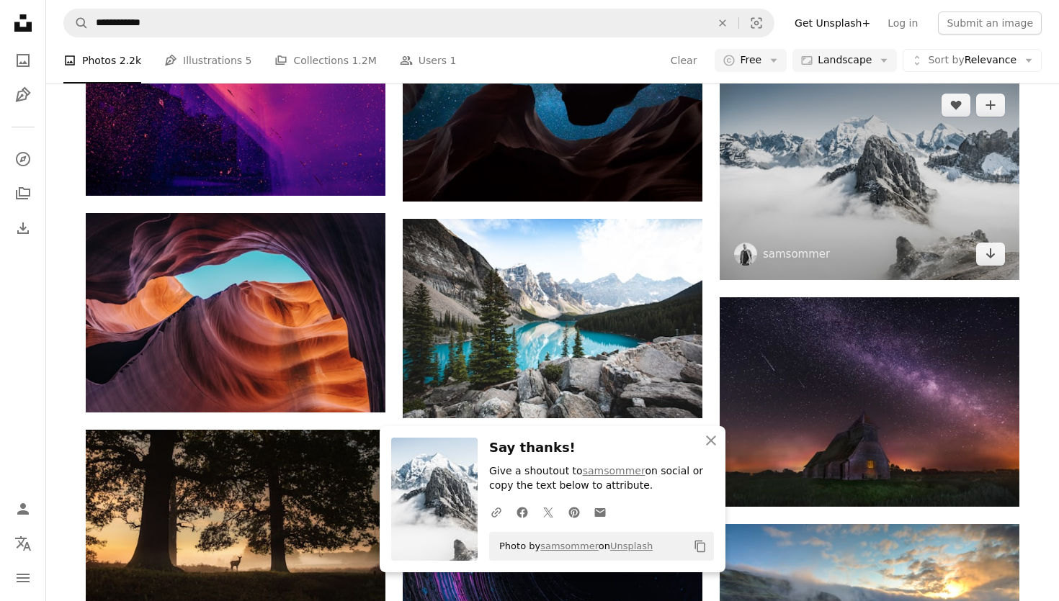
scroll to position [6064, 0]
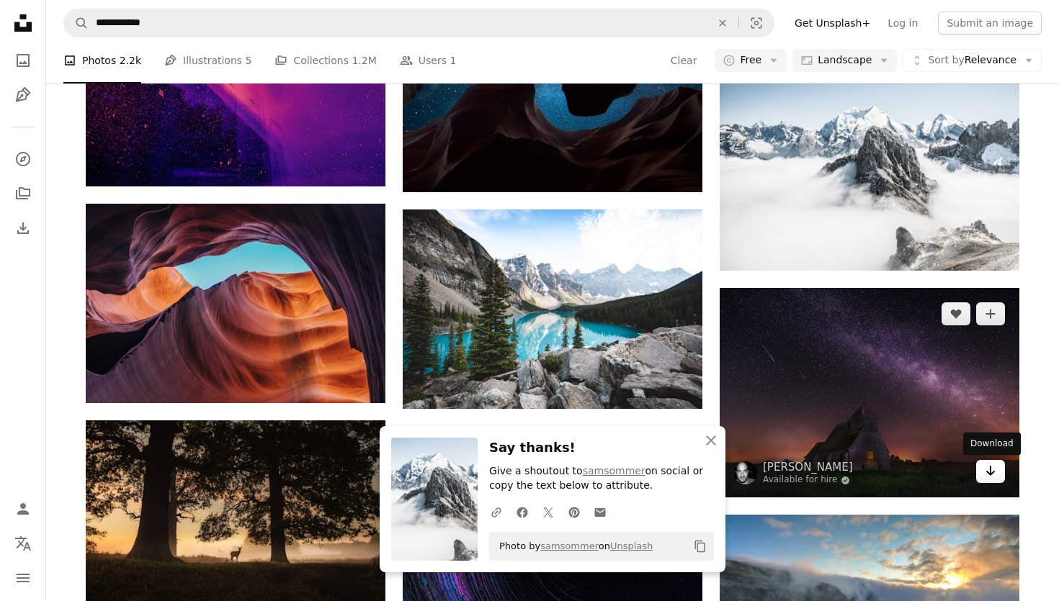
click at [991, 478] on icon "Arrow pointing down" at bounding box center [991, 470] width 12 height 17
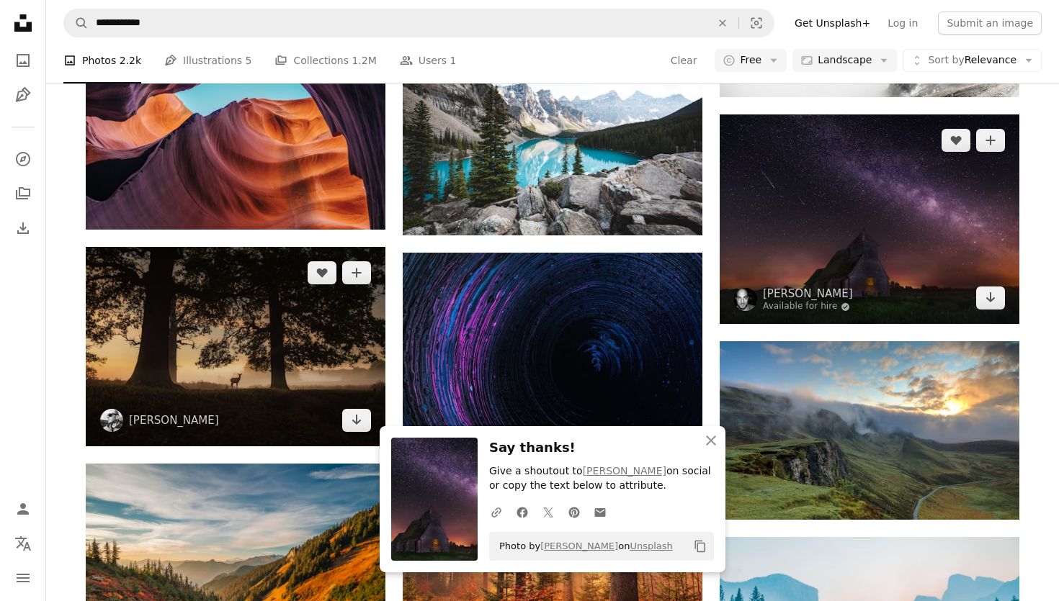
scroll to position [6271, 0]
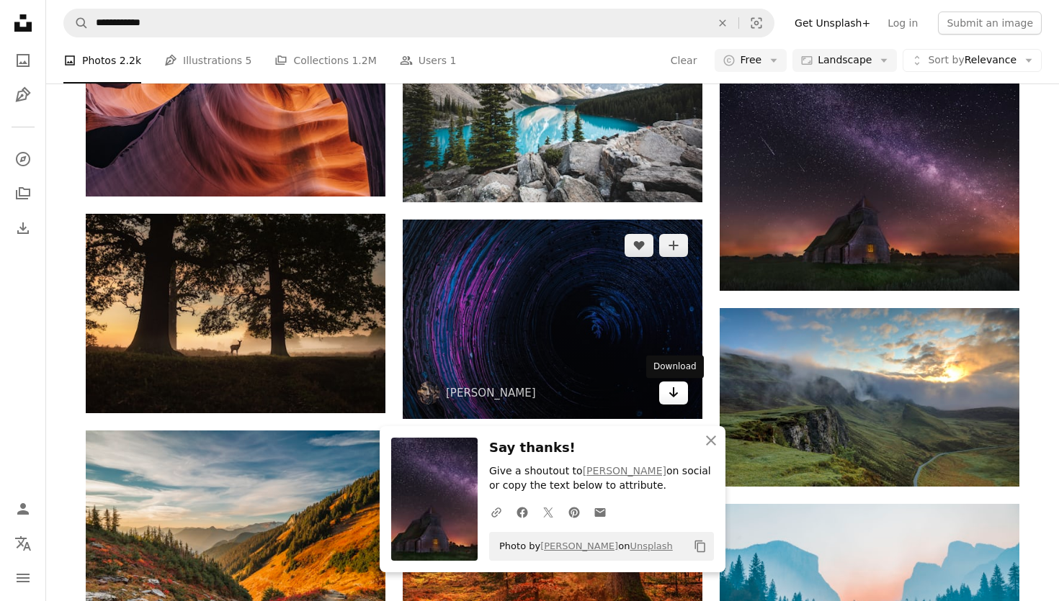
click at [673, 392] on icon "Download" at bounding box center [673, 392] width 9 height 10
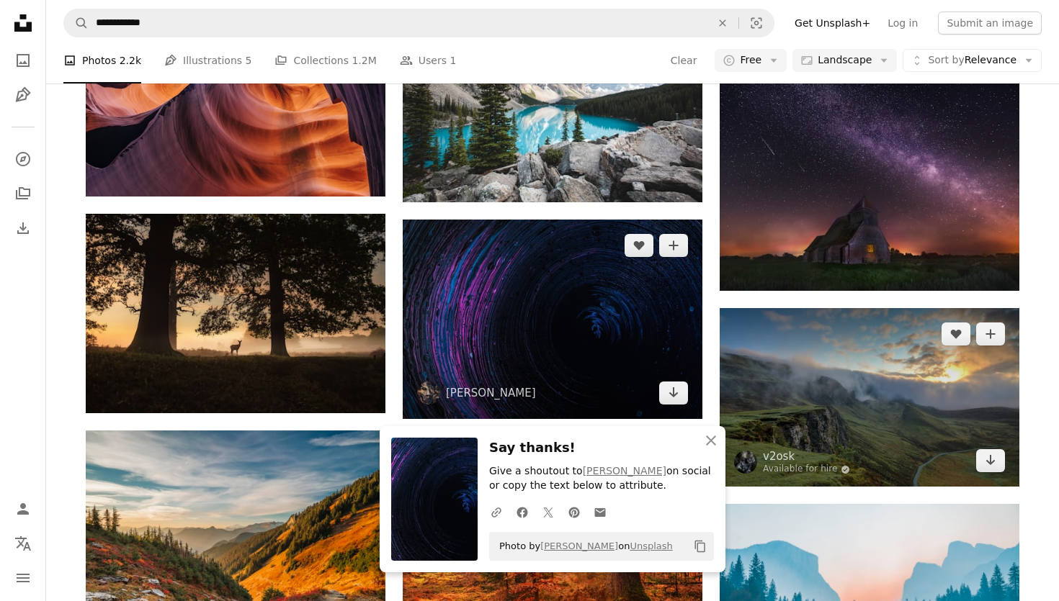
scroll to position [6289, 0]
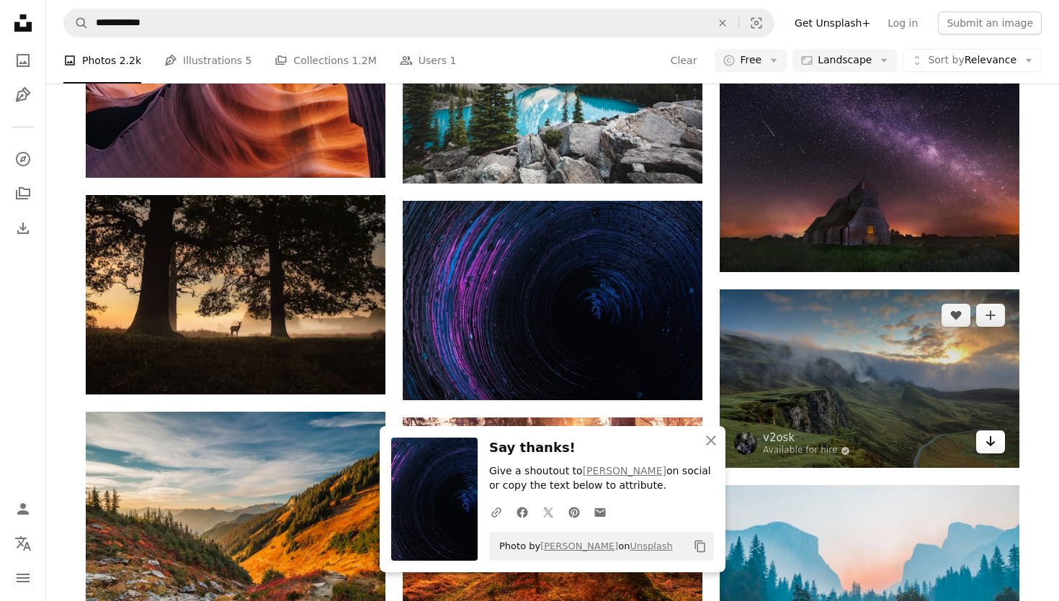
click at [985, 439] on icon "Arrow pointing down" at bounding box center [991, 441] width 12 height 17
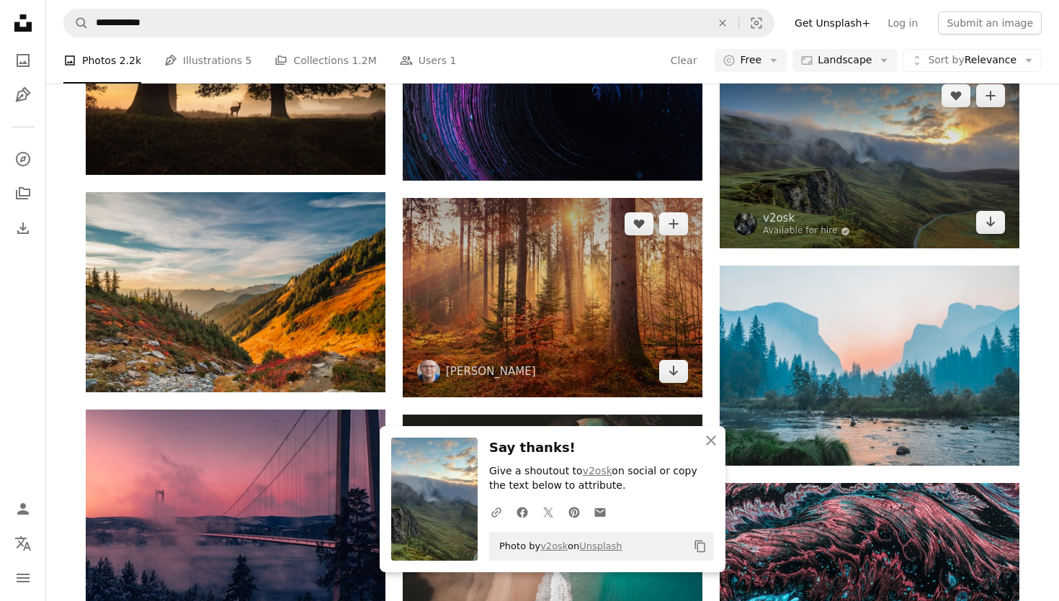
scroll to position [6518, 0]
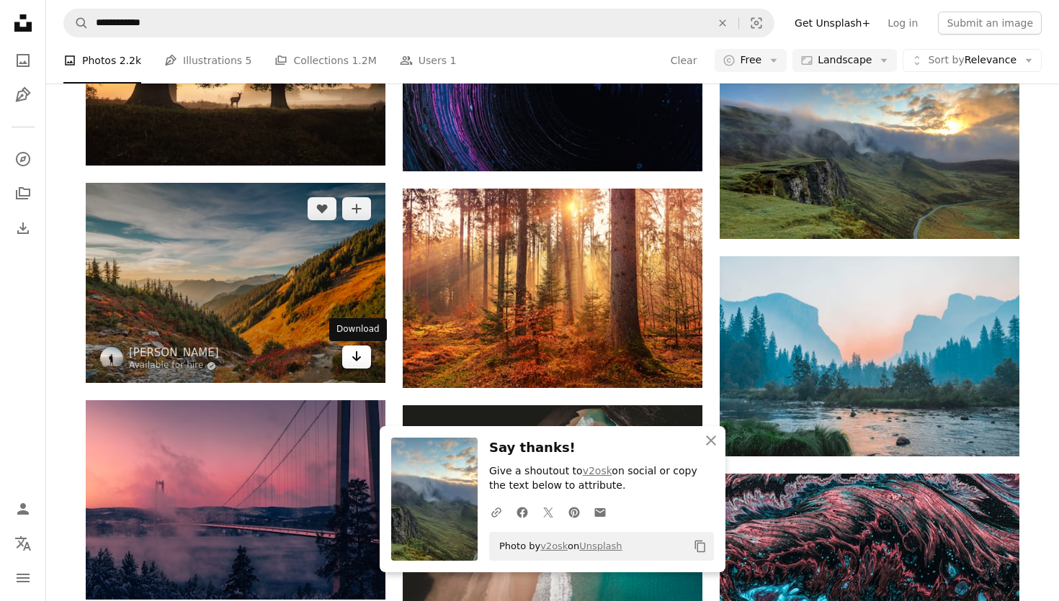
click at [354, 354] on icon "Arrow pointing down" at bounding box center [357, 356] width 12 height 17
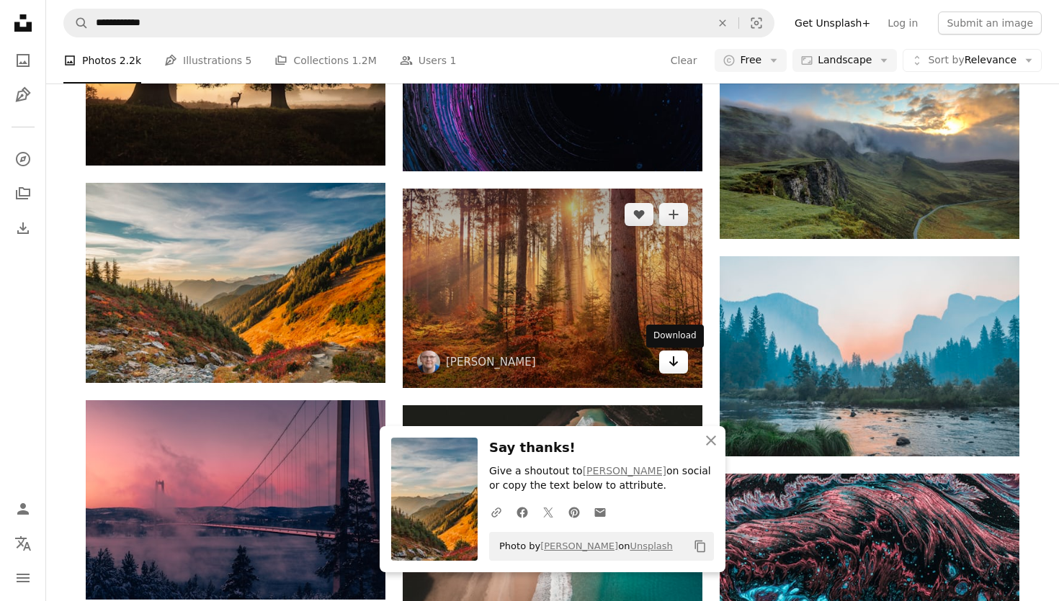
click at [663, 362] on link "Arrow pointing down" at bounding box center [673, 362] width 29 height 23
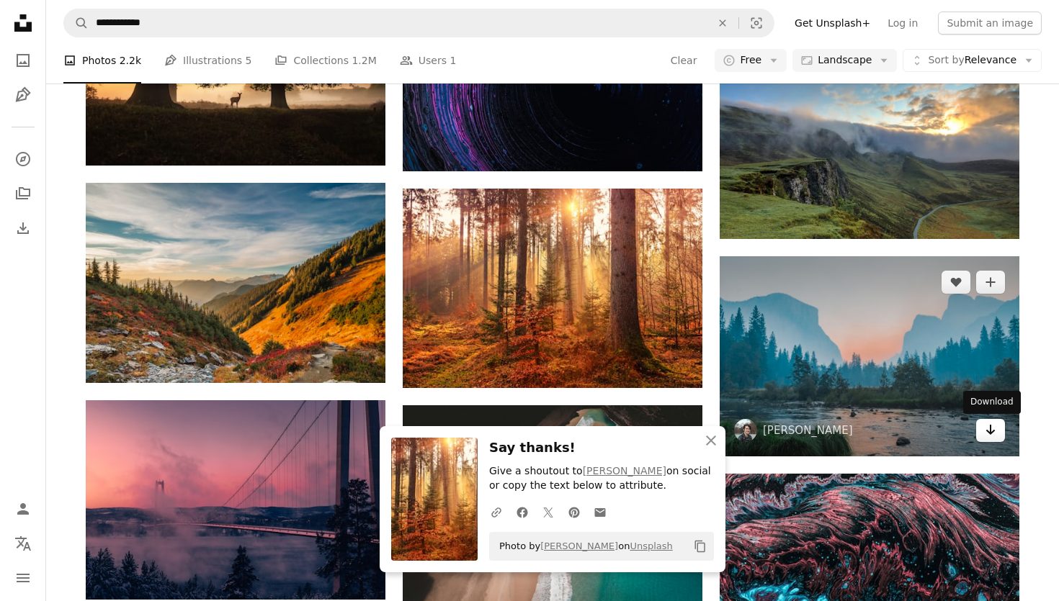
click at [984, 431] on link "Arrow pointing down" at bounding box center [990, 430] width 29 height 23
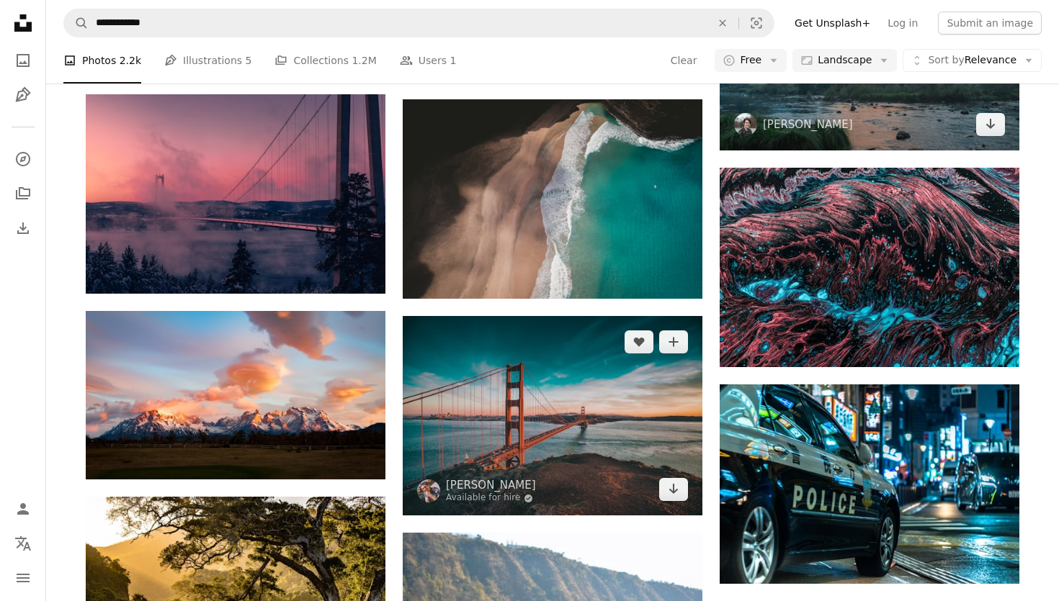
scroll to position [6862, 0]
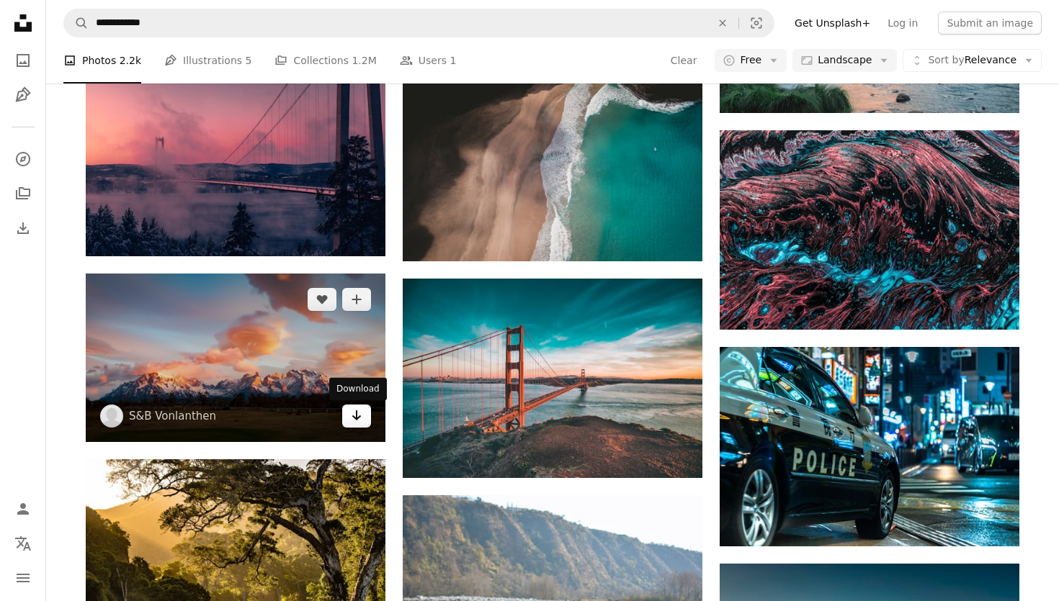
click at [358, 420] on icon "Download" at bounding box center [356, 416] width 9 height 10
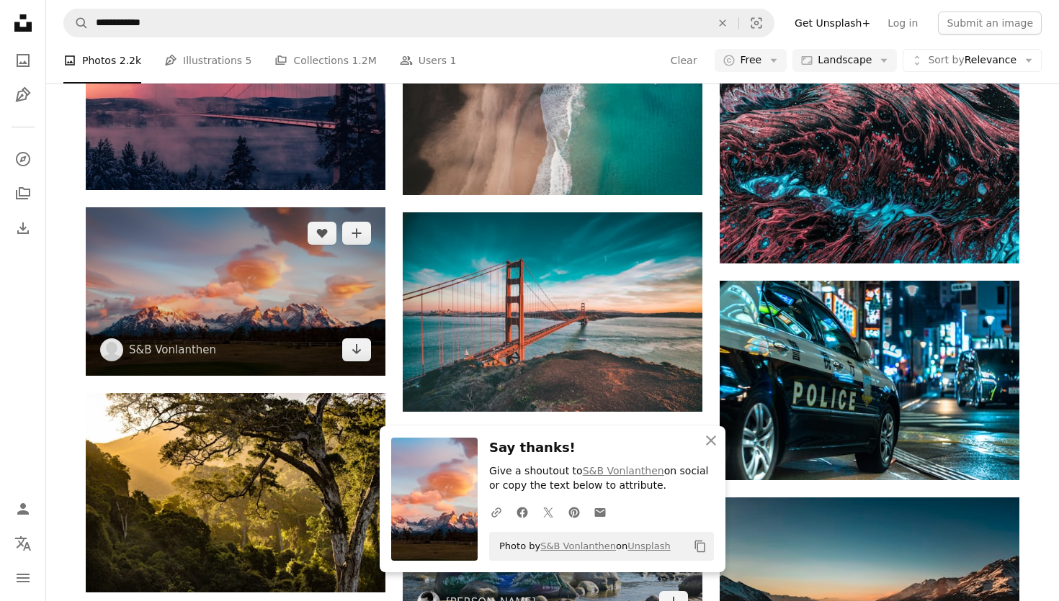
scroll to position [7026, 0]
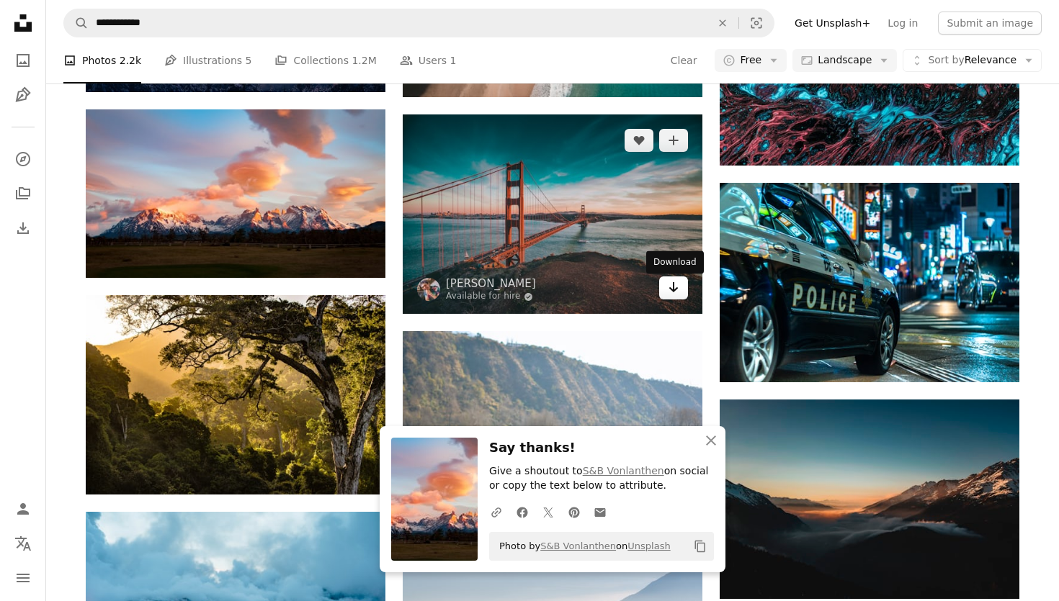
click at [680, 293] on link "Arrow pointing down" at bounding box center [673, 288] width 29 height 23
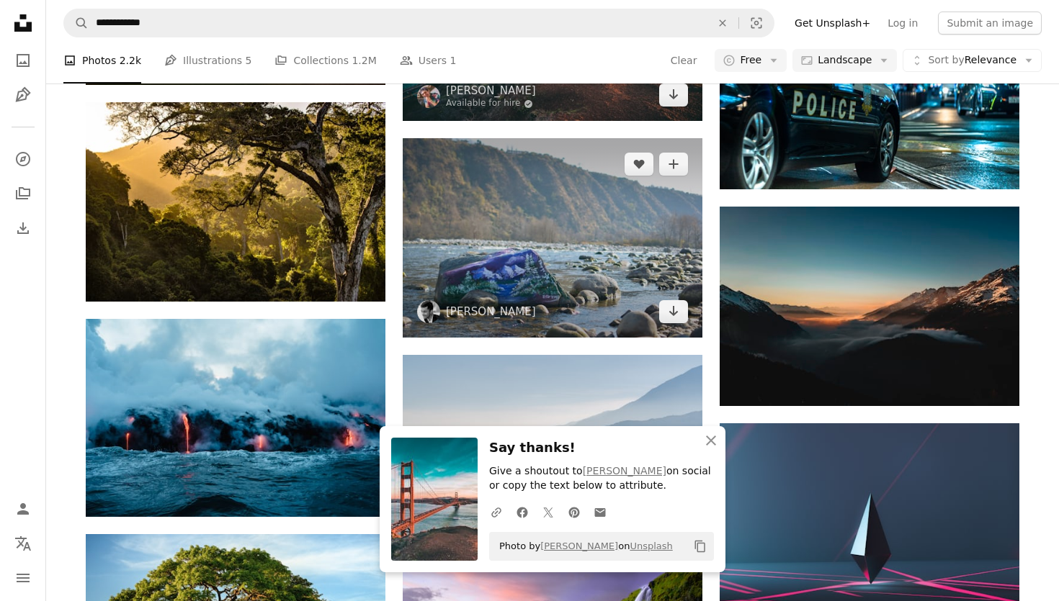
scroll to position [7103, 0]
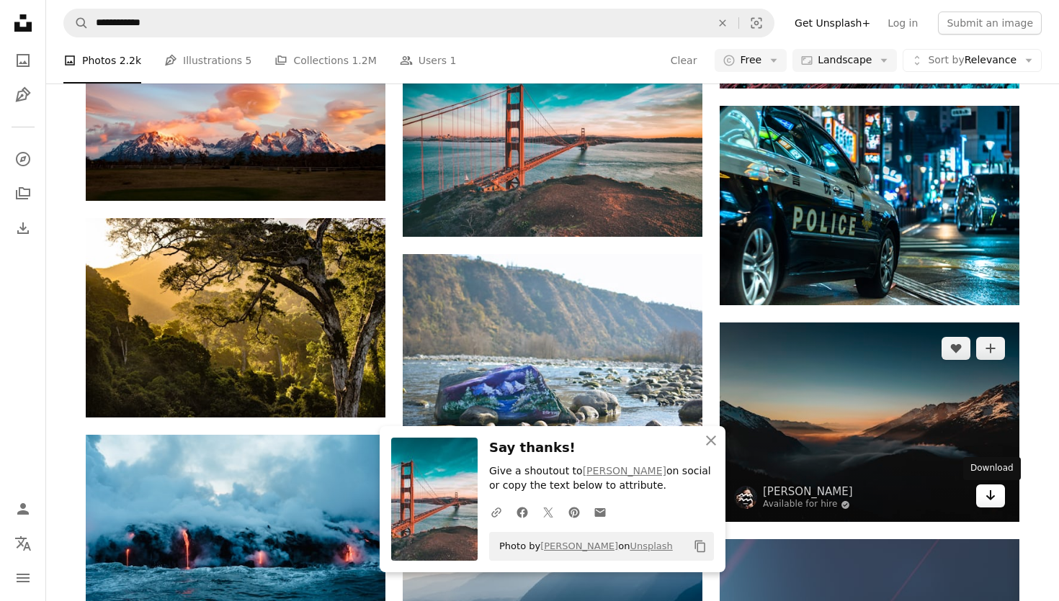
click at [995, 508] on link "Arrow pointing down" at bounding box center [990, 496] width 29 height 23
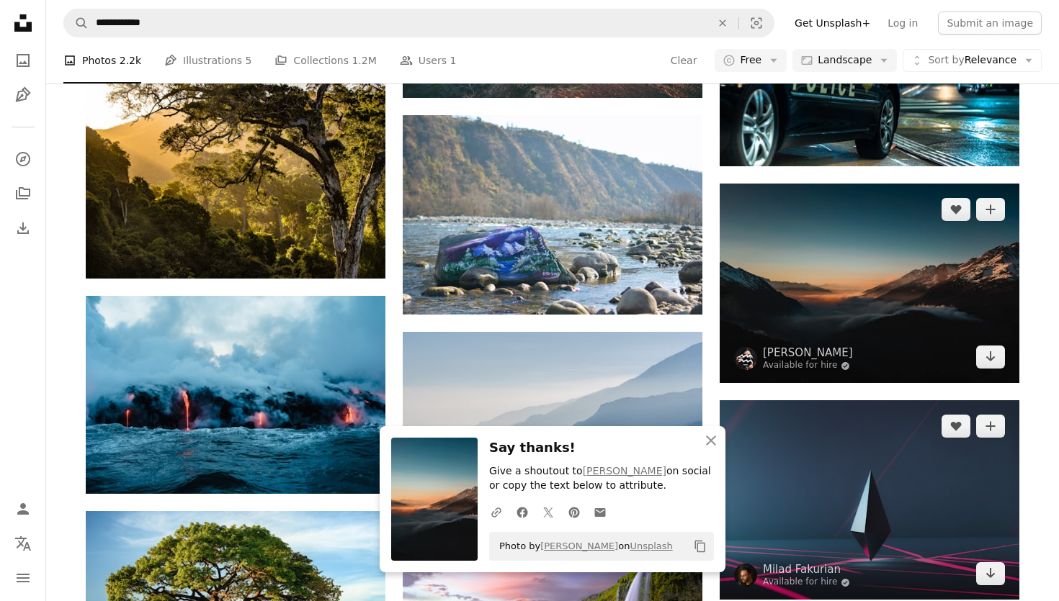
scroll to position [7335, 0]
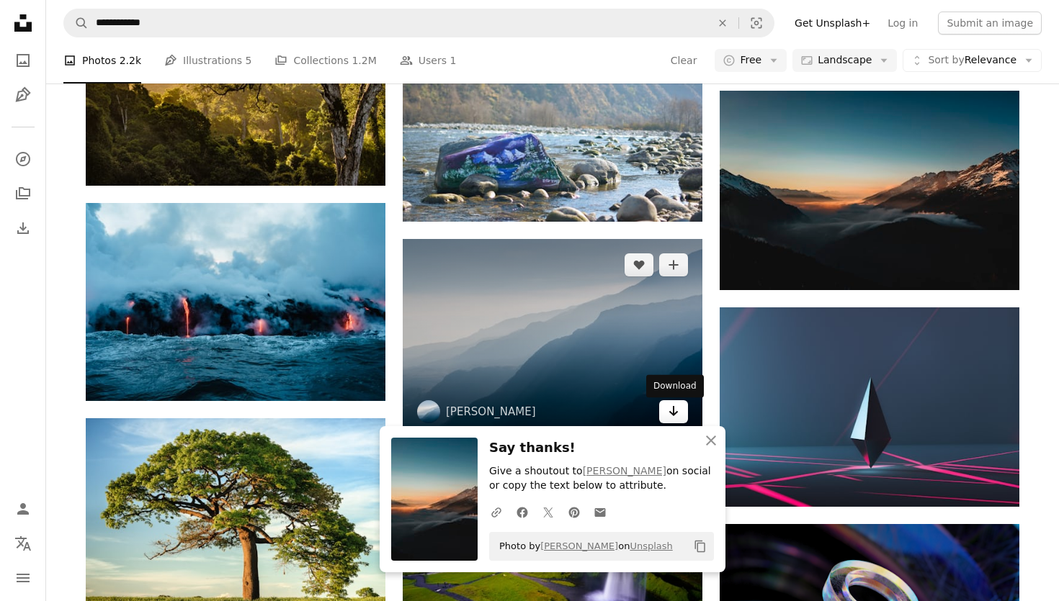
click at [678, 411] on icon "Arrow pointing down" at bounding box center [674, 411] width 12 height 17
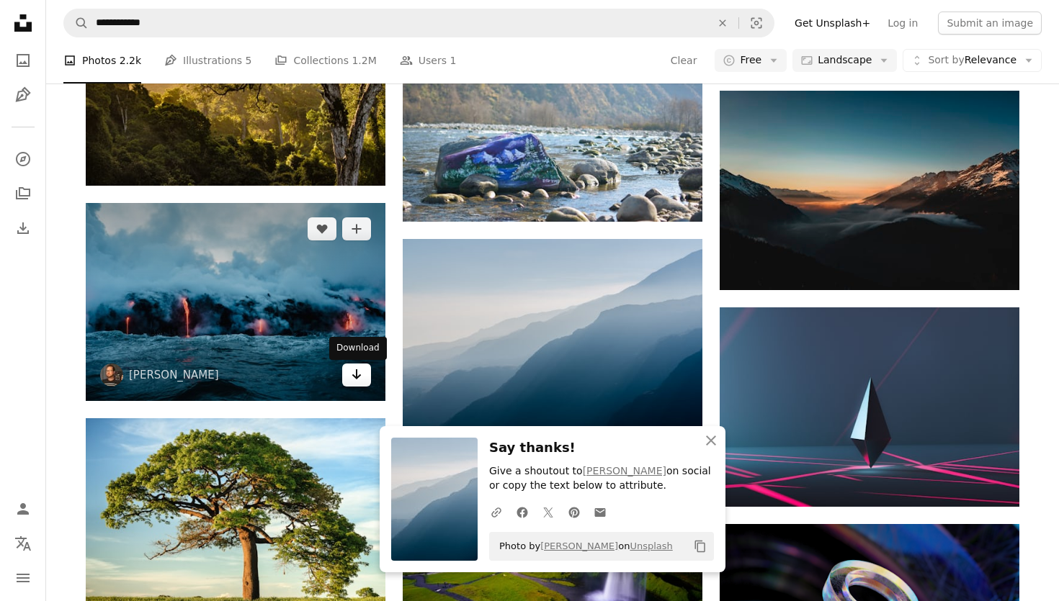
click at [349, 385] on link "Arrow pointing down" at bounding box center [356, 375] width 29 height 23
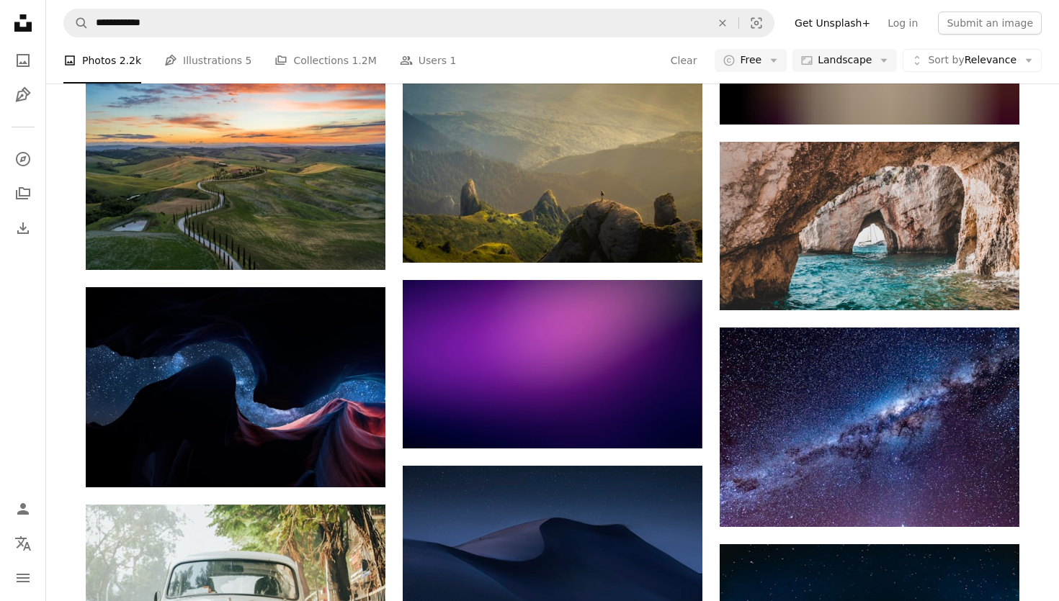
scroll to position [8428, 0]
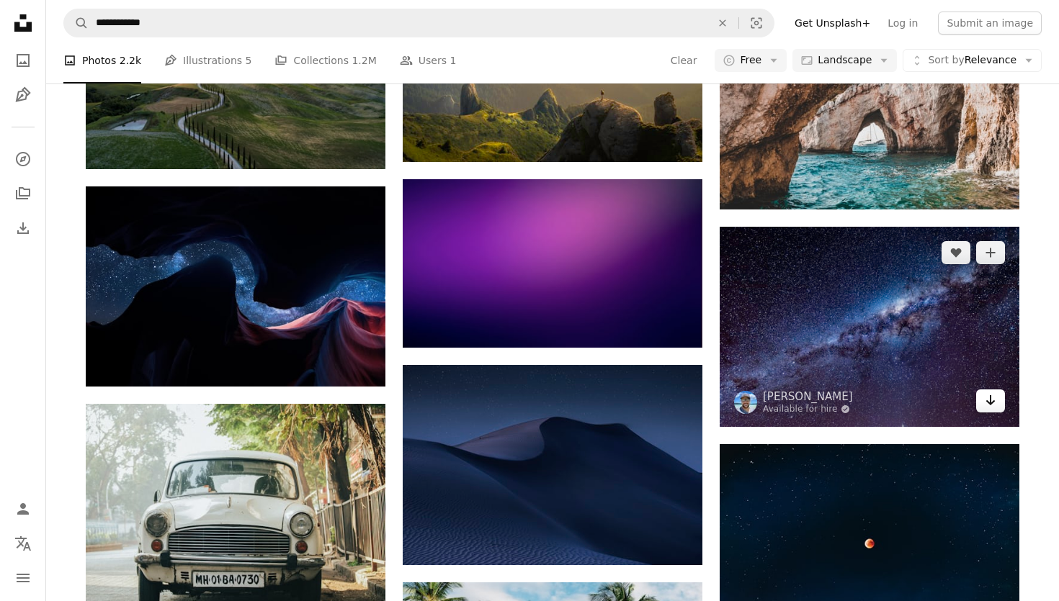
click at [985, 401] on icon "Arrow pointing down" at bounding box center [991, 400] width 12 height 17
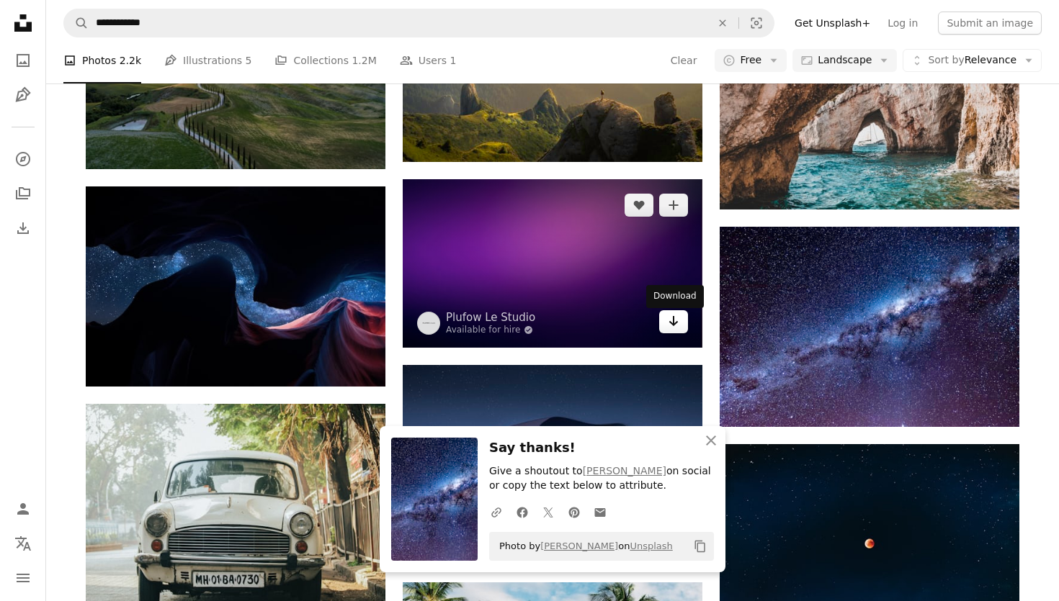
click at [675, 333] on link "Arrow pointing down" at bounding box center [673, 321] width 29 height 23
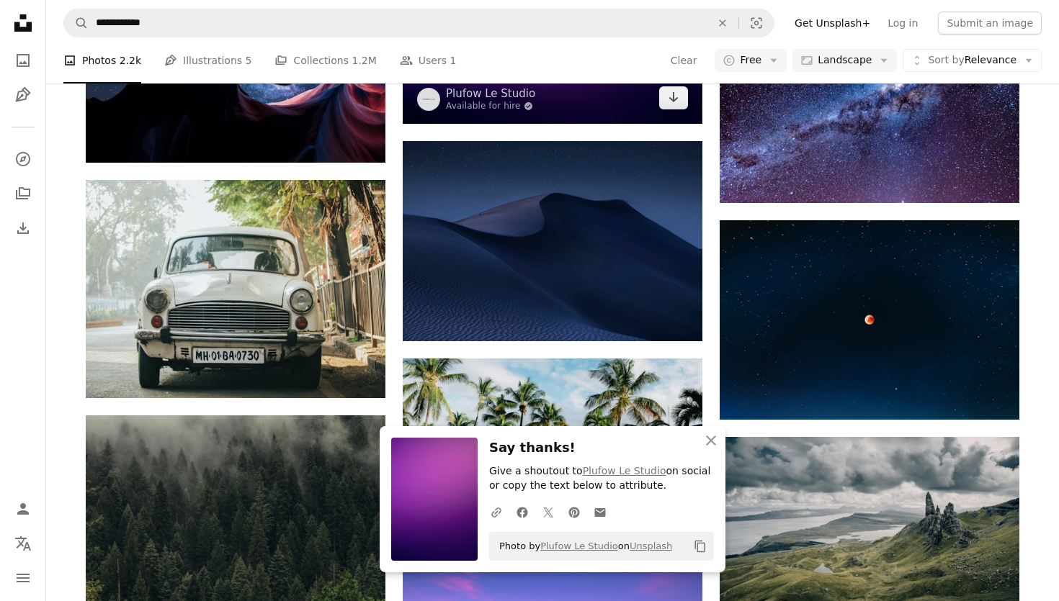
scroll to position [8643, 0]
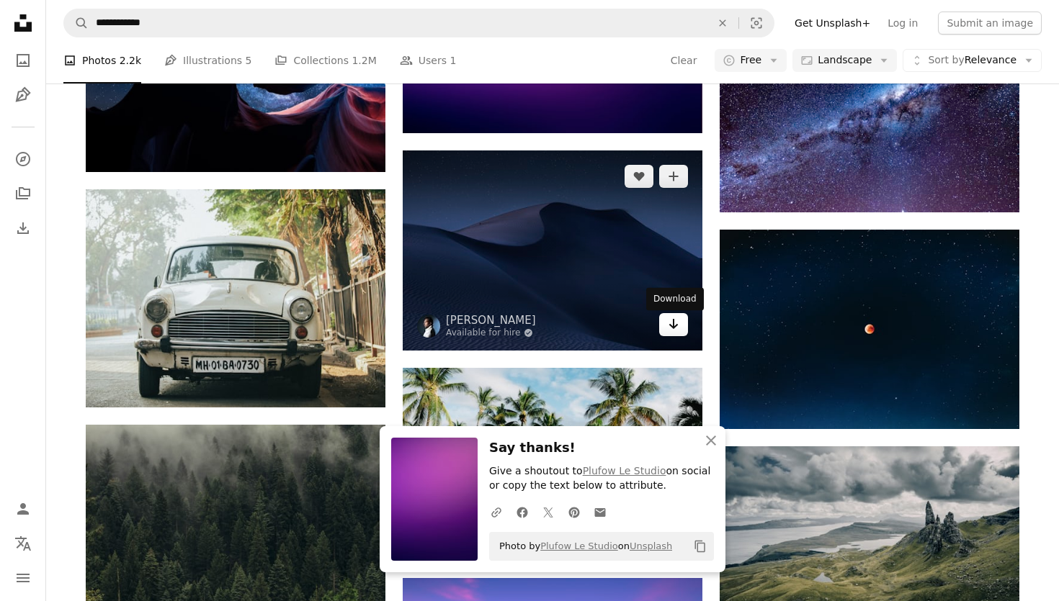
click at [681, 331] on link "Arrow pointing down" at bounding box center [673, 324] width 29 height 23
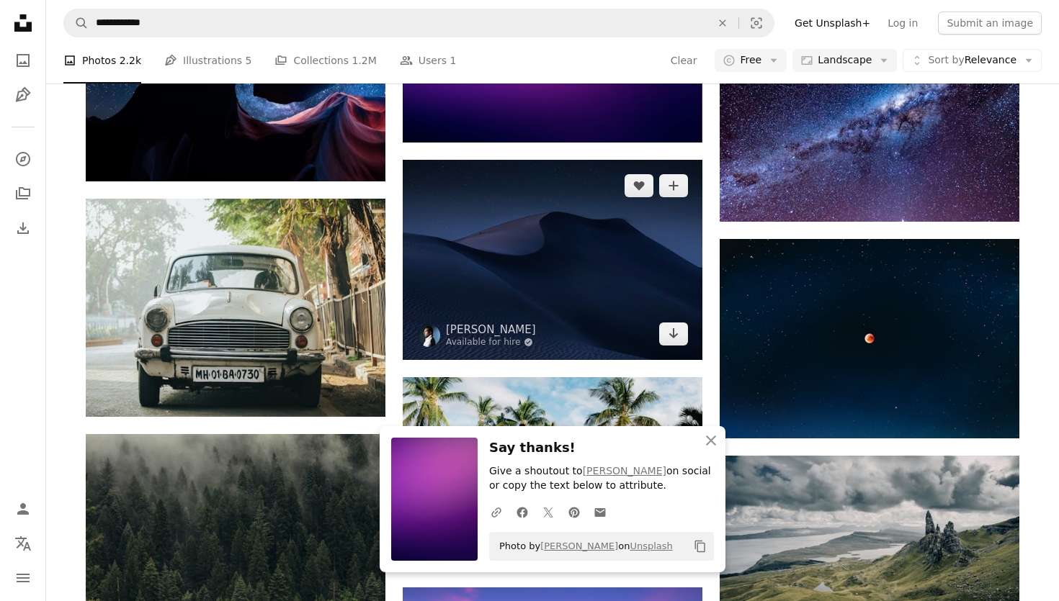
scroll to position [8525, 0]
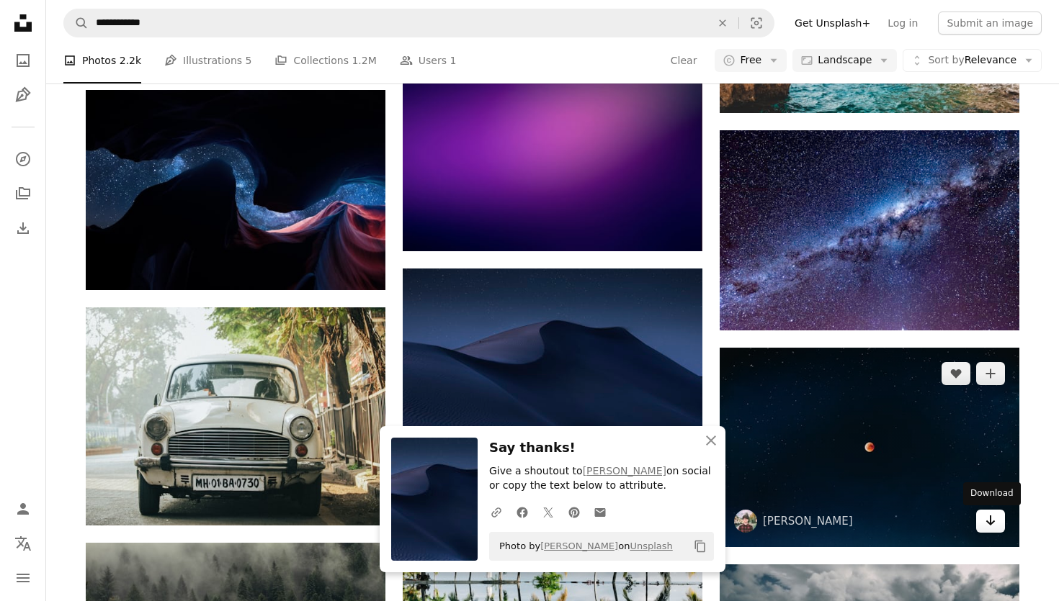
click at [985, 516] on icon "Arrow pointing down" at bounding box center [991, 520] width 12 height 17
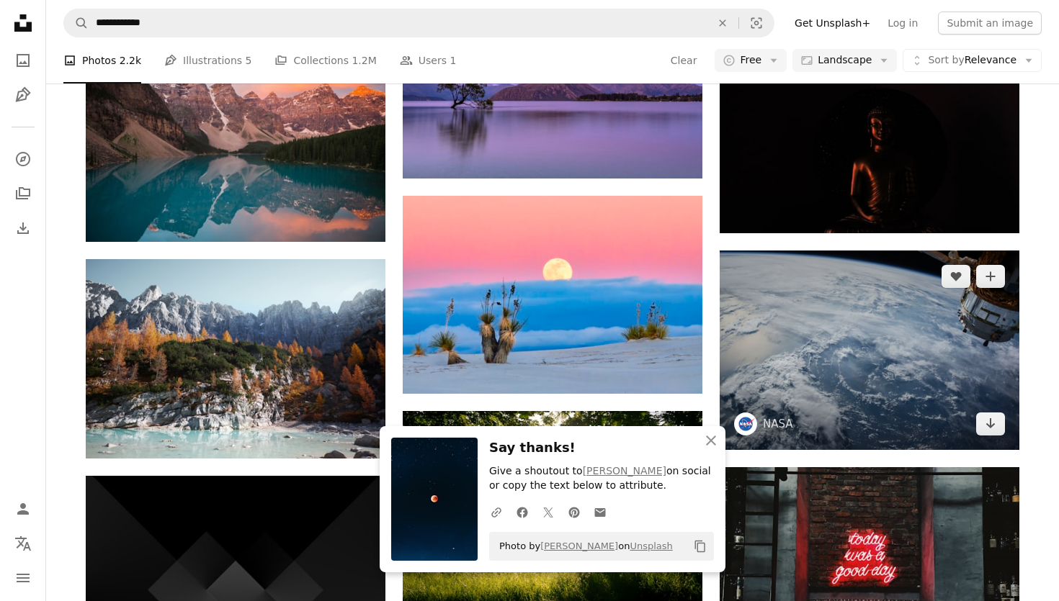
scroll to position [9224, 0]
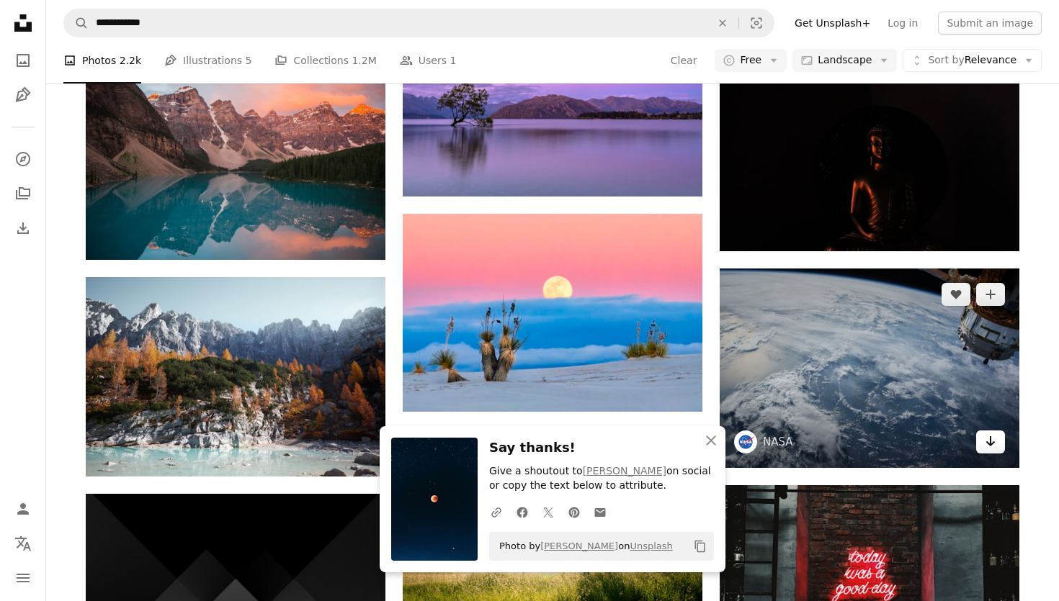
click at [990, 447] on icon "Arrow pointing down" at bounding box center [991, 441] width 12 height 17
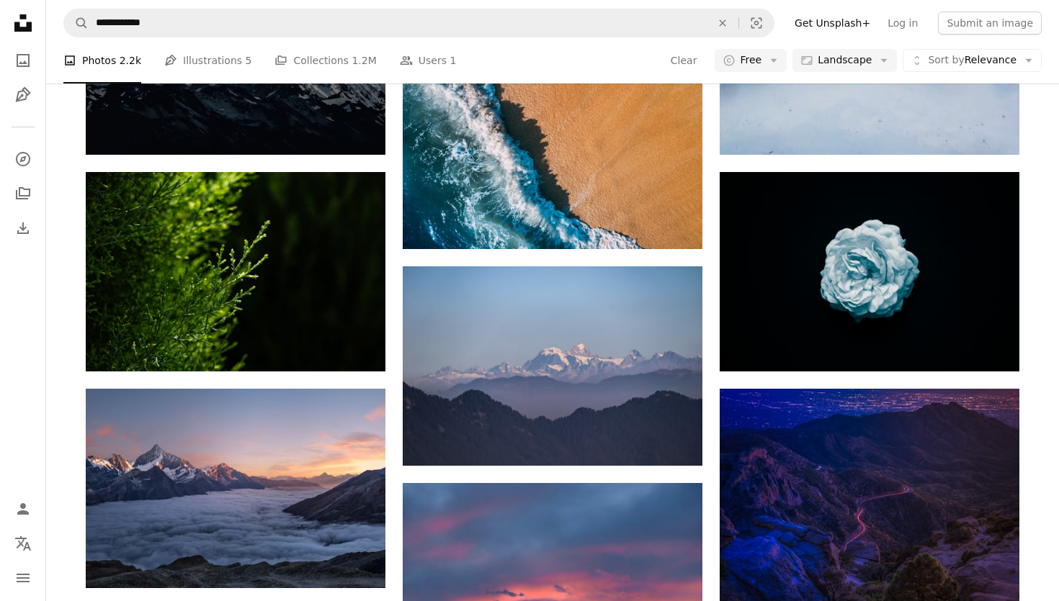
scroll to position [10094, 0]
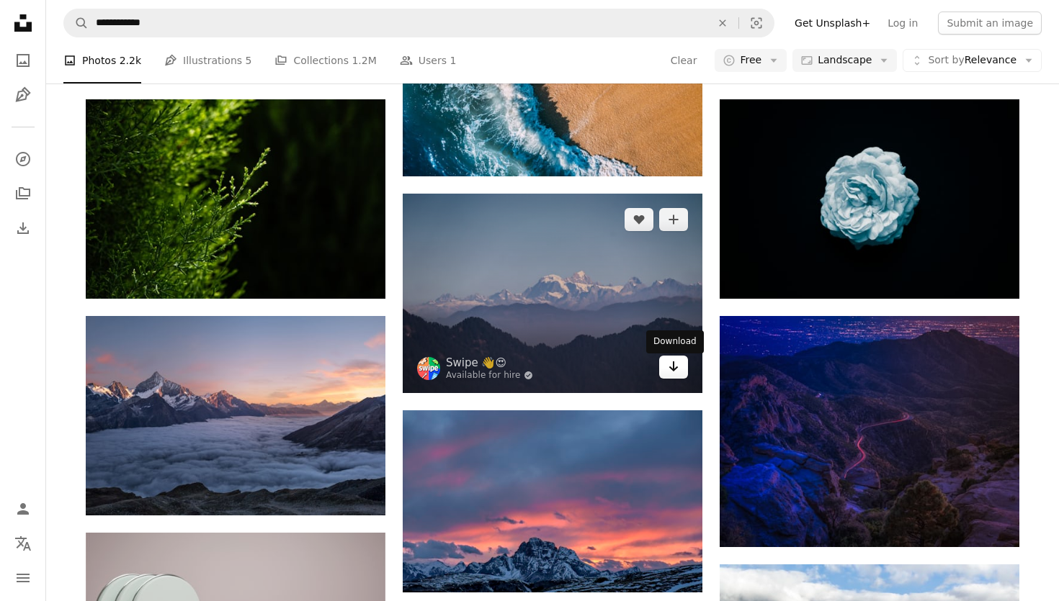
click at [669, 368] on icon "Arrow pointing down" at bounding box center [674, 366] width 12 height 17
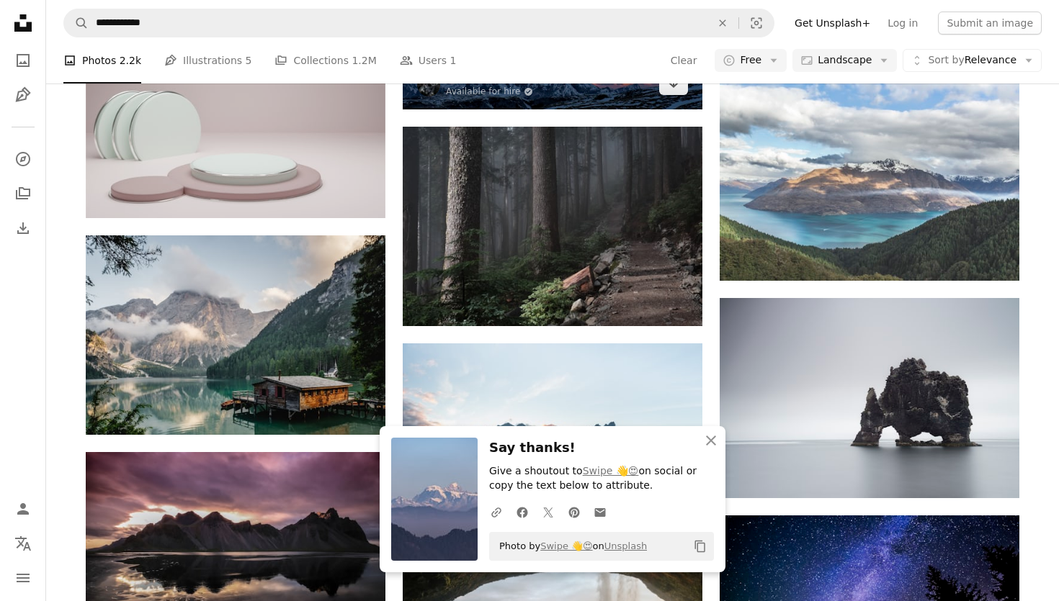
scroll to position [10375, 0]
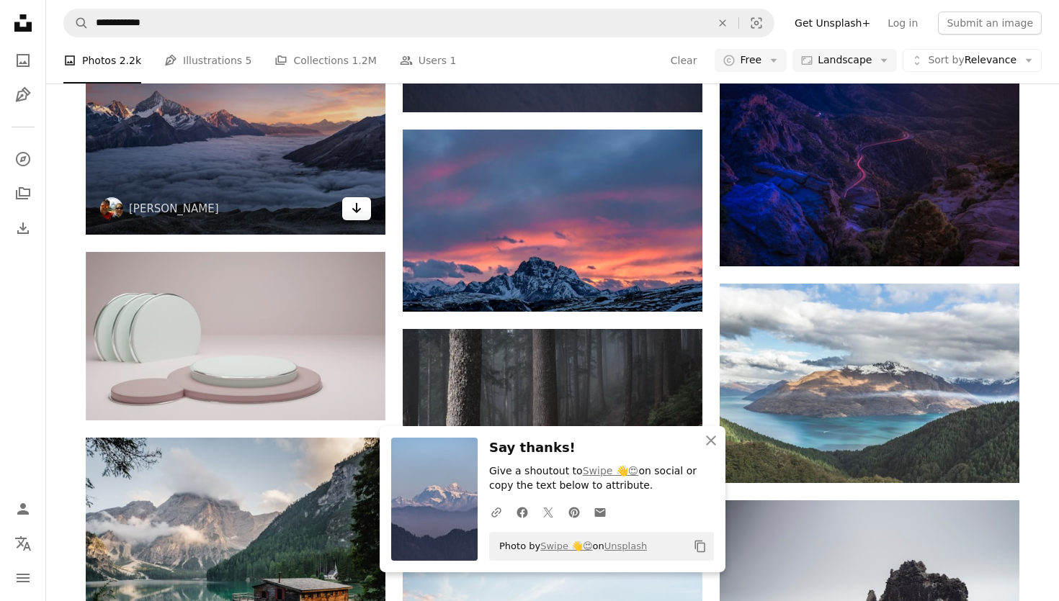
click at [364, 209] on link "Arrow pointing down" at bounding box center [356, 208] width 29 height 23
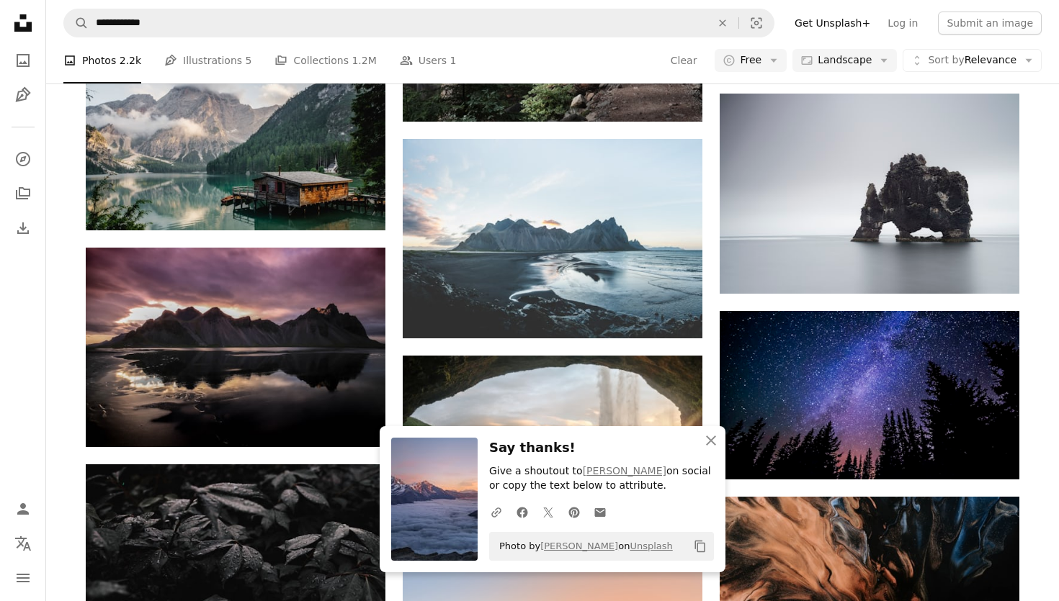
scroll to position [10808, 0]
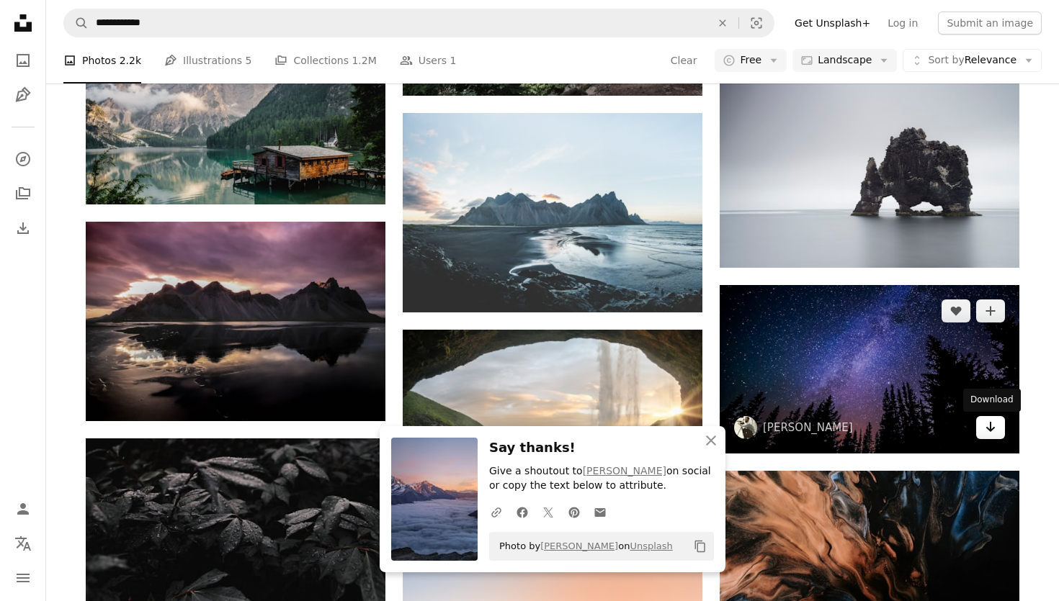
click at [984, 436] on link "Arrow pointing down" at bounding box center [990, 427] width 29 height 23
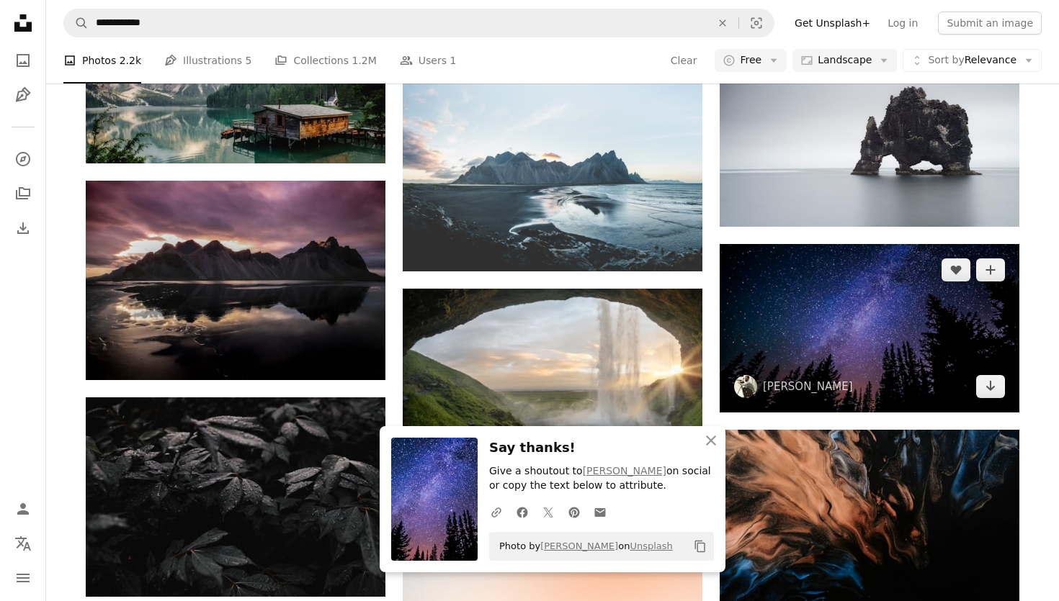
scroll to position [10995, 0]
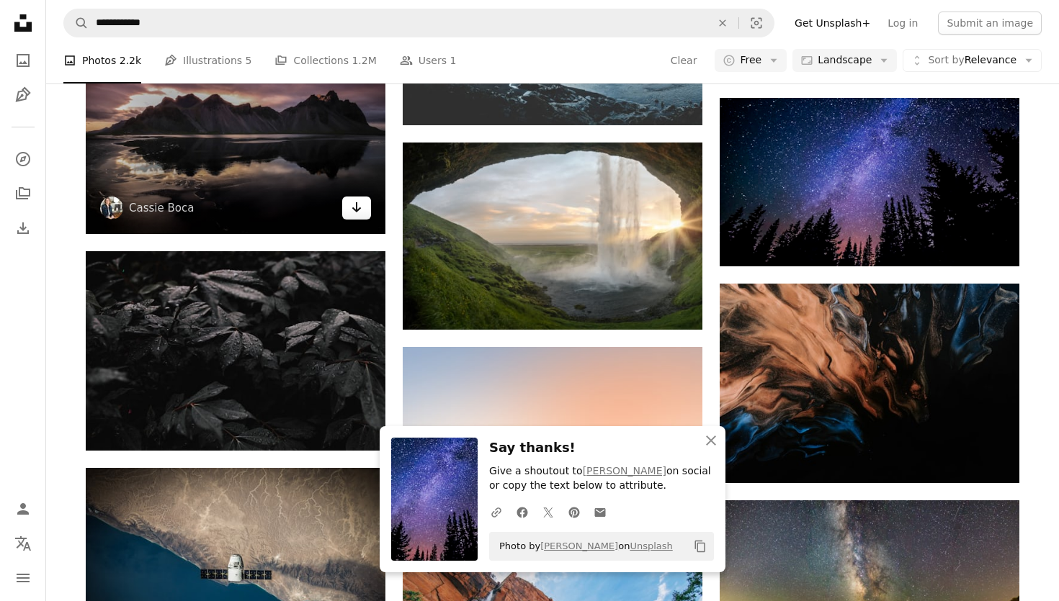
click at [358, 210] on icon "Arrow pointing down" at bounding box center [357, 207] width 12 height 17
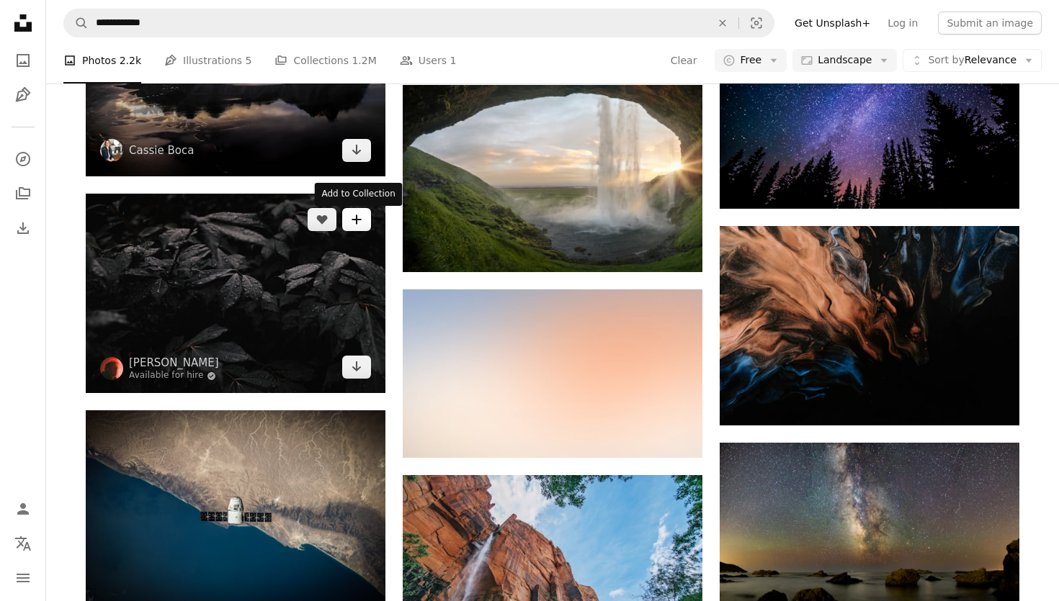
scroll to position [11171, 0]
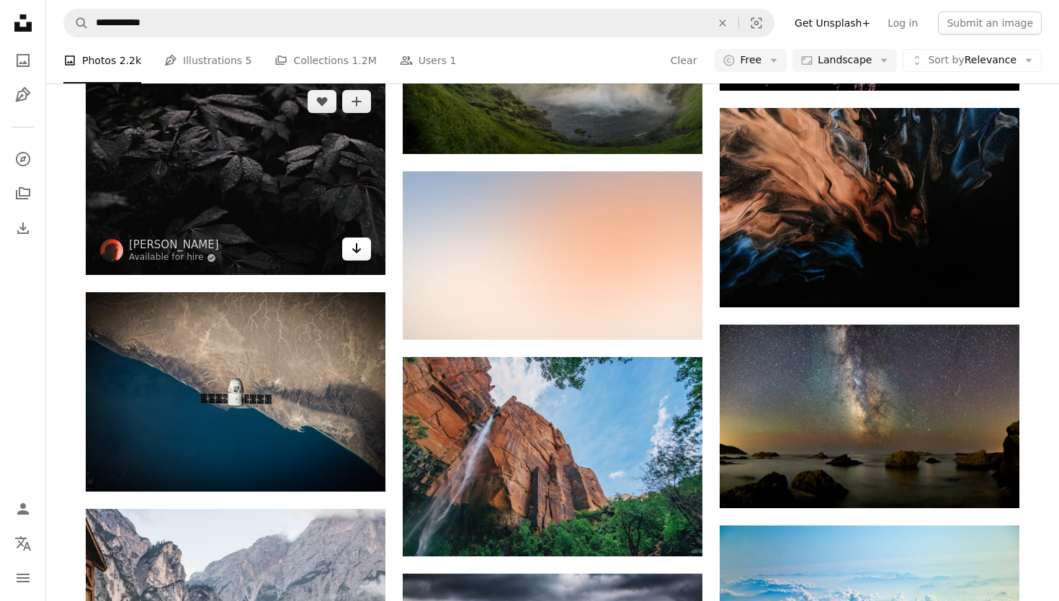
click at [359, 257] on icon "Arrow pointing down" at bounding box center [357, 248] width 12 height 17
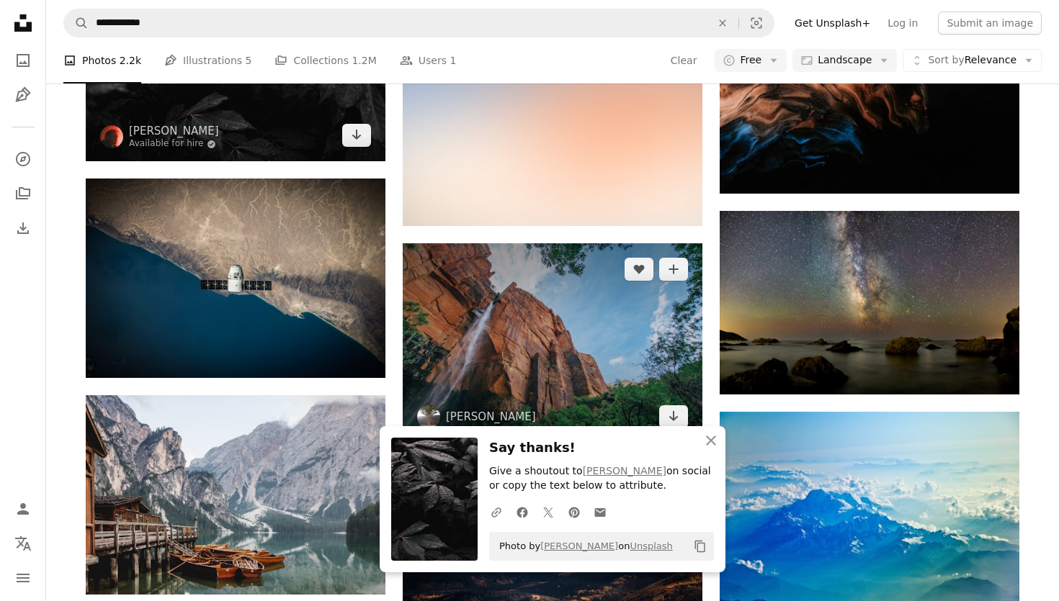
scroll to position [11312, 0]
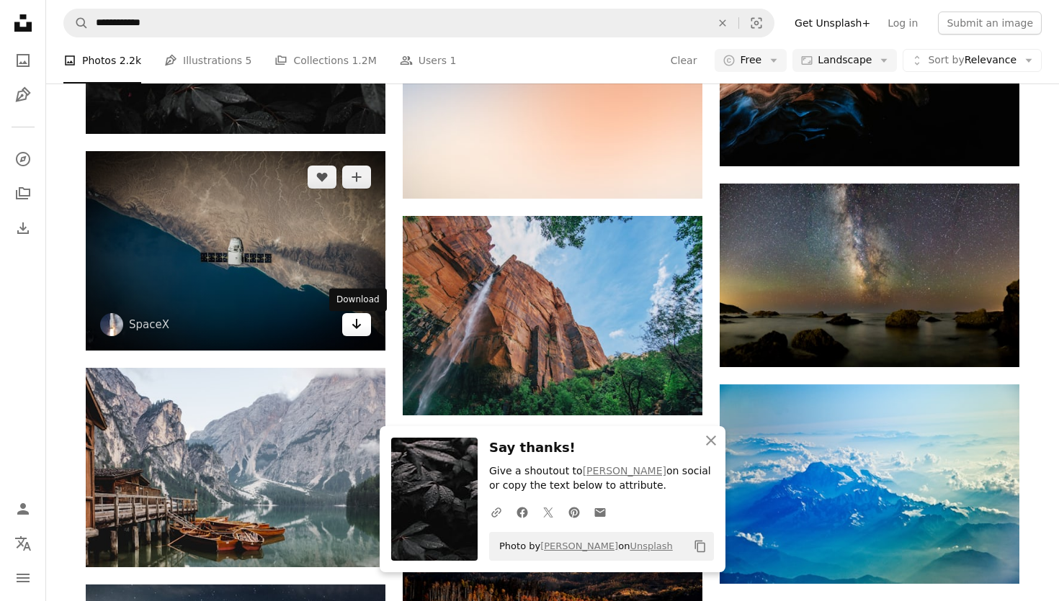
click at [358, 329] on icon "Download" at bounding box center [356, 324] width 9 height 10
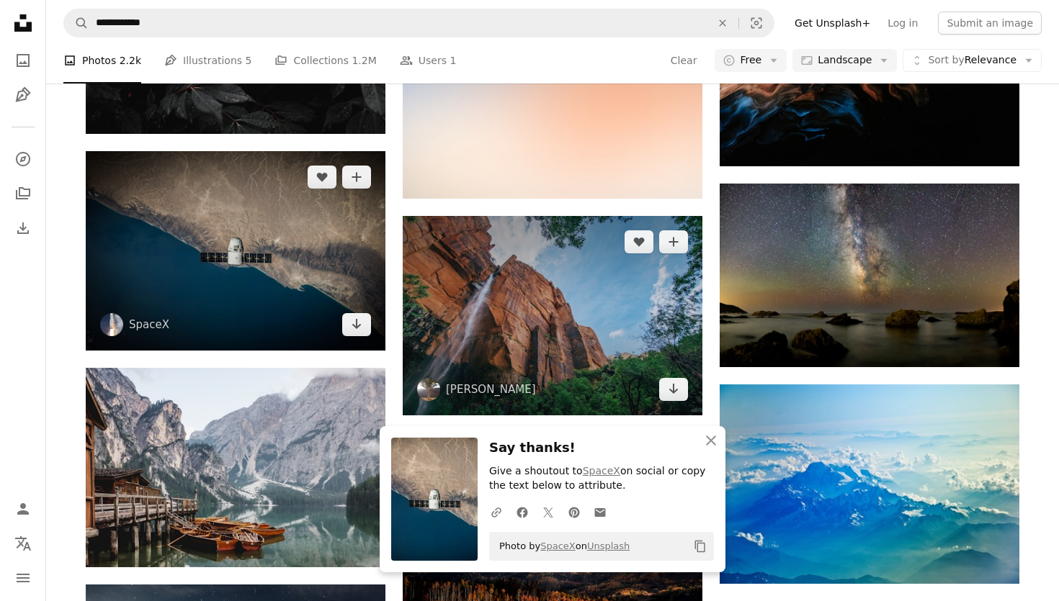
scroll to position [11440, 0]
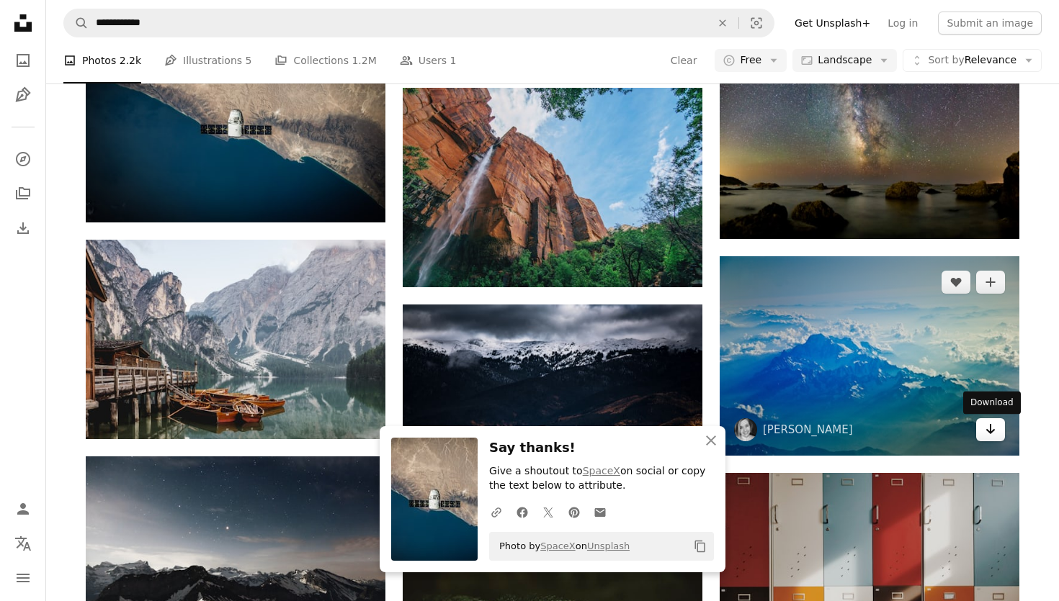
click at [982, 433] on link "Arrow pointing down" at bounding box center [990, 429] width 29 height 23
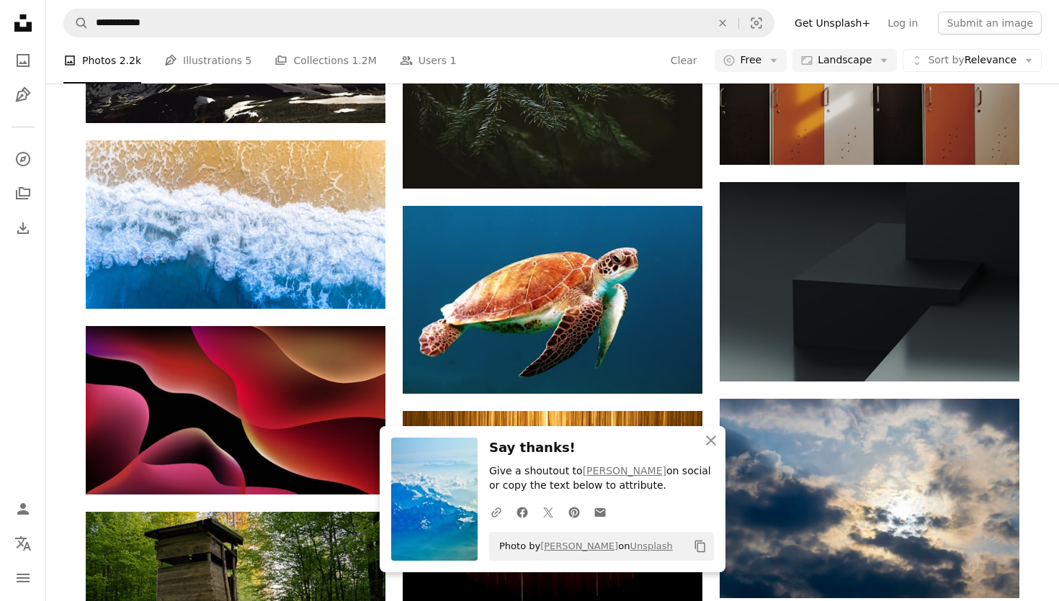
scroll to position [12119, 0]
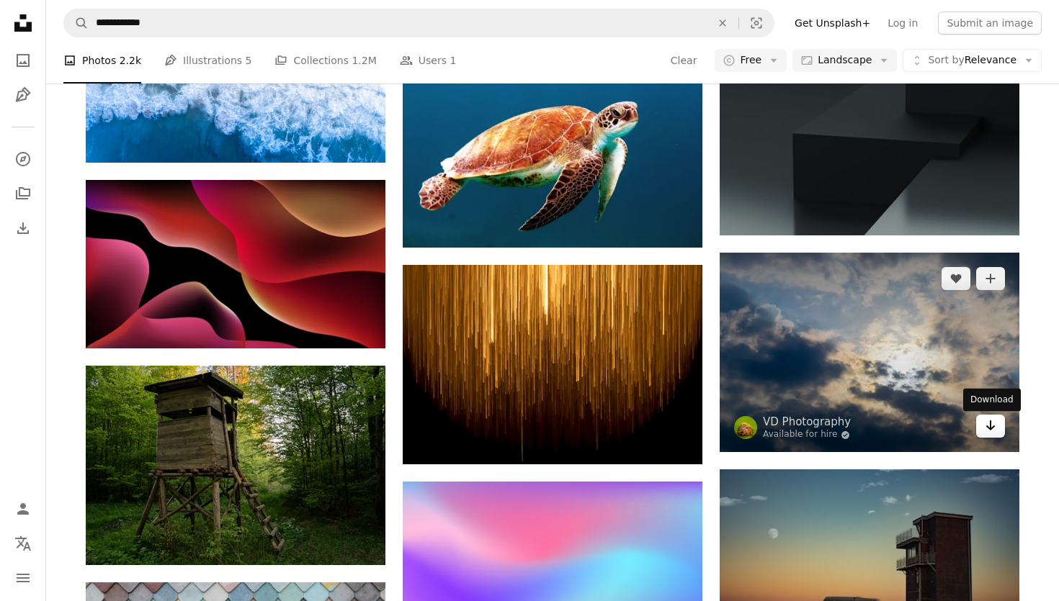
click at [985, 422] on icon "Arrow pointing down" at bounding box center [991, 425] width 12 height 17
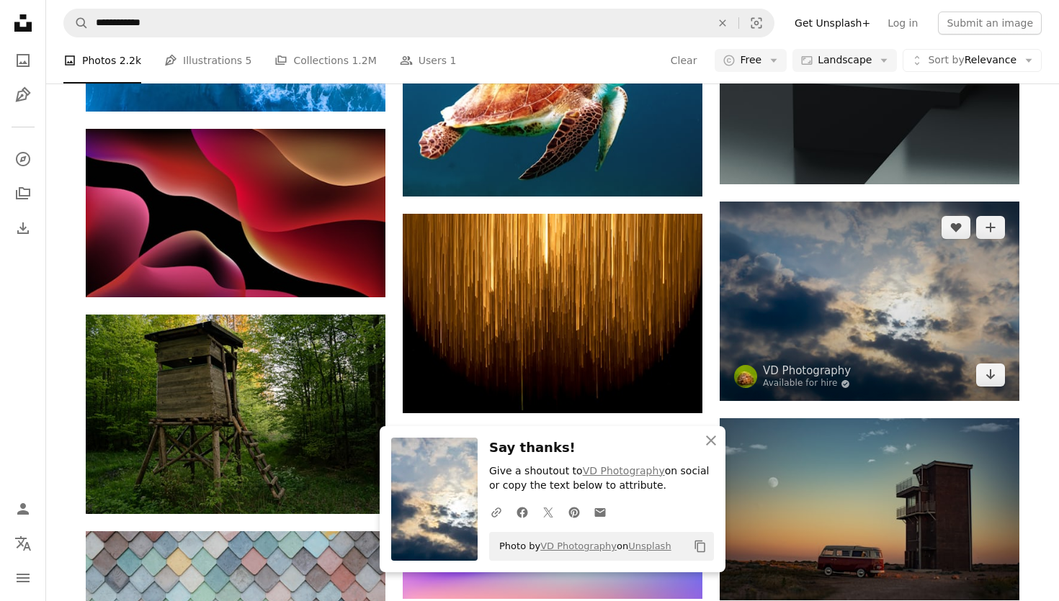
scroll to position [12153, 0]
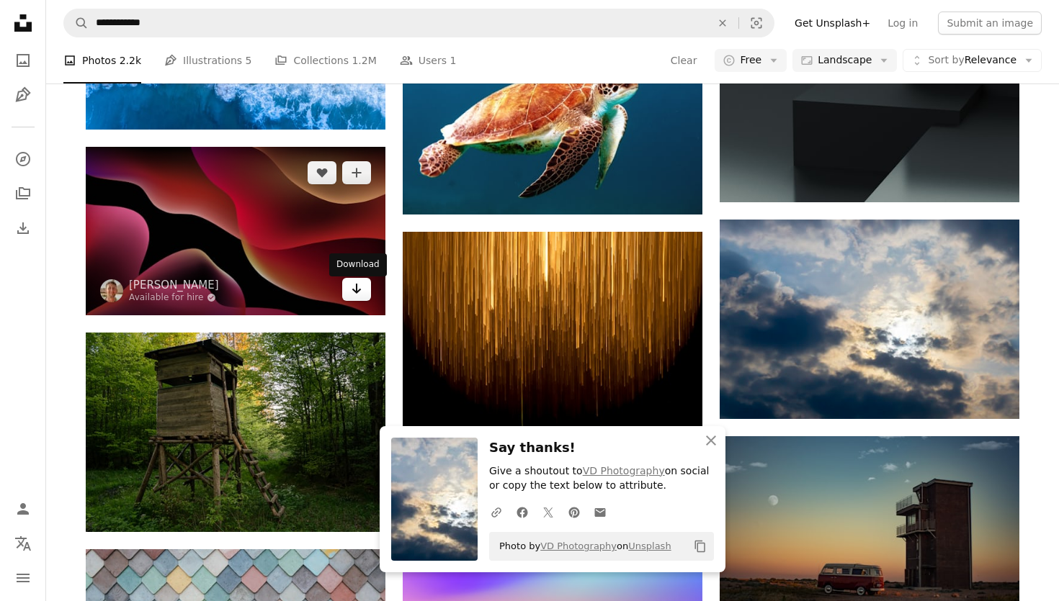
click at [362, 295] on link "Arrow pointing down" at bounding box center [356, 289] width 29 height 23
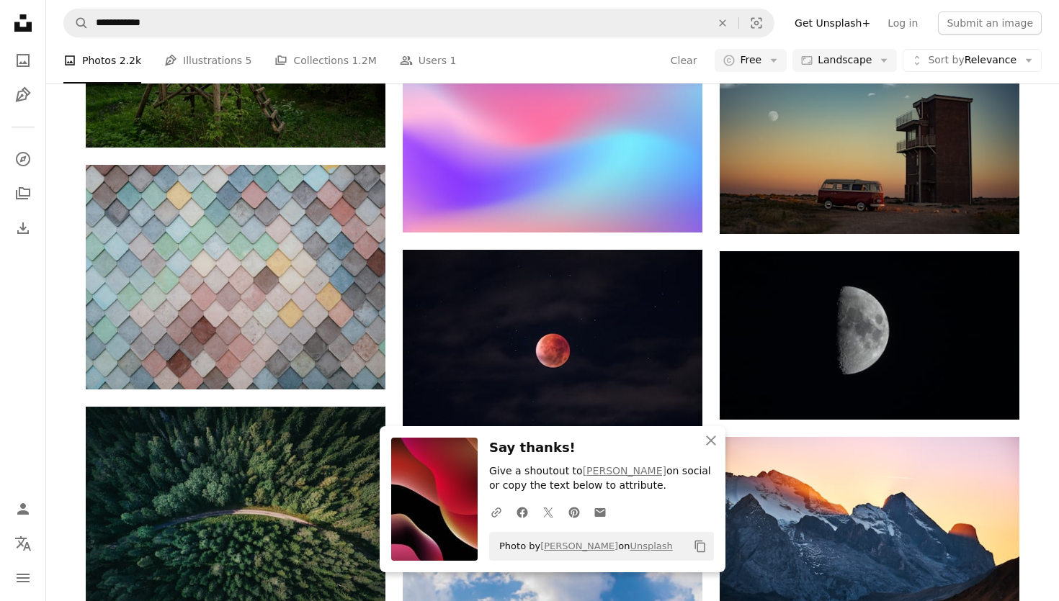
scroll to position [12555, 0]
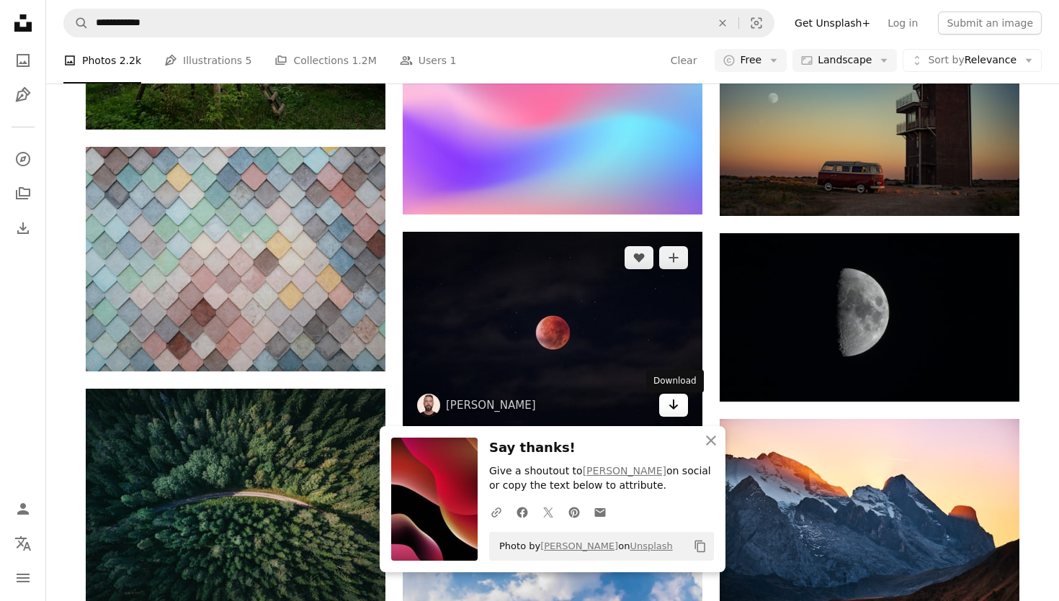
click at [676, 403] on icon "Arrow pointing down" at bounding box center [674, 404] width 12 height 17
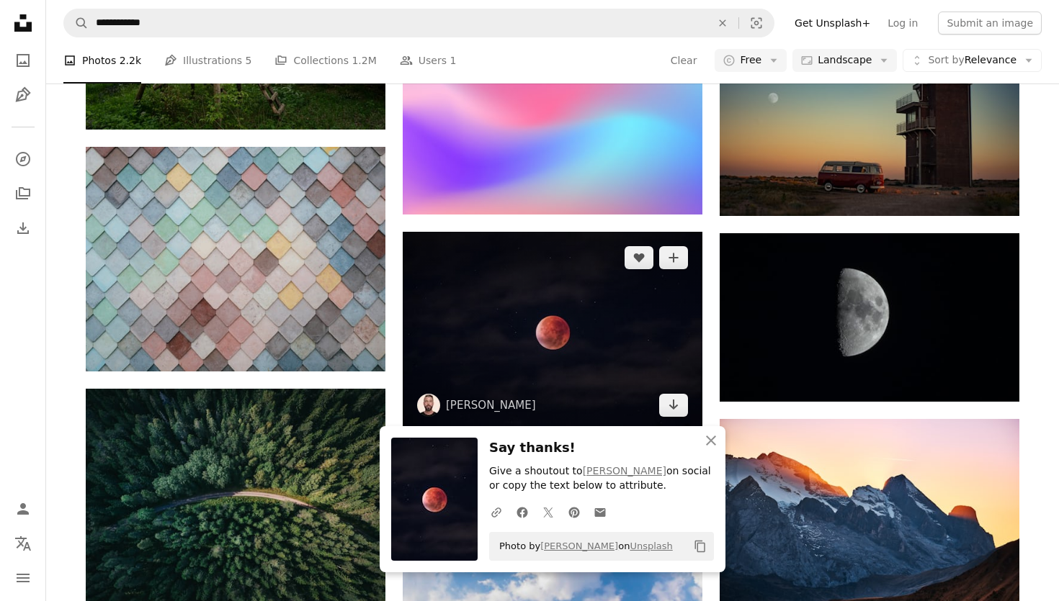
scroll to position [12518, 0]
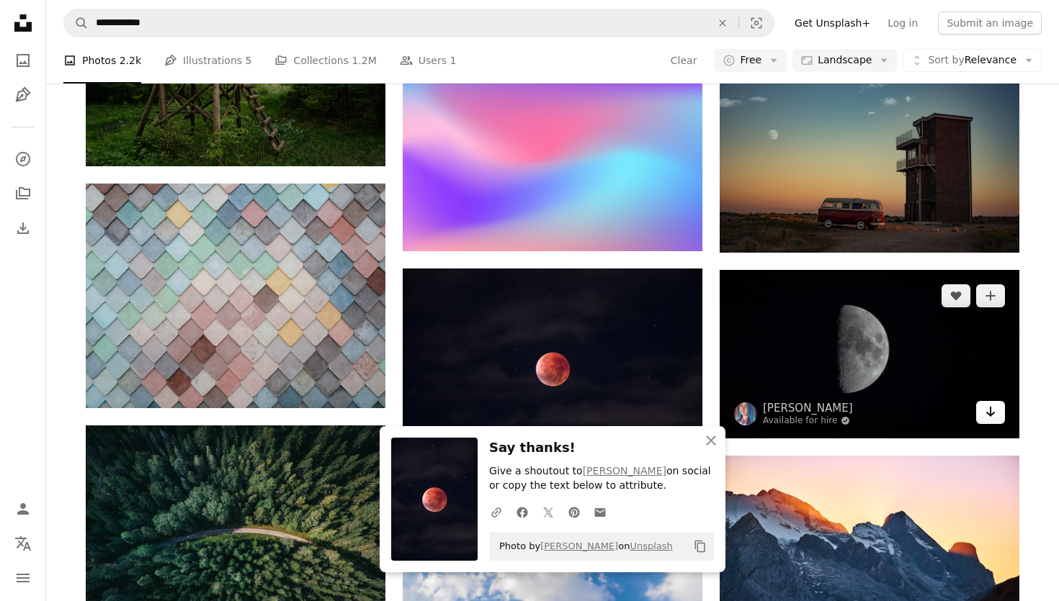
click at [985, 413] on icon "Arrow pointing down" at bounding box center [991, 411] width 12 height 17
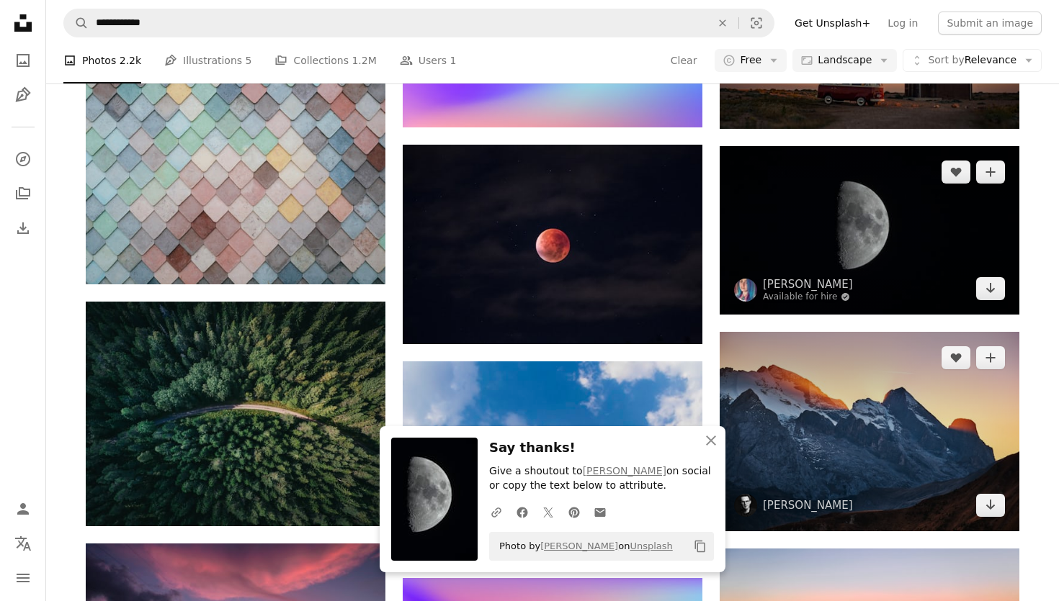
scroll to position [12706, 0]
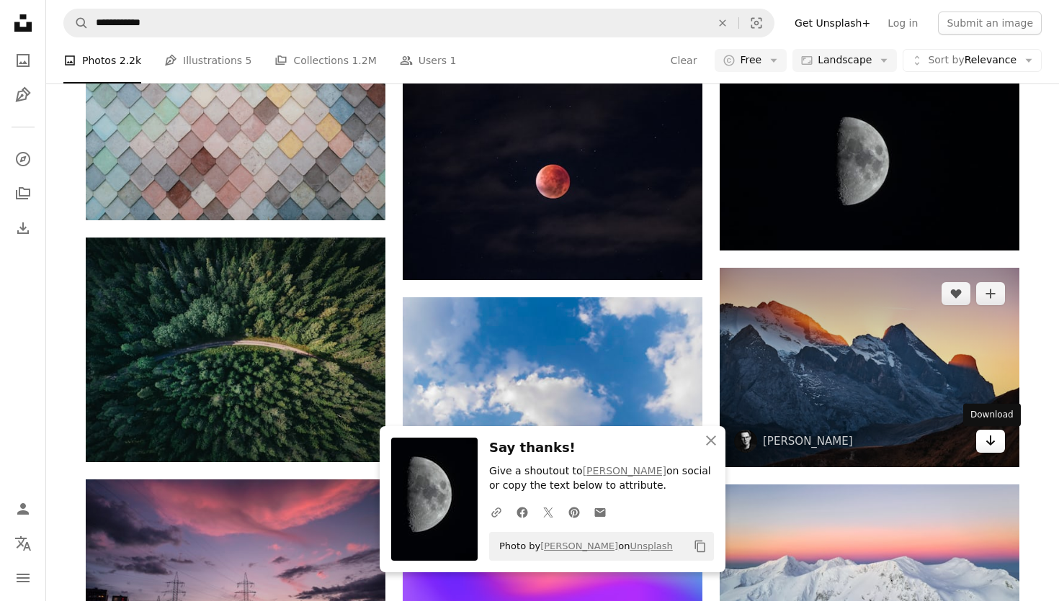
click at [985, 445] on icon "Arrow pointing down" at bounding box center [991, 440] width 12 height 17
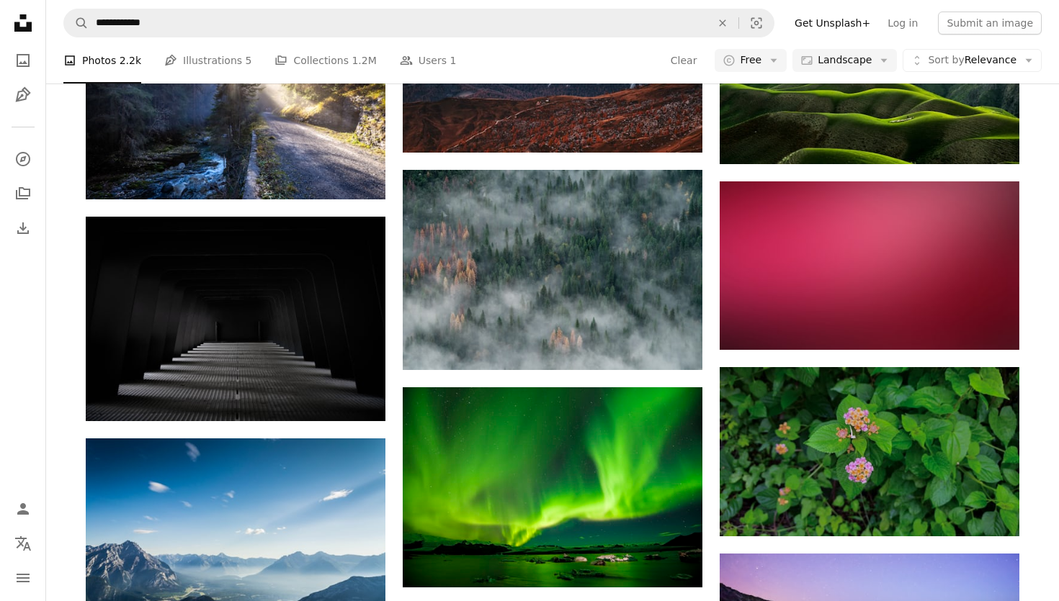
scroll to position [13980, 0]
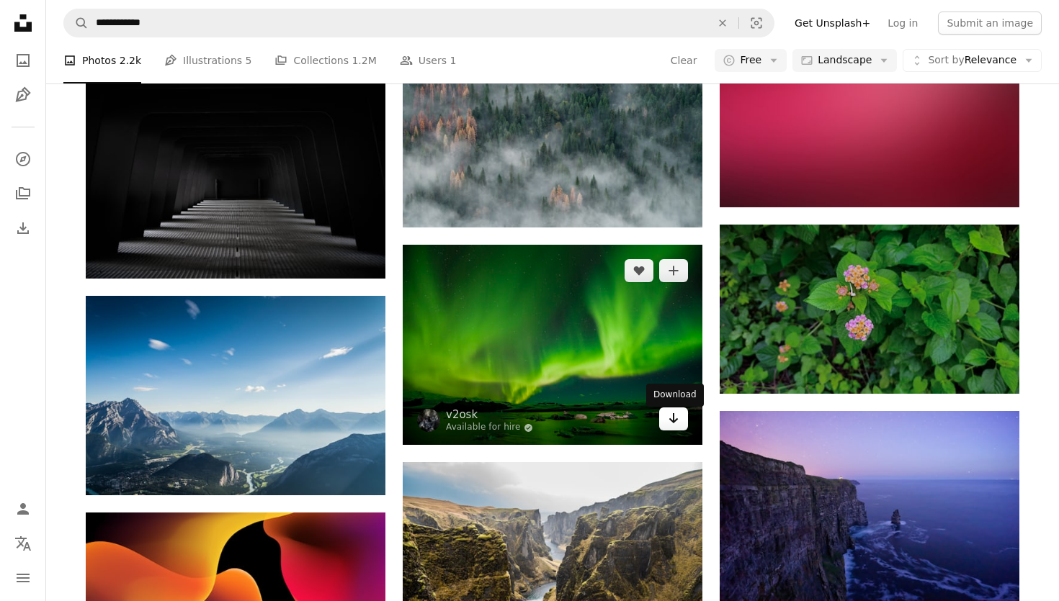
click at [675, 421] on icon "Arrow pointing down" at bounding box center [674, 418] width 12 height 17
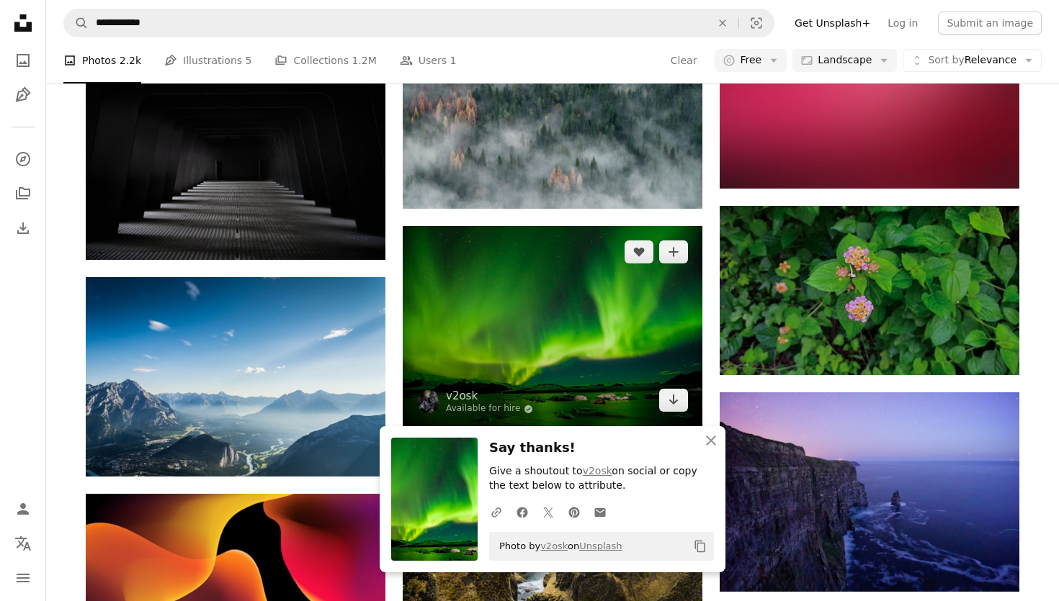
scroll to position [14042, 0]
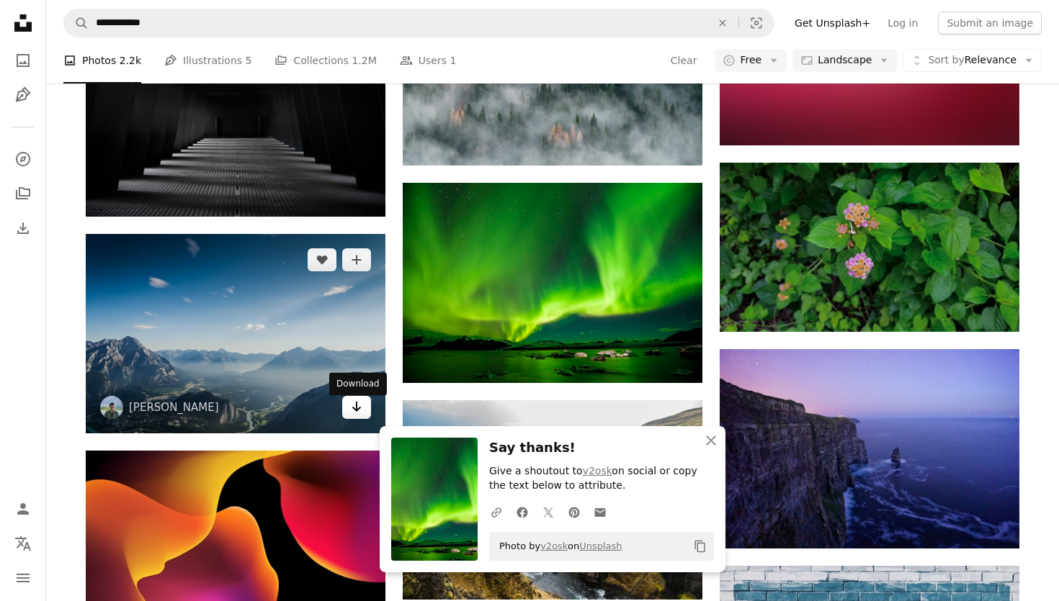
click at [364, 411] on link "Arrow pointing down" at bounding box center [356, 407] width 29 height 23
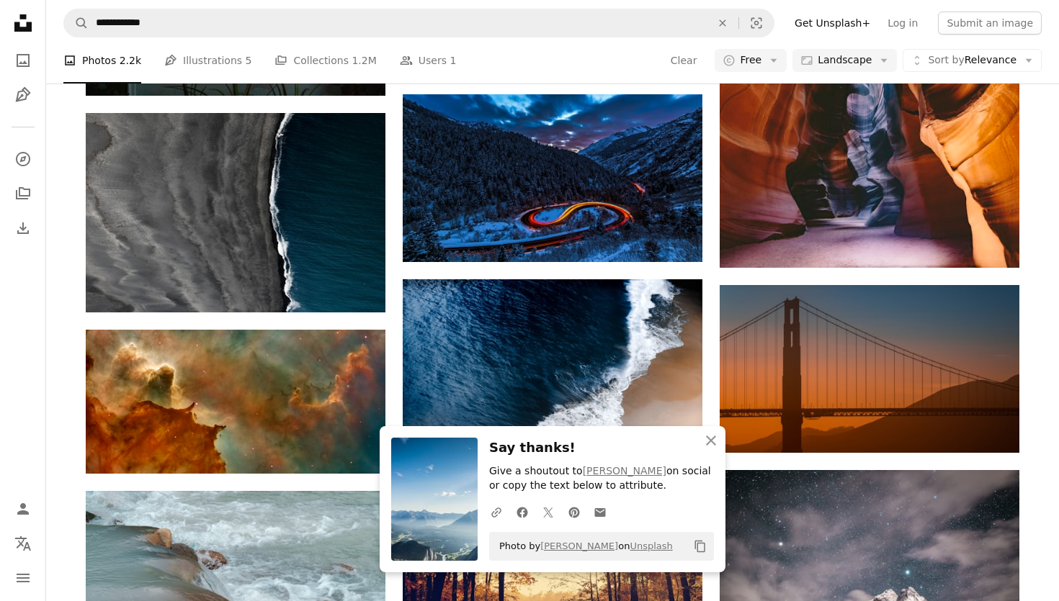
scroll to position [14905, 0]
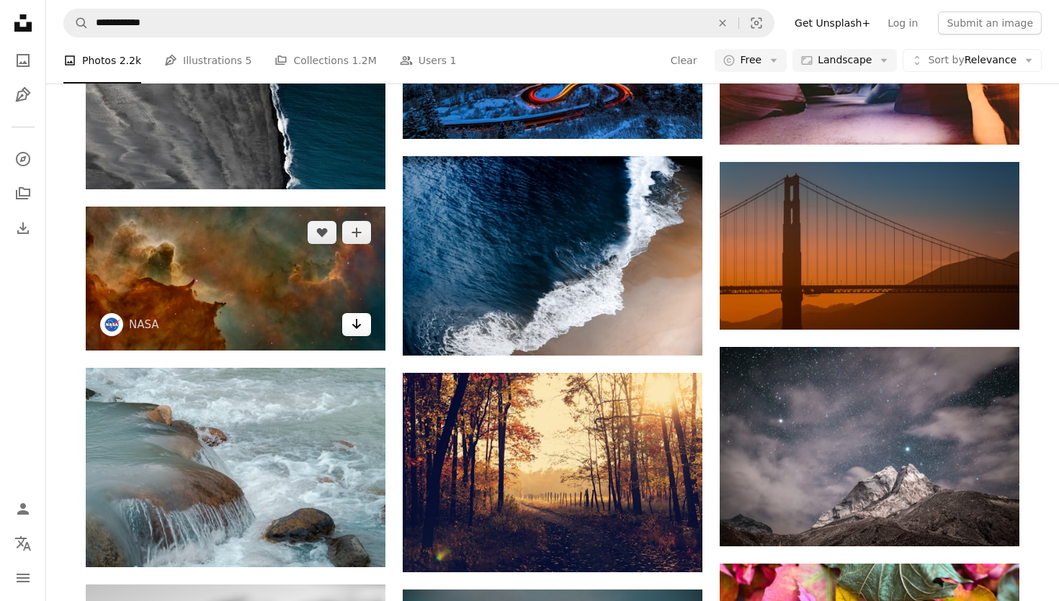
click at [363, 336] on link "Arrow pointing down" at bounding box center [356, 324] width 29 height 23
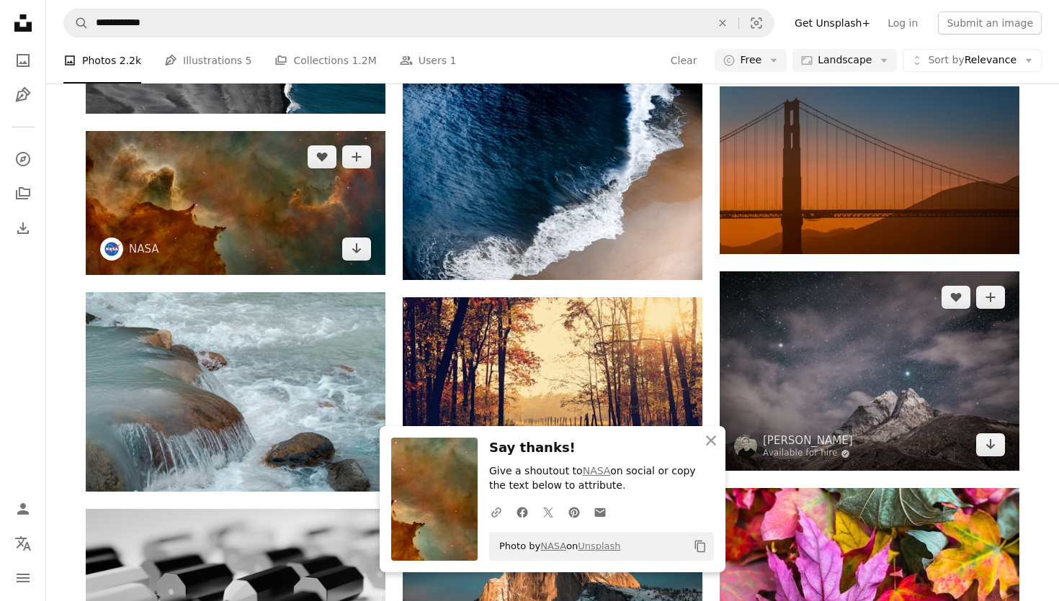
scroll to position [14871, 0]
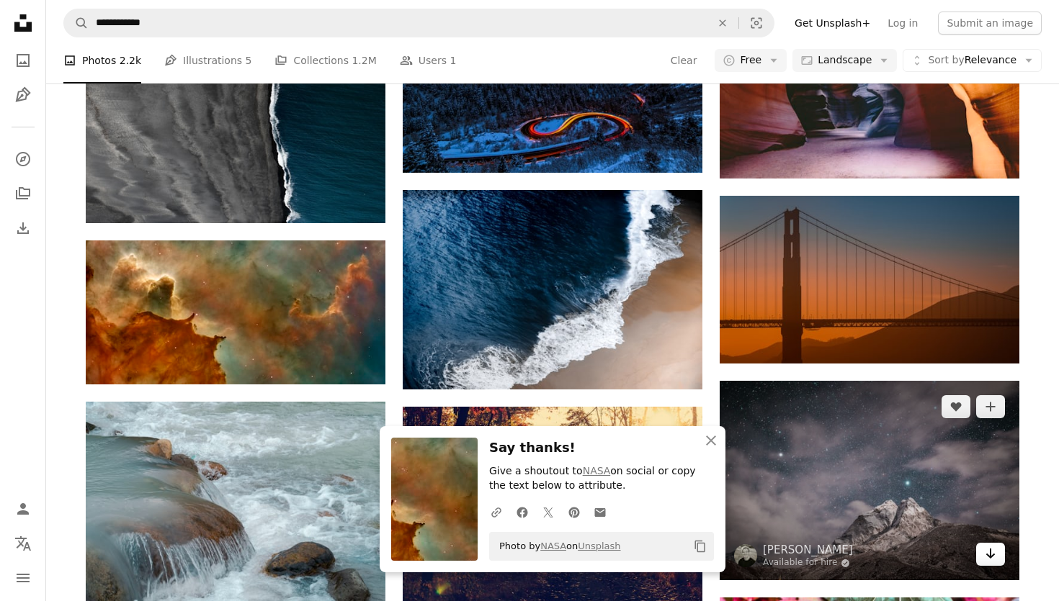
click at [990, 562] on icon "Arrow pointing down" at bounding box center [991, 553] width 12 height 17
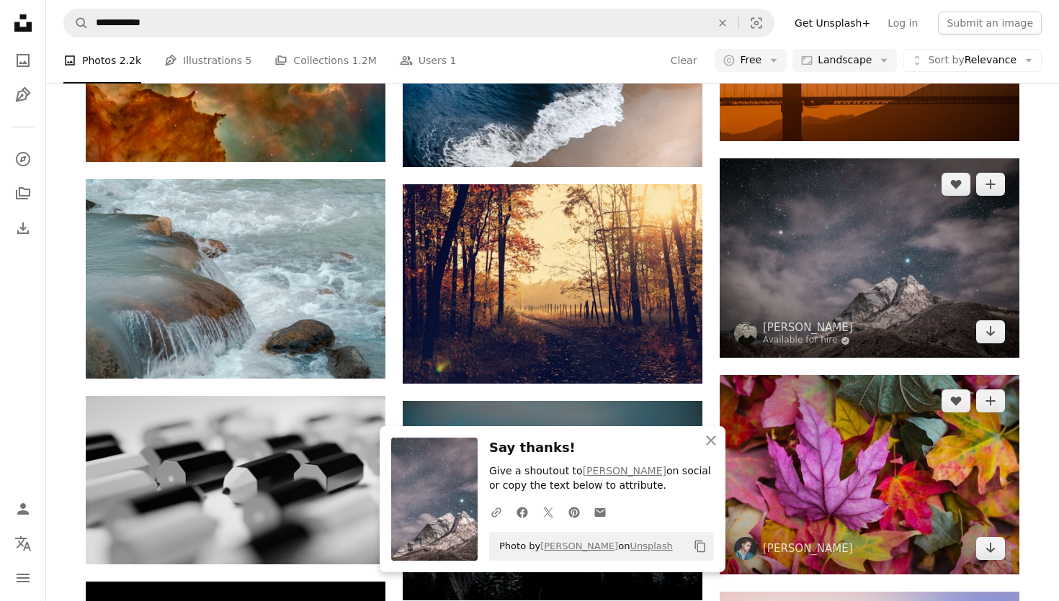
scroll to position [15346, 0]
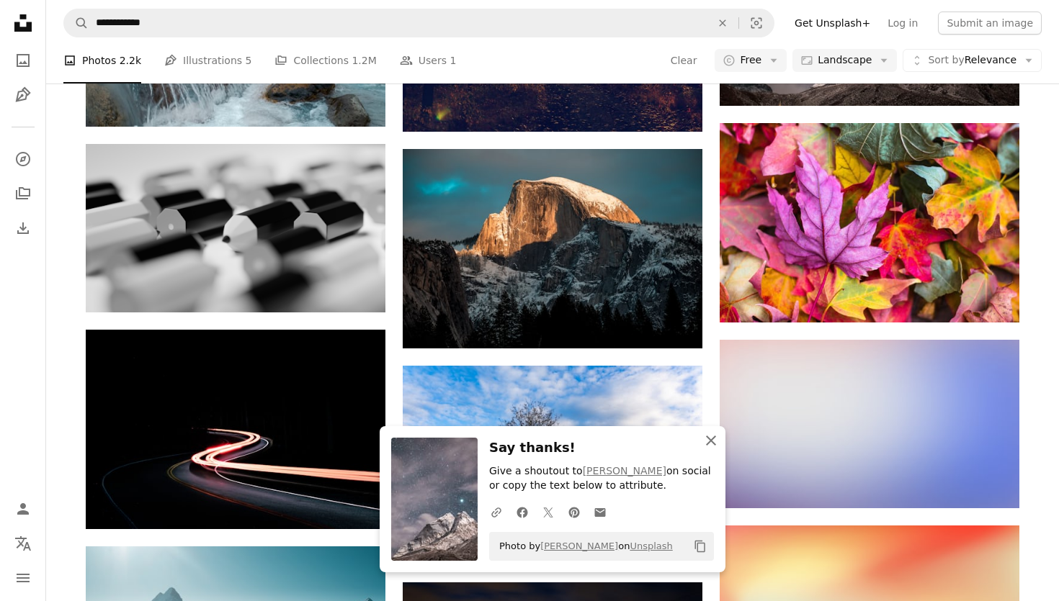
click at [708, 444] on icon "An X shape" at bounding box center [710, 440] width 17 height 17
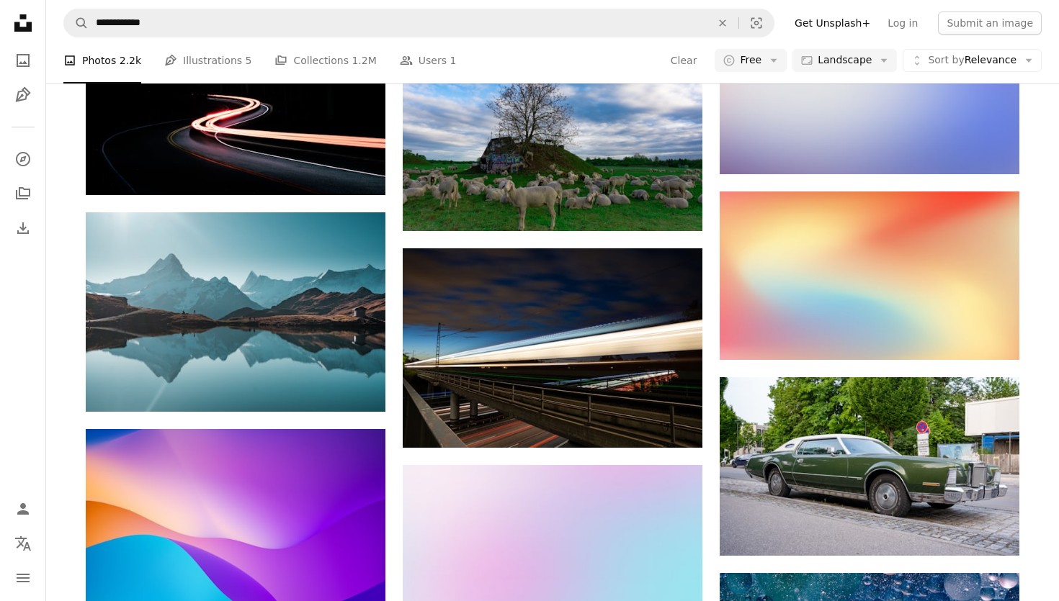
scroll to position [15699, 0]
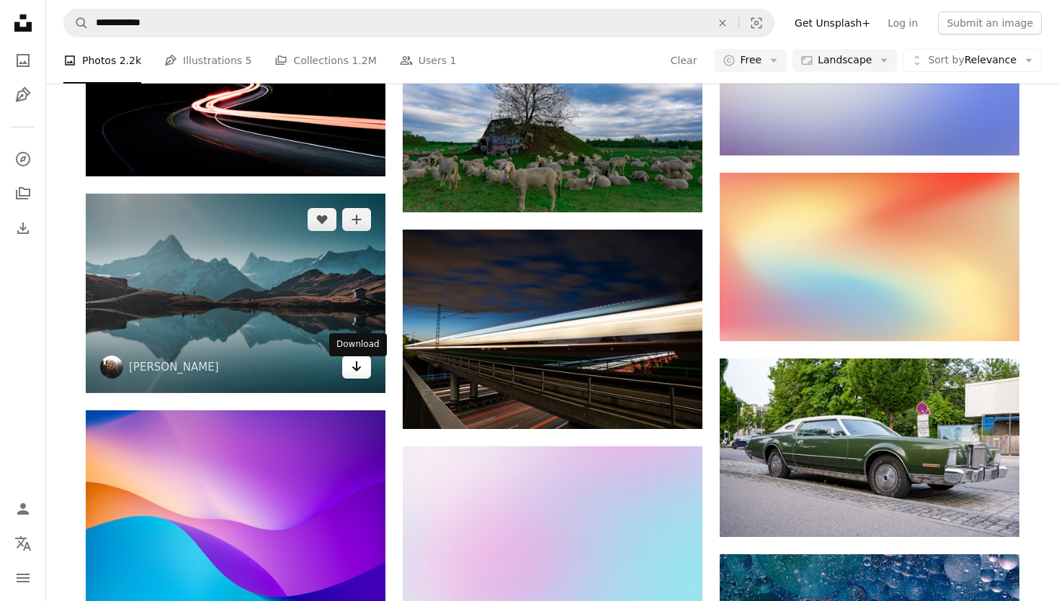
click at [357, 373] on icon "Arrow pointing down" at bounding box center [357, 366] width 12 height 17
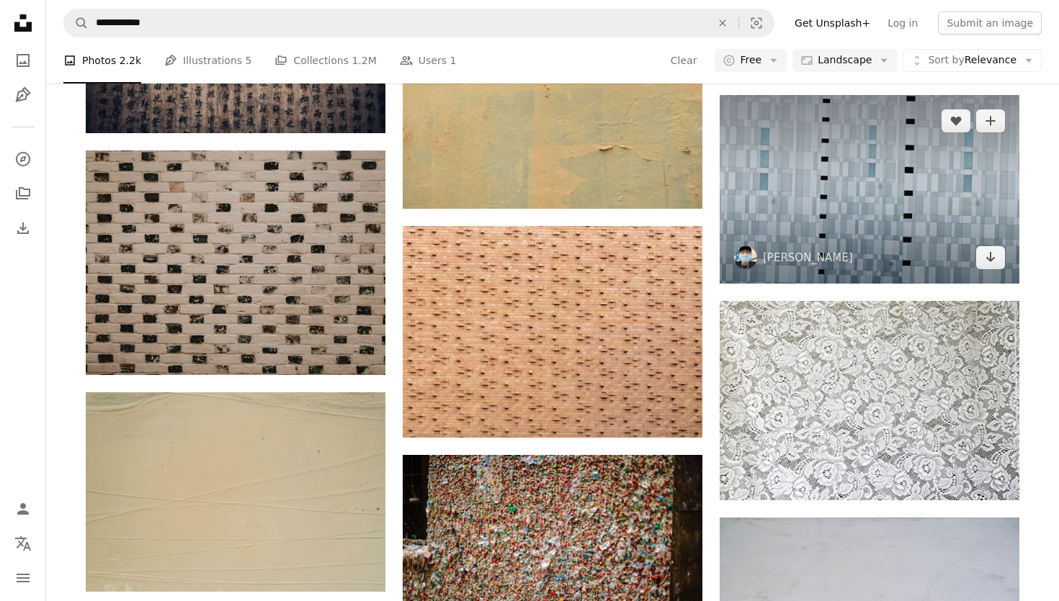
scroll to position [22009, 0]
